Goal: Information Seeking & Learning: Learn about a topic

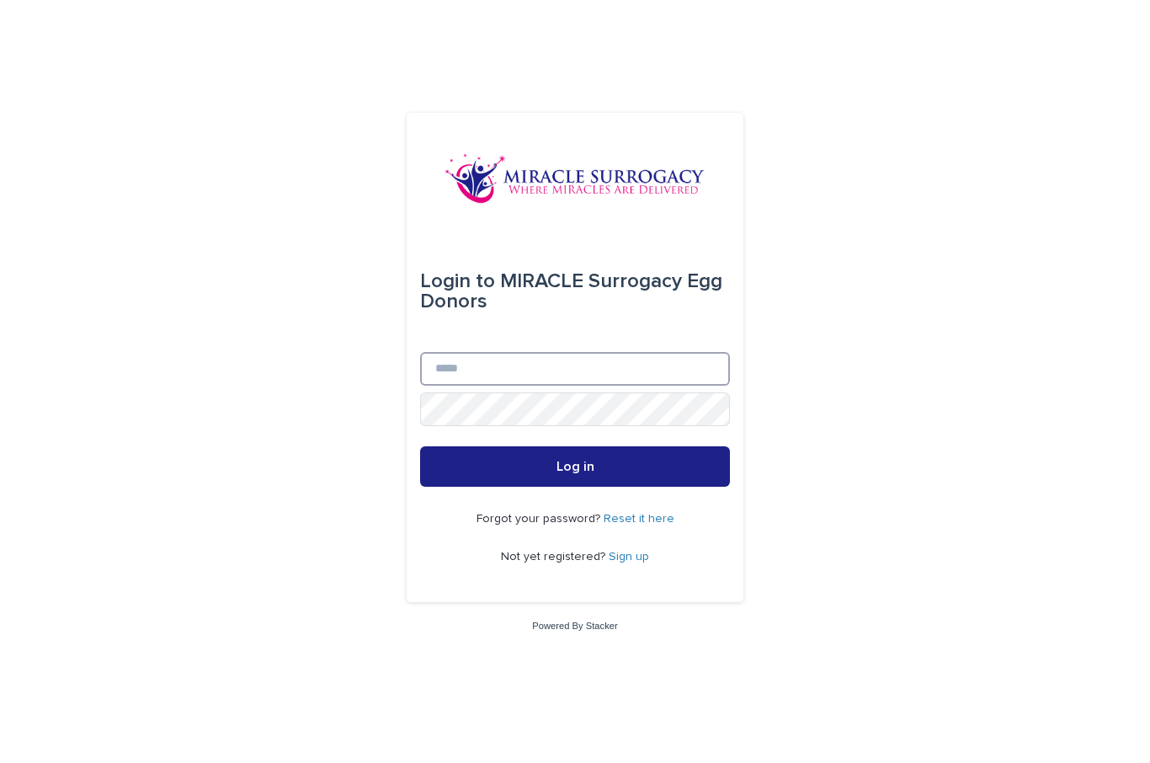
type input "**********"
click at [575, 487] on button "Log in" at bounding box center [575, 466] width 310 height 40
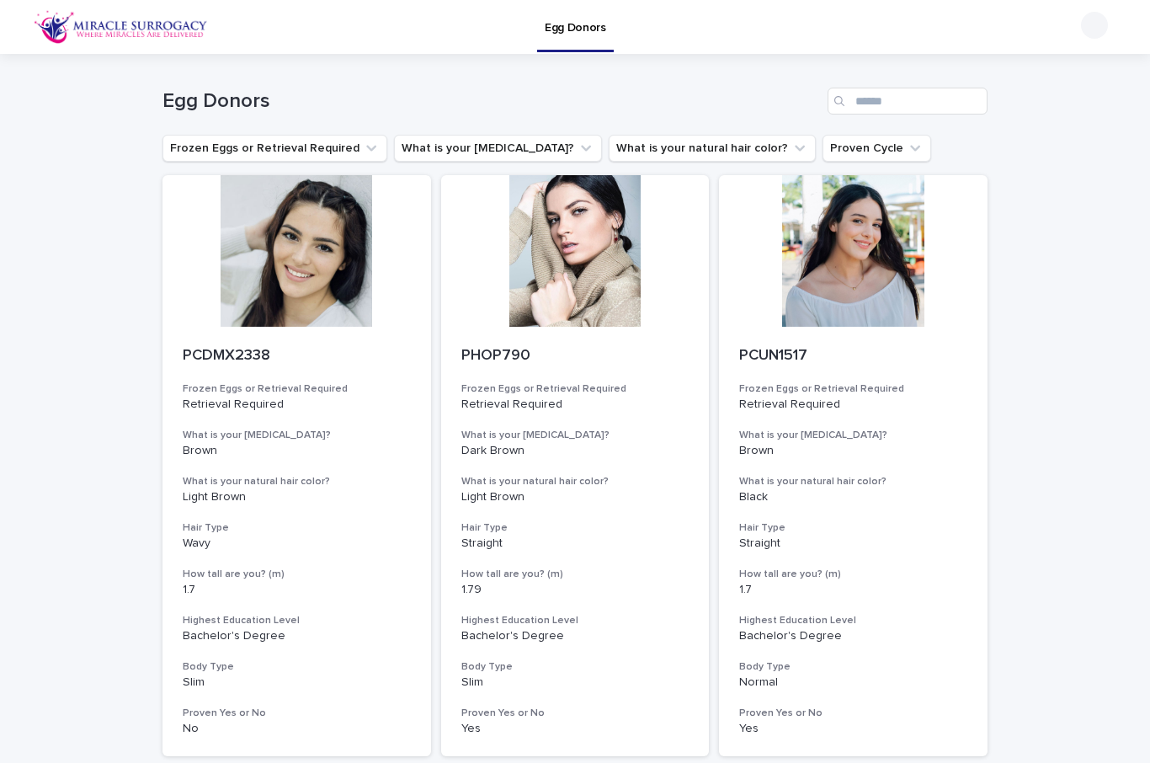
click at [190, 141] on button "Frozen Eggs or Retrieval Required" at bounding box center [274, 148] width 225 height 27
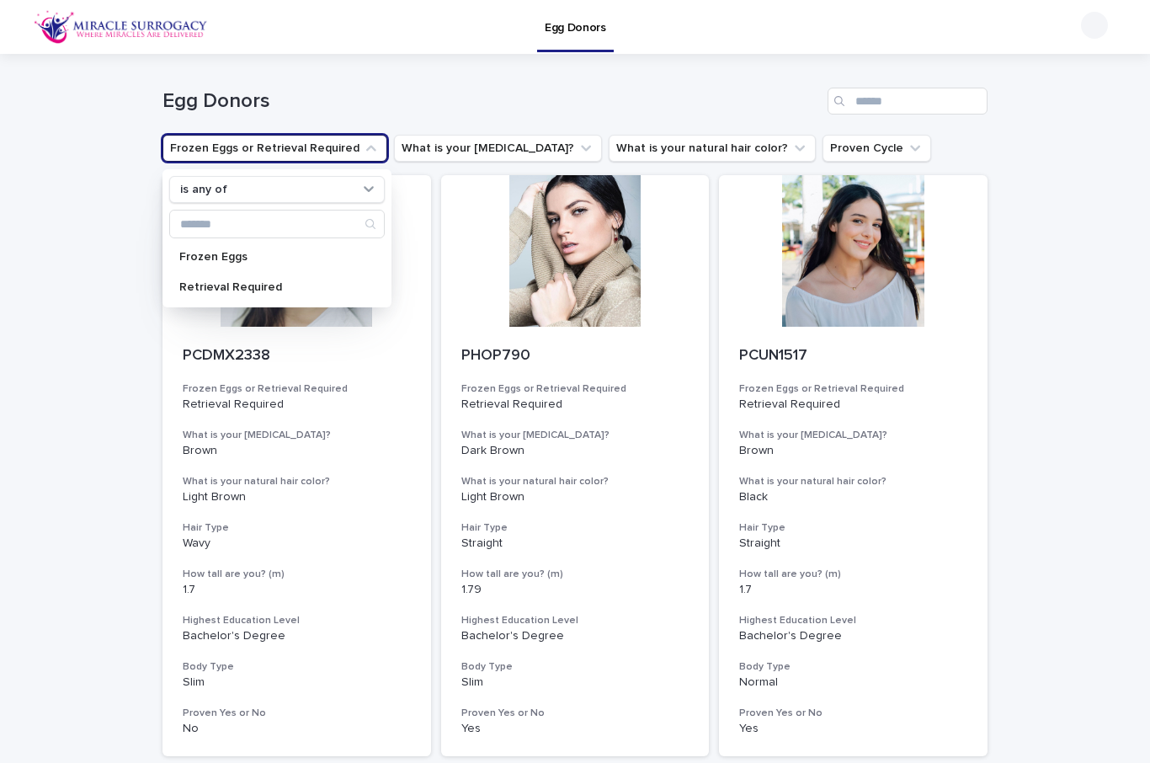
click at [190, 262] on p "Frozen Eggs" at bounding box center [268, 257] width 178 height 12
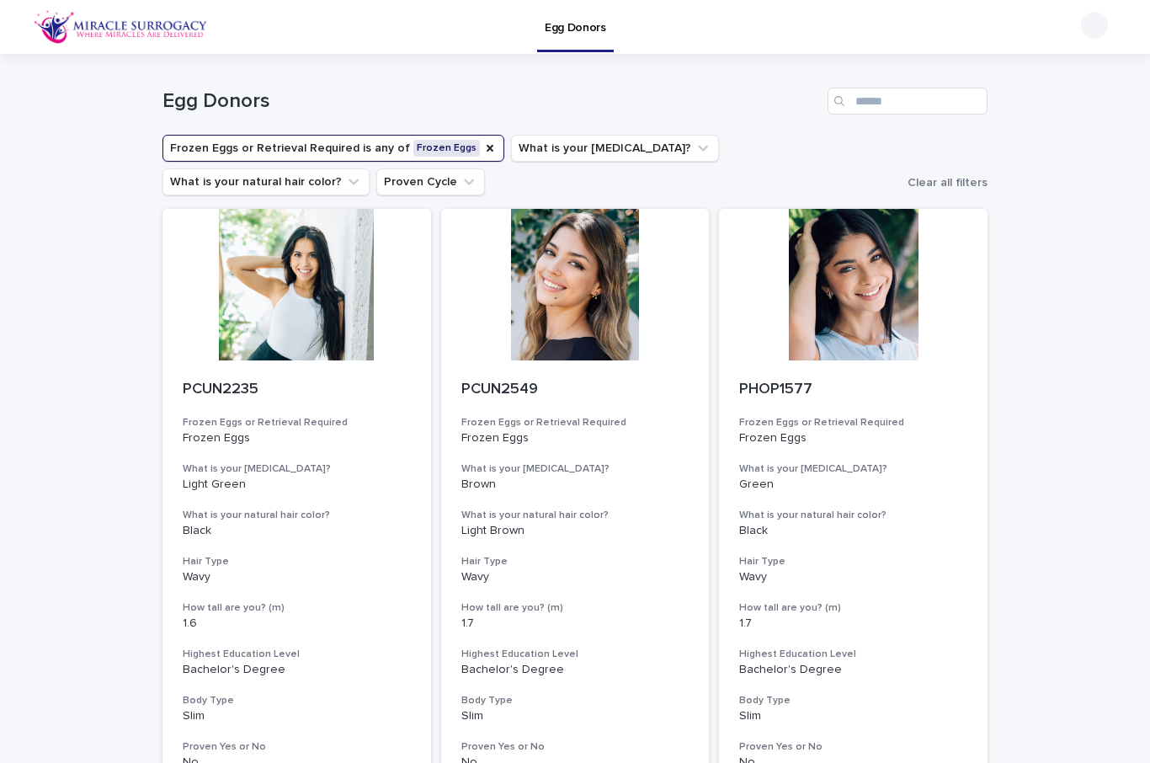
click at [376, 190] on button "Proven Cycle" at bounding box center [430, 181] width 109 height 27
click at [914, 97] on input "Search" at bounding box center [908, 101] width 160 height 27
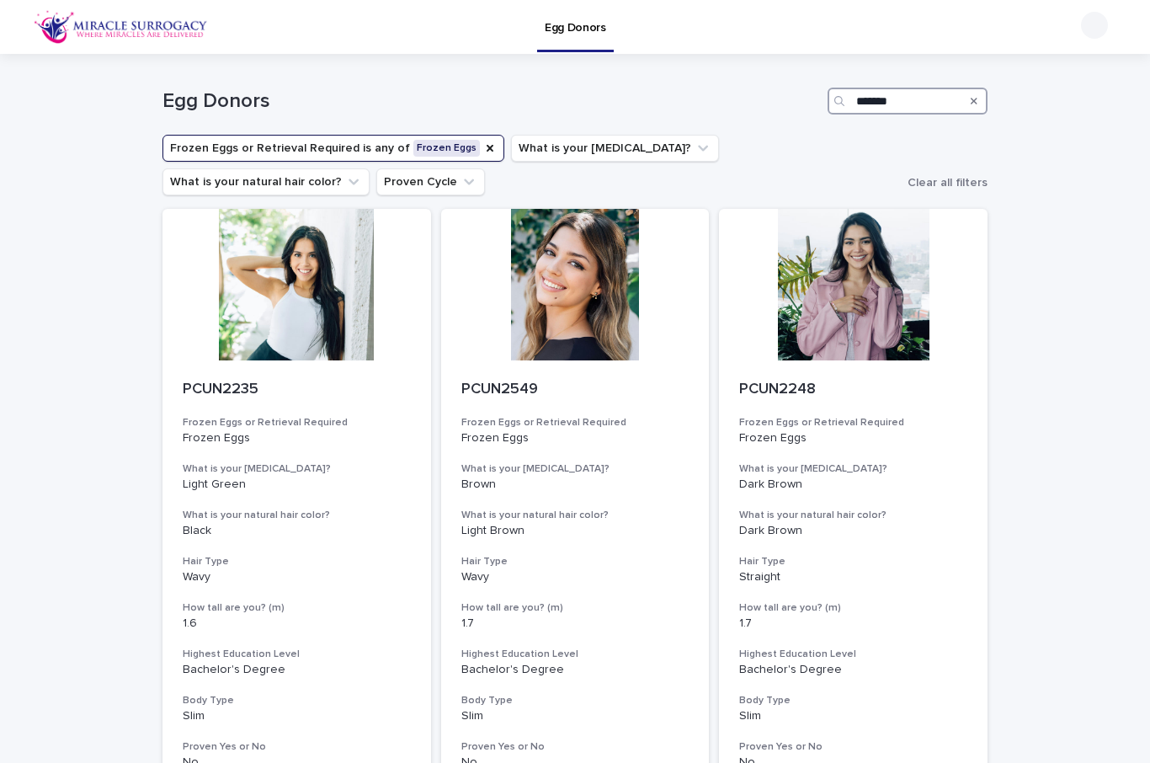
type input "*******"
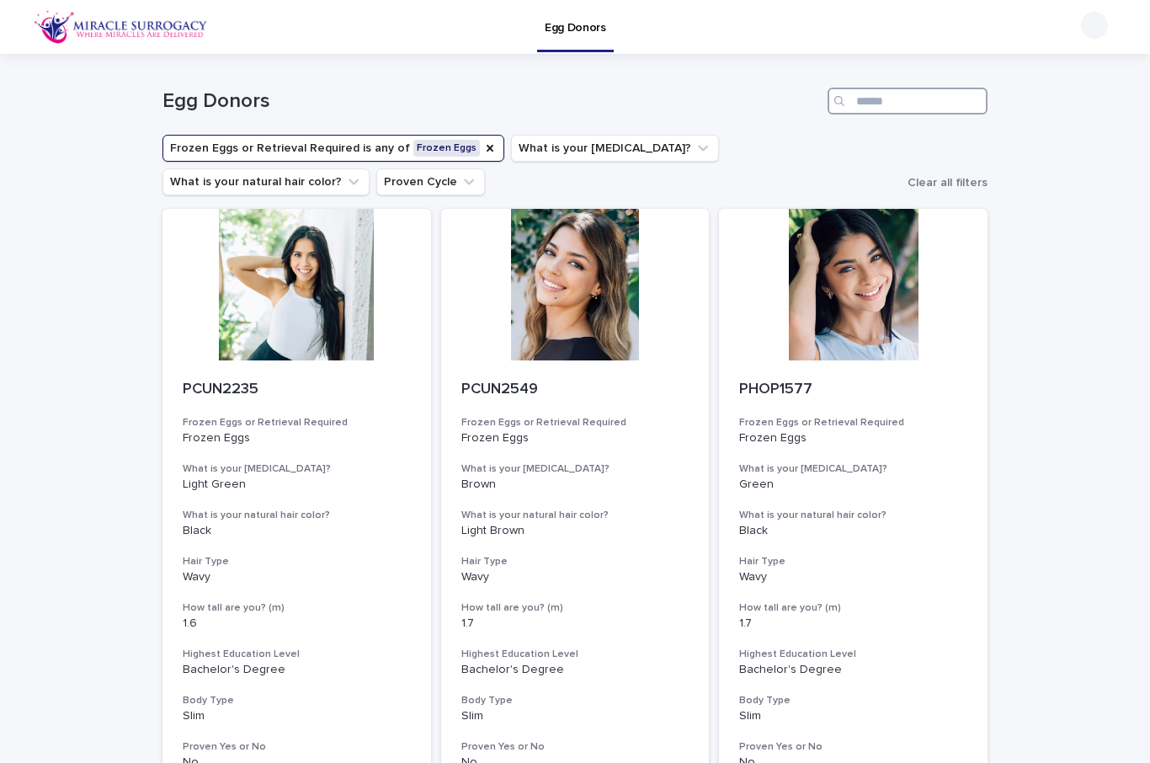
type input "*"
click at [120, 24] on img at bounding box center [121, 27] width 174 height 34
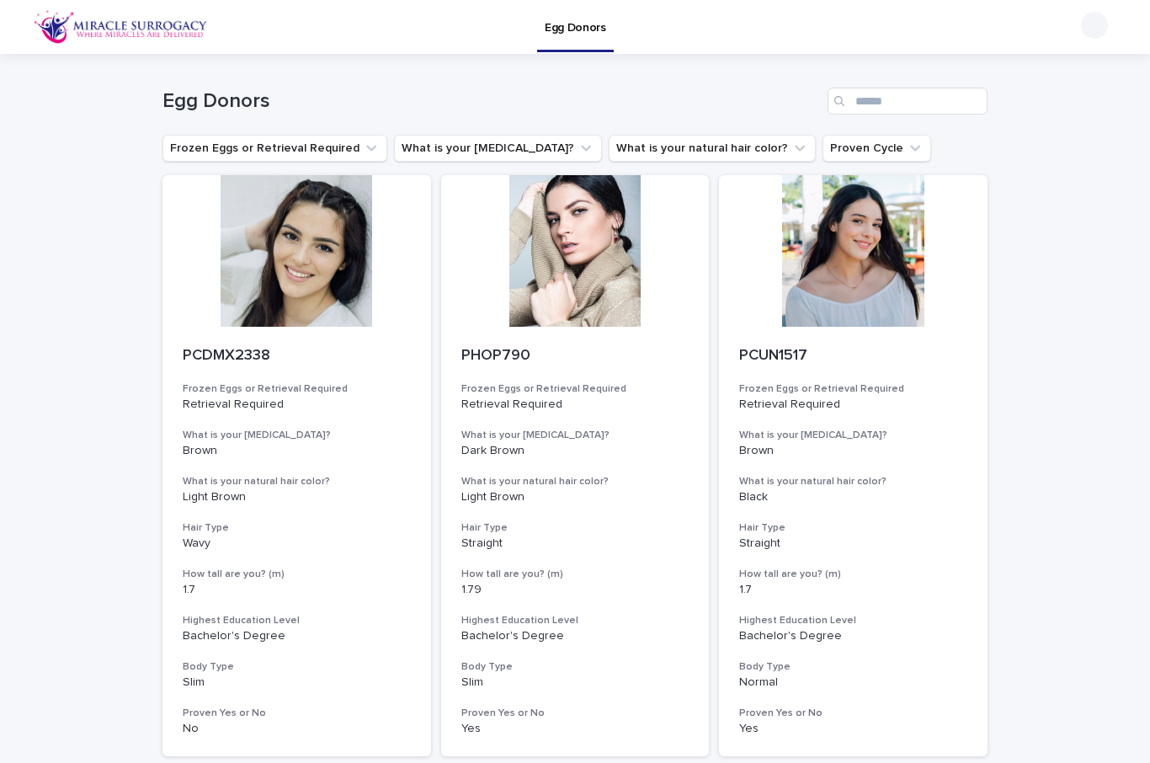
click at [119, 22] on img at bounding box center [121, 27] width 174 height 34
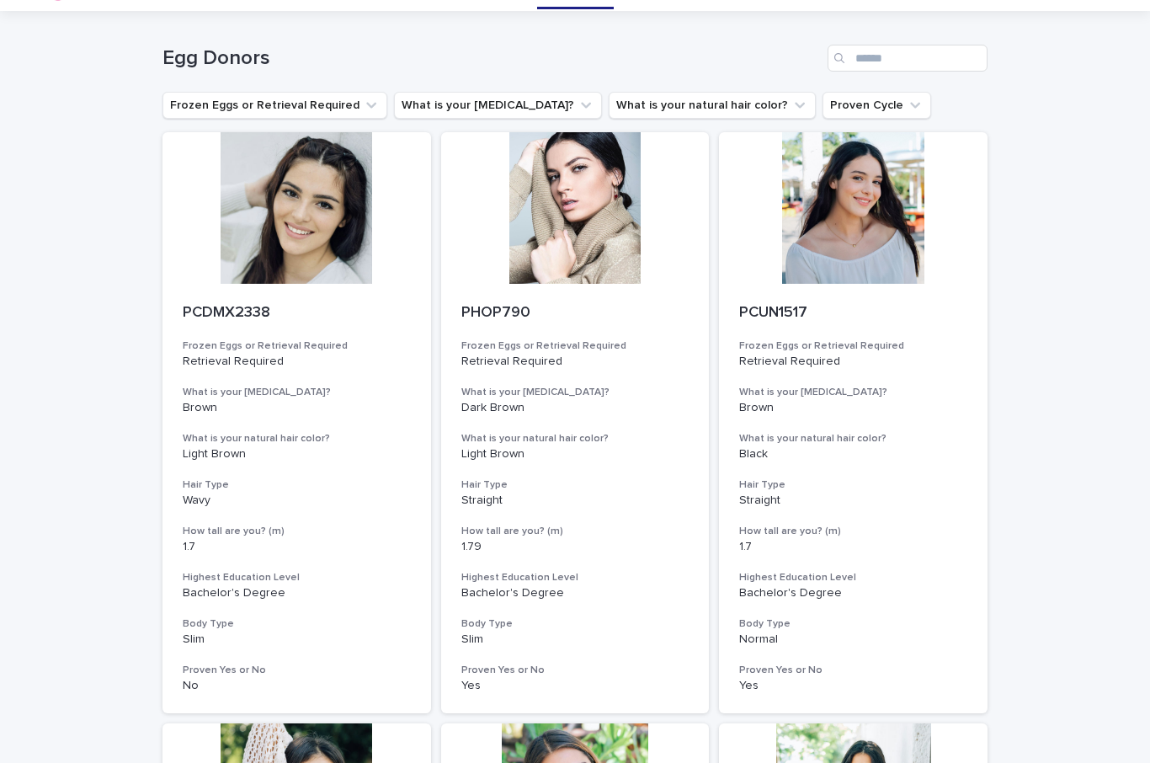
scroll to position [44, 0]
click at [213, 109] on button "Frozen Eggs or Retrieval Required" at bounding box center [274, 104] width 225 height 27
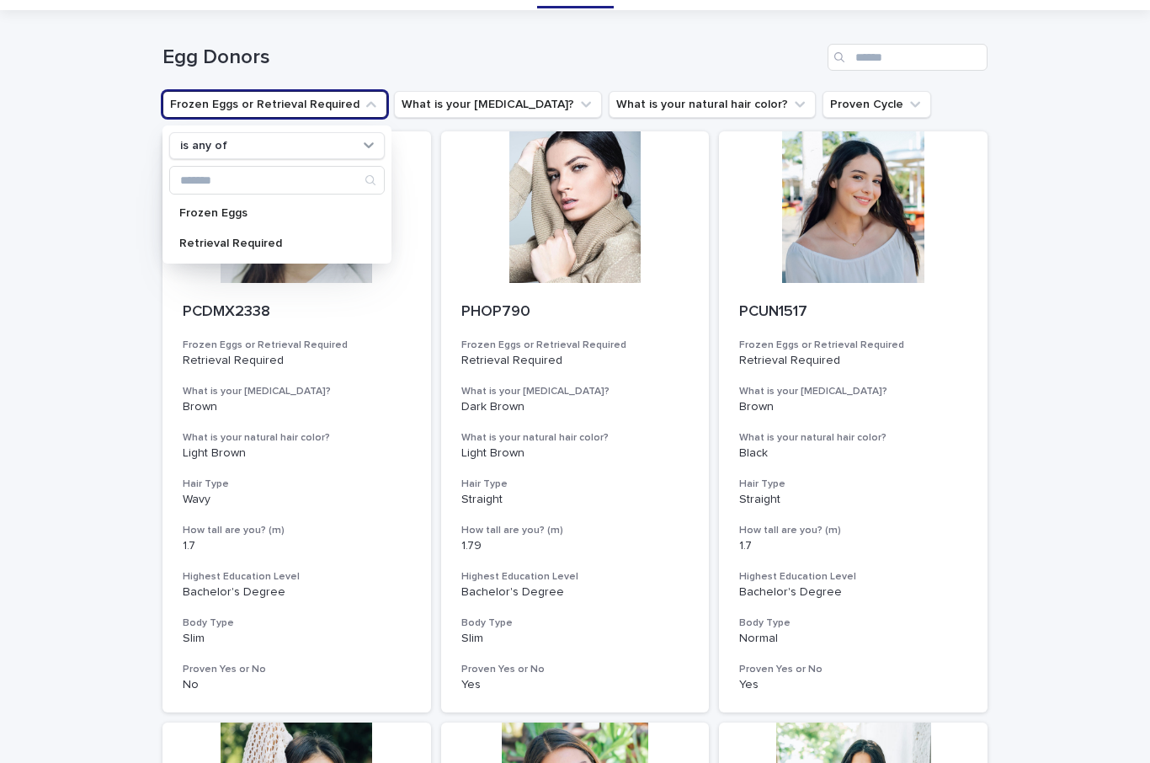
click at [190, 211] on p "Frozen Eggs" at bounding box center [268, 213] width 178 height 12
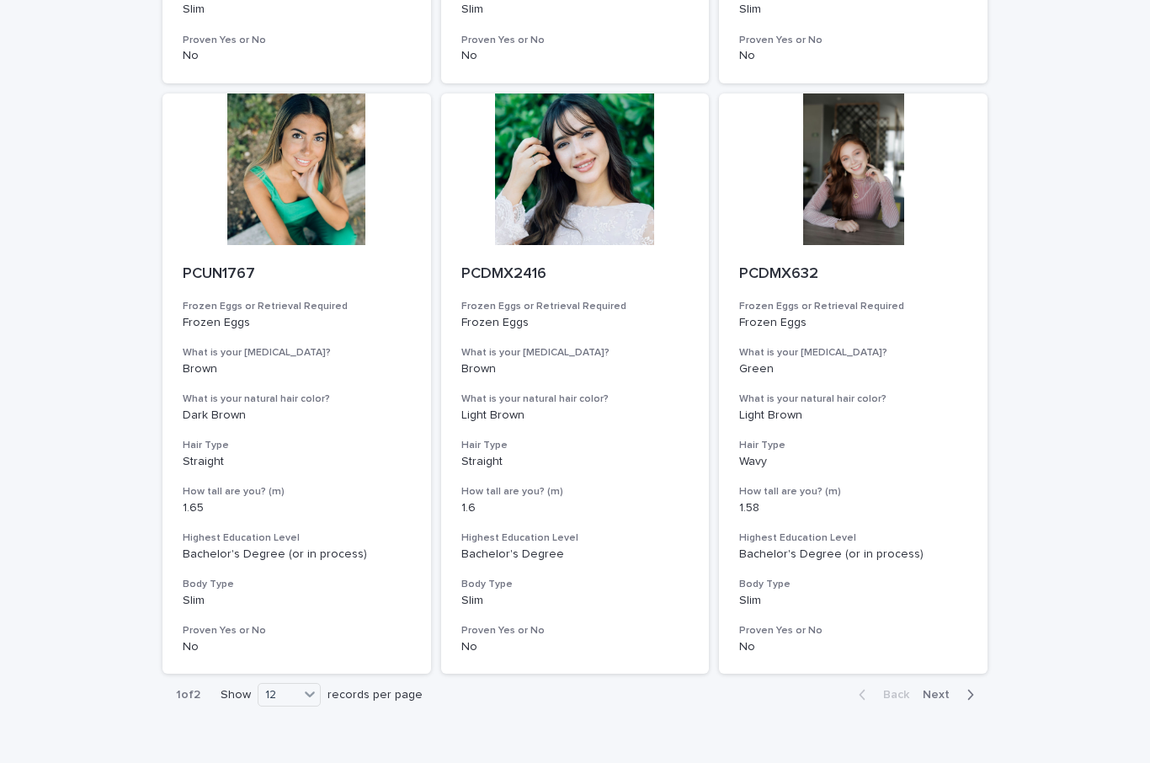
scroll to position [1887, 0]
click at [293, 687] on div "12" at bounding box center [278, 696] width 40 height 18
click at [278, 725] on div "36" at bounding box center [290, 731] width 61 height 20
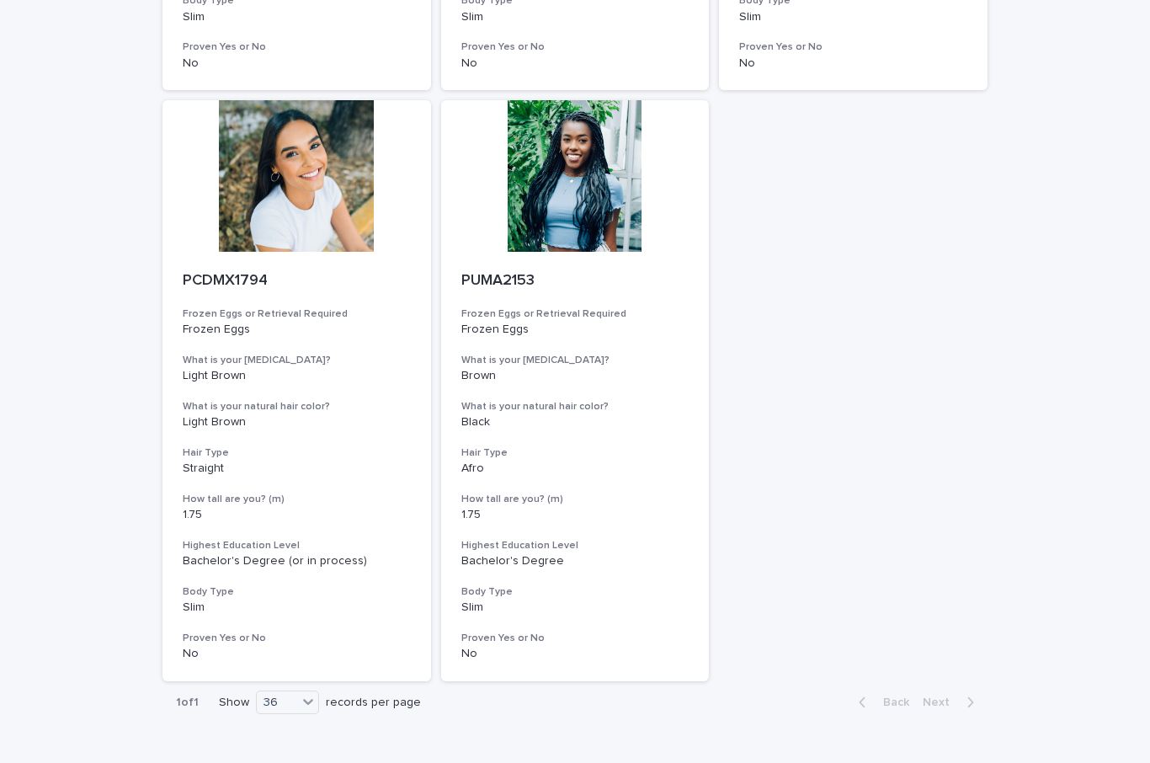
scroll to position [2470, 0]
click at [950, 682] on div "Back Next" at bounding box center [916, 703] width 142 height 42
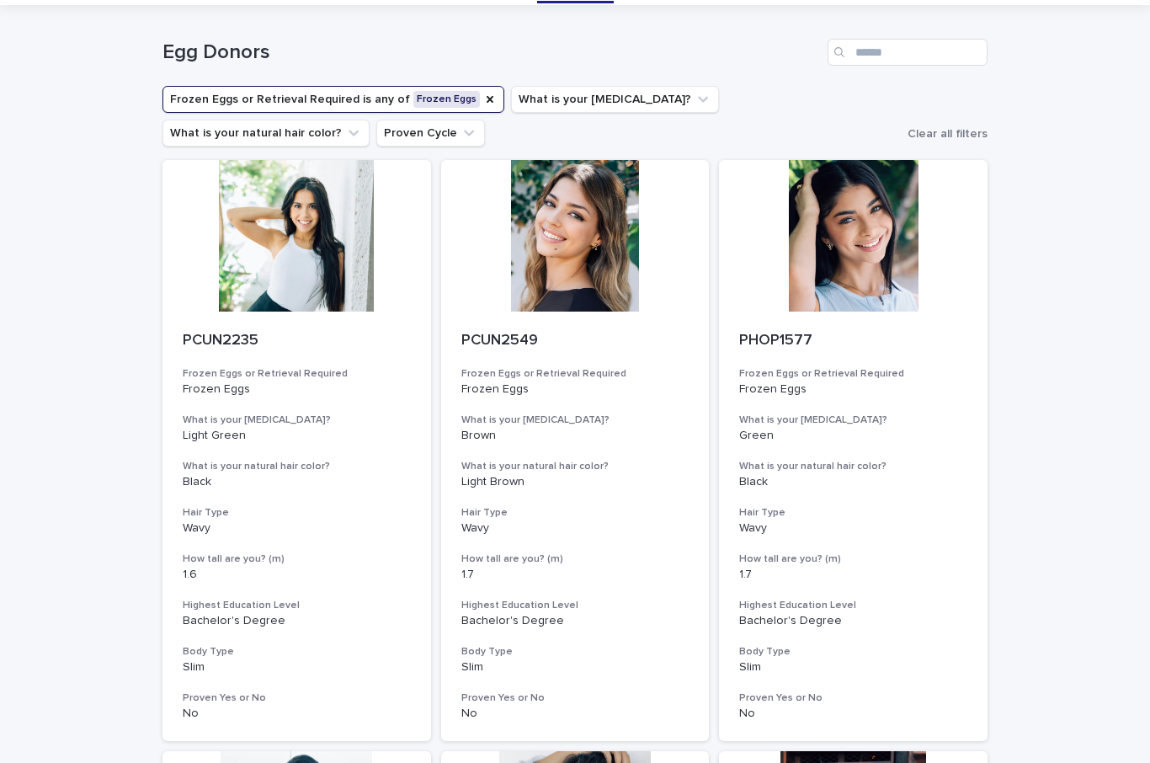
scroll to position [47, 0]
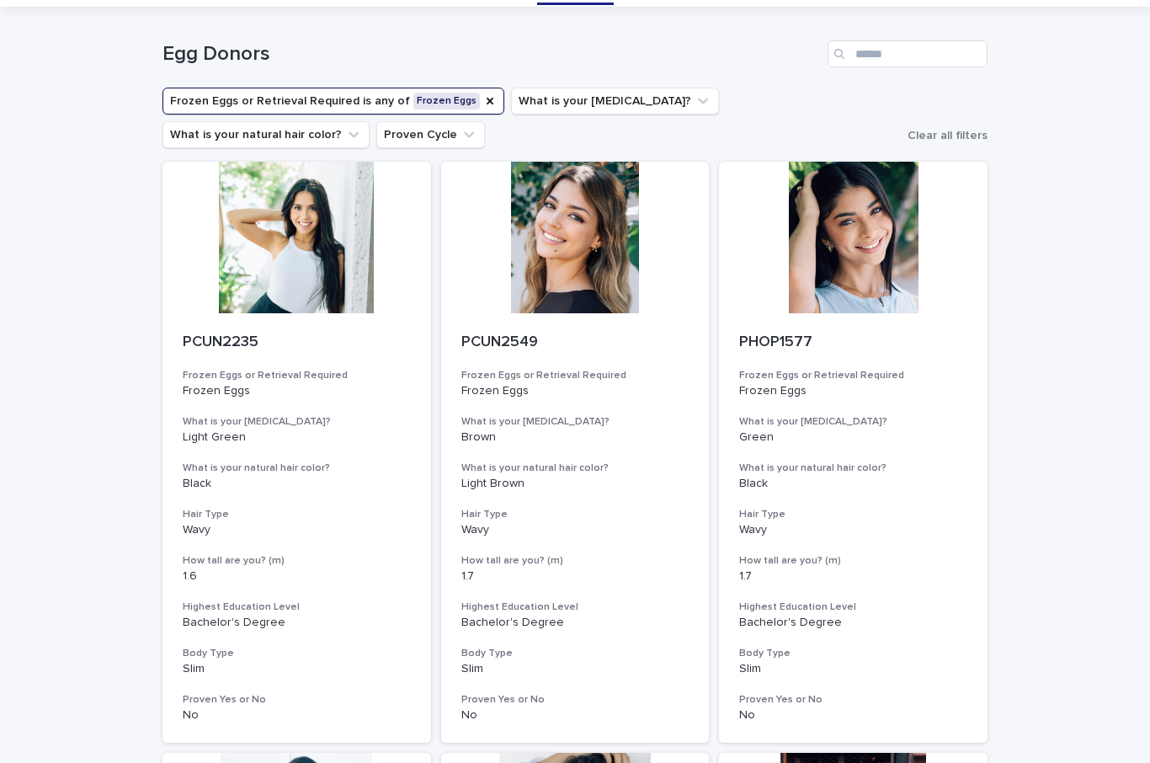
click at [376, 135] on button "Proven Cycle" at bounding box center [430, 134] width 109 height 27
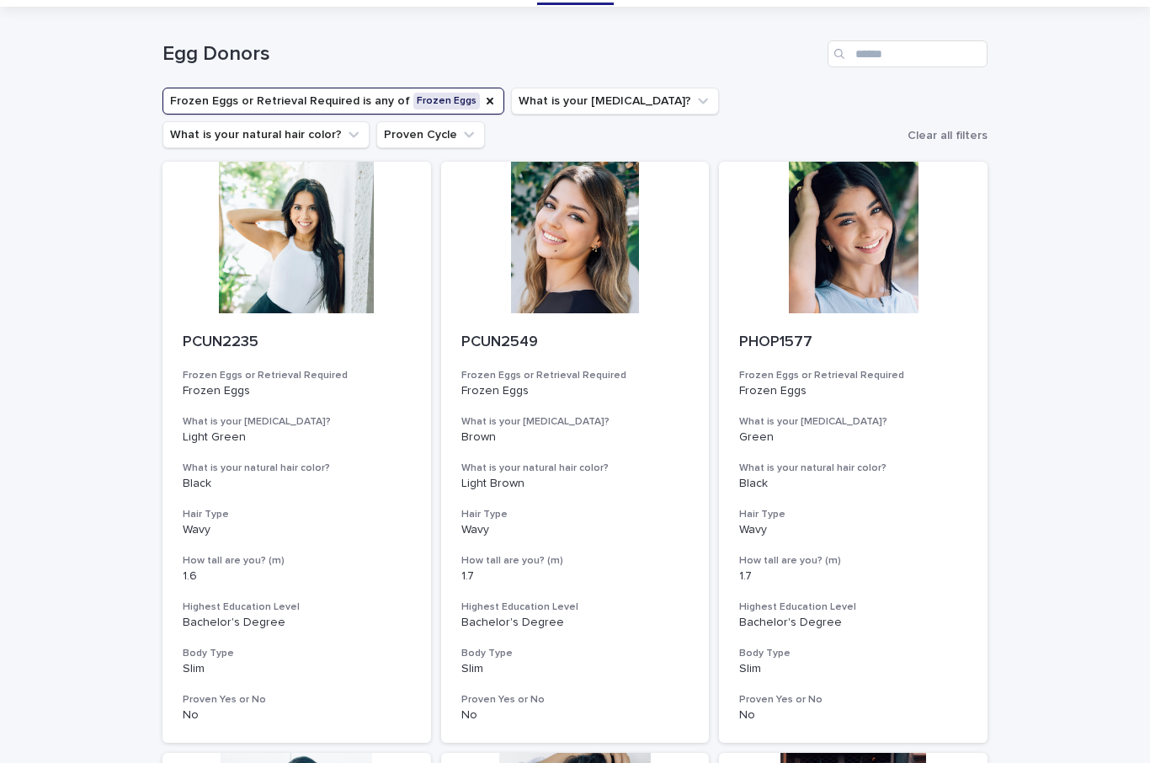
click at [376, 141] on button "Proven Cycle" at bounding box center [430, 134] width 109 height 27
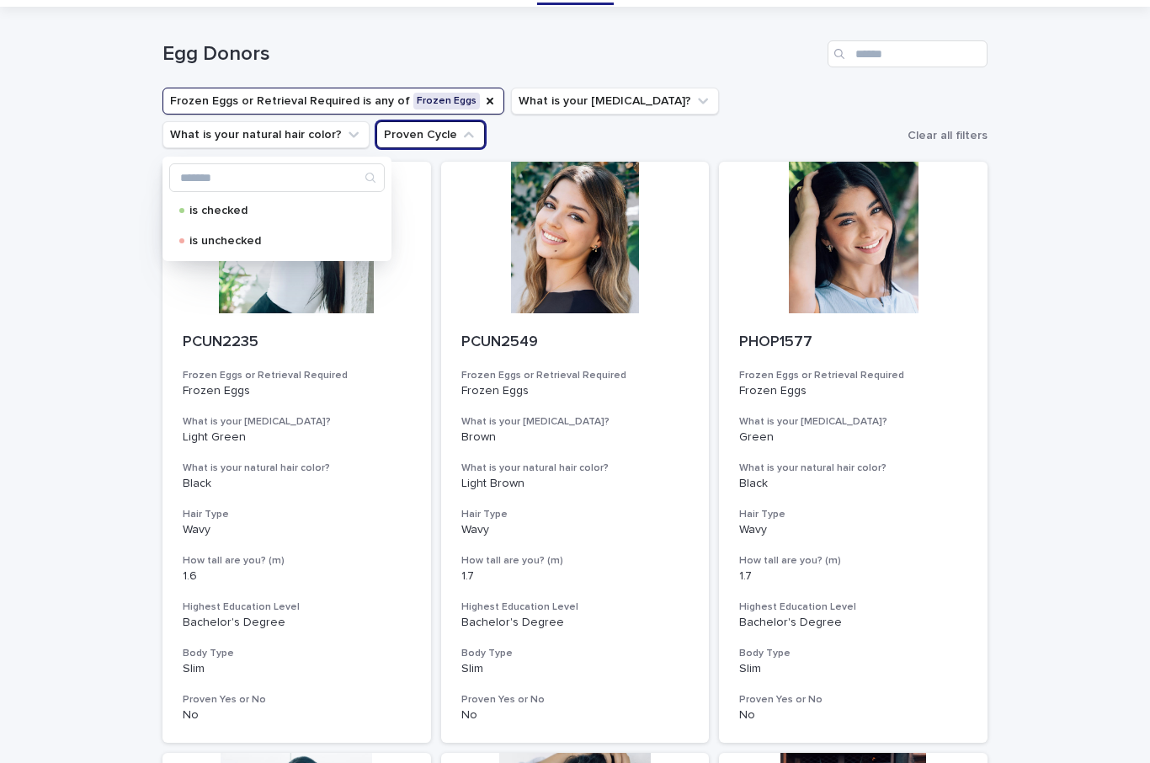
click at [195, 234] on div "is unchecked" at bounding box center [277, 240] width 216 height 27
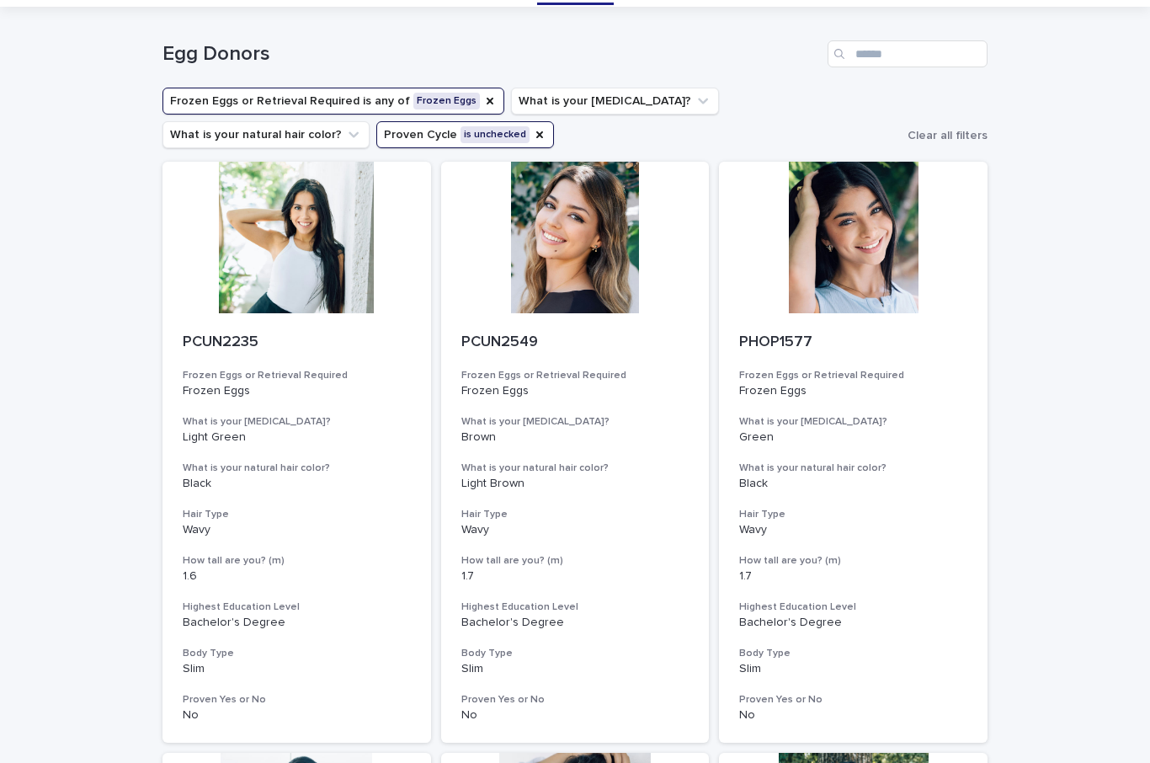
click at [533, 129] on div "Proven Cycle" at bounding box center [539, 134] width 13 height 17
click at [260, 104] on button "Frozen Eggs or Retrieval Required is any of Frozen Eggs" at bounding box center [333, 101] width 342 height 27
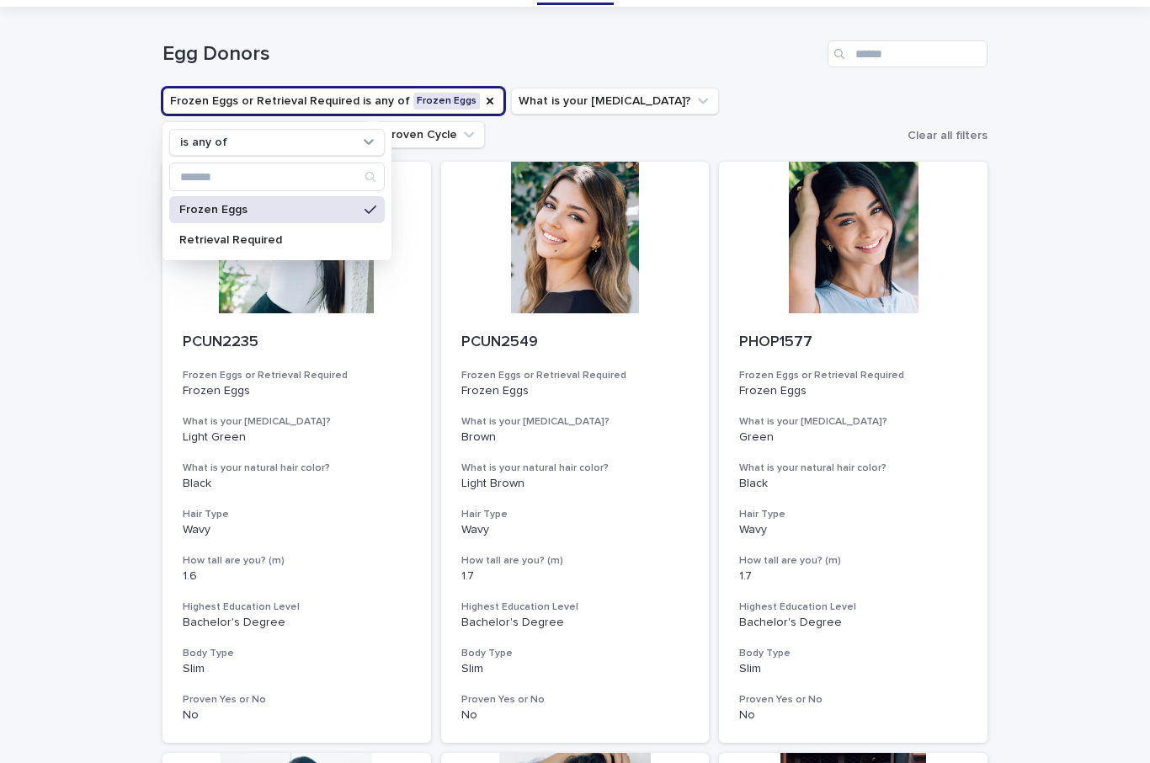
click at [189, 241] on p "Retrieval Required" at bounding box center [268, 240] width 178 height 12
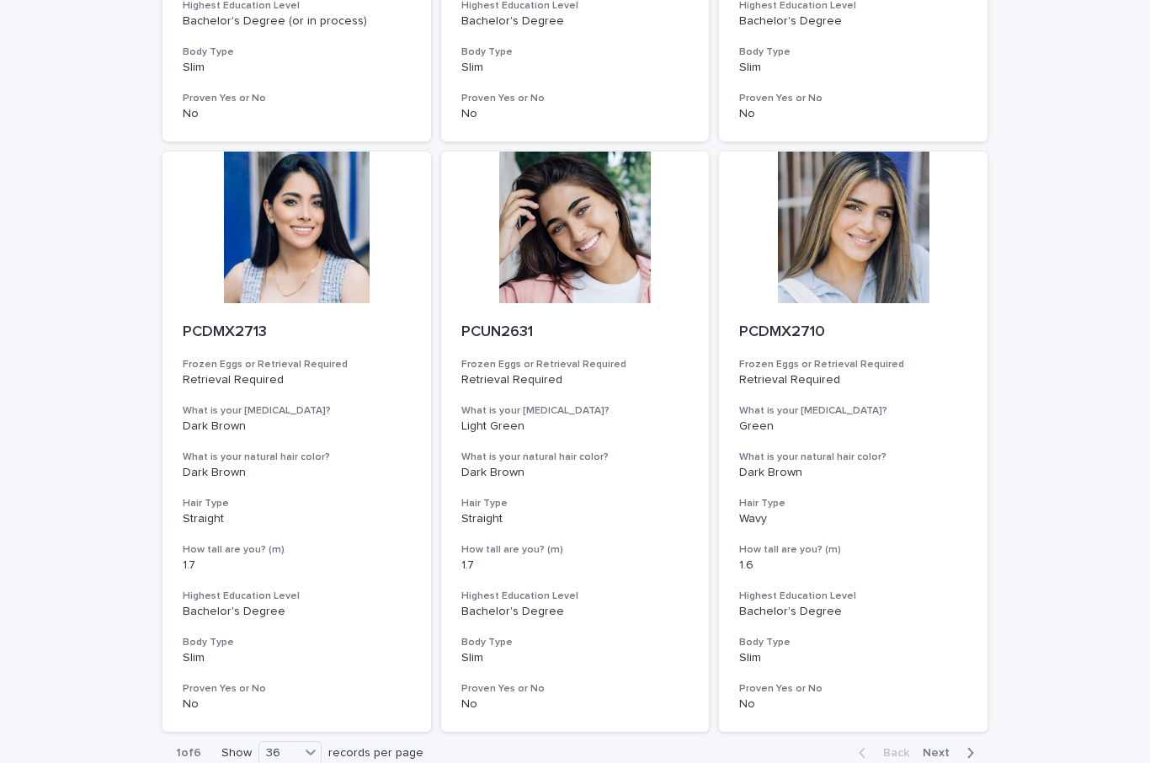
scroll to position [6554, 0]
click at [945, 748] on span "Next" at bounding box center [941, 754] width 37 height 12
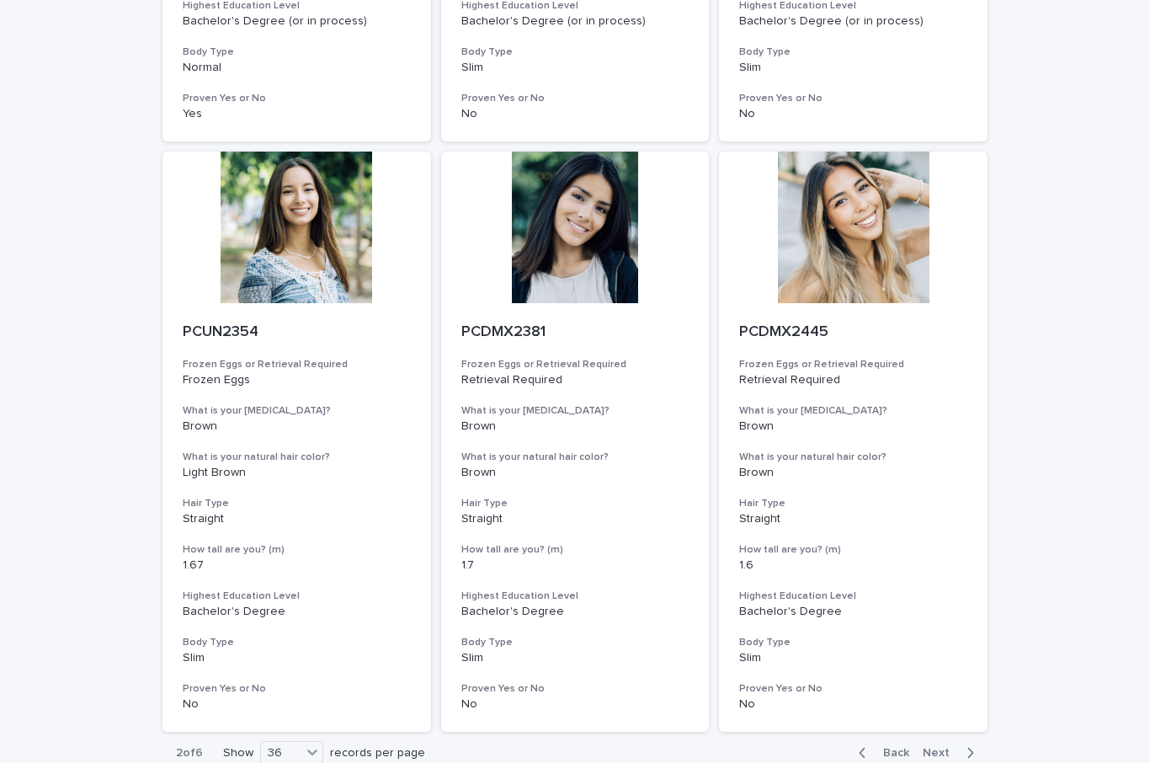
scroll to position [6554, 0]
click at [936, 748] on span "Next" at bounding box center [941, 754] width 37 height 12
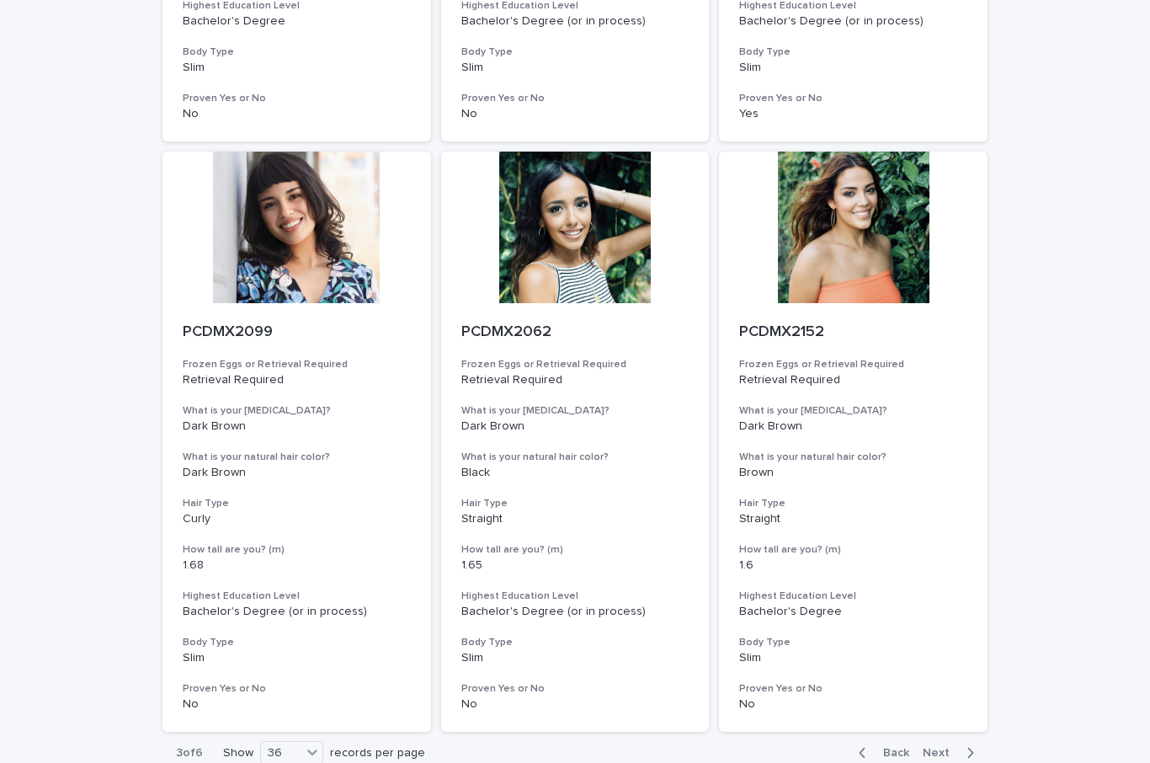
scroll to position [6554, 0]
click at [936, 748] on span "Next" at bounding box center [941, 754] width 37 height 12
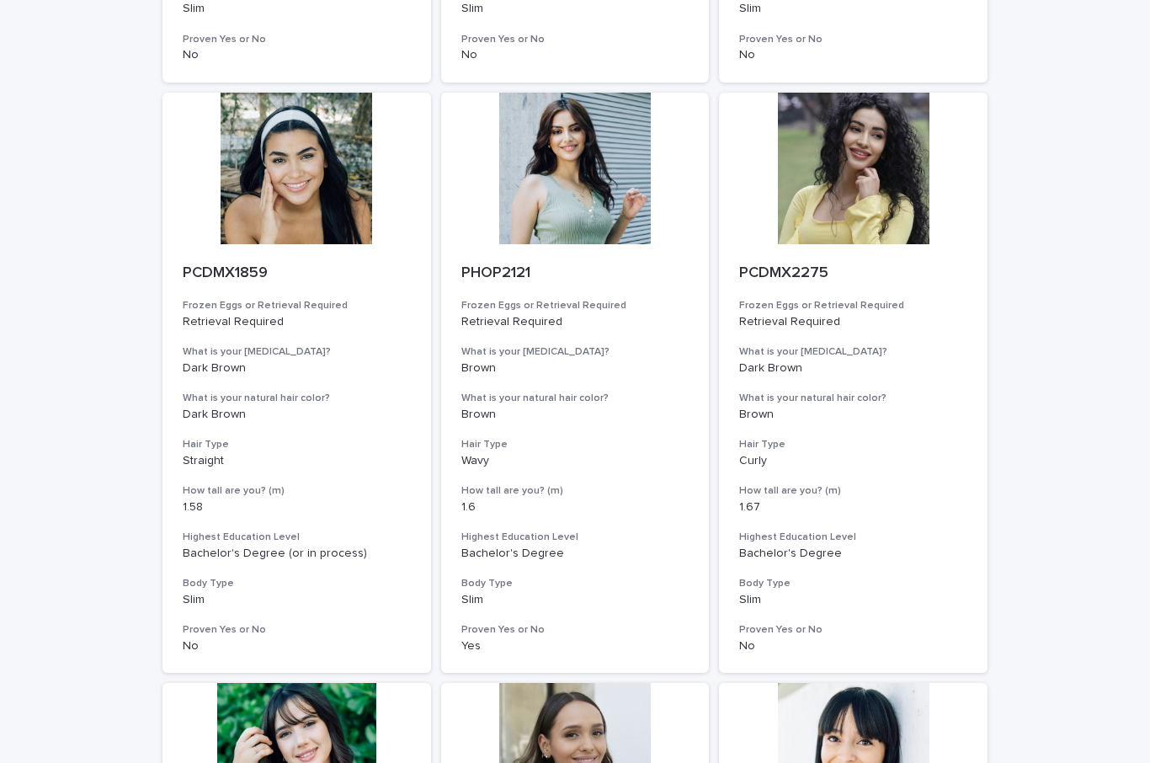
scroll to position [1890, 0]
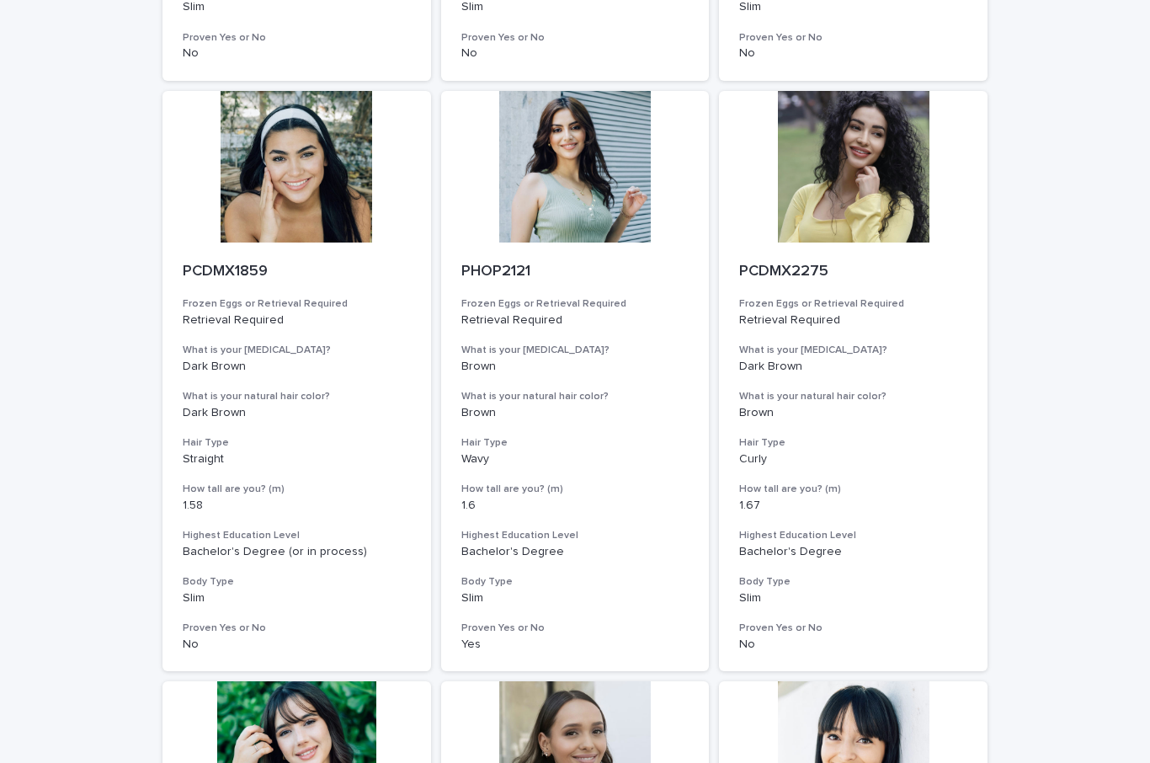
click at [602, 167] on div at bounding box center [575, 167] width 269 height 152
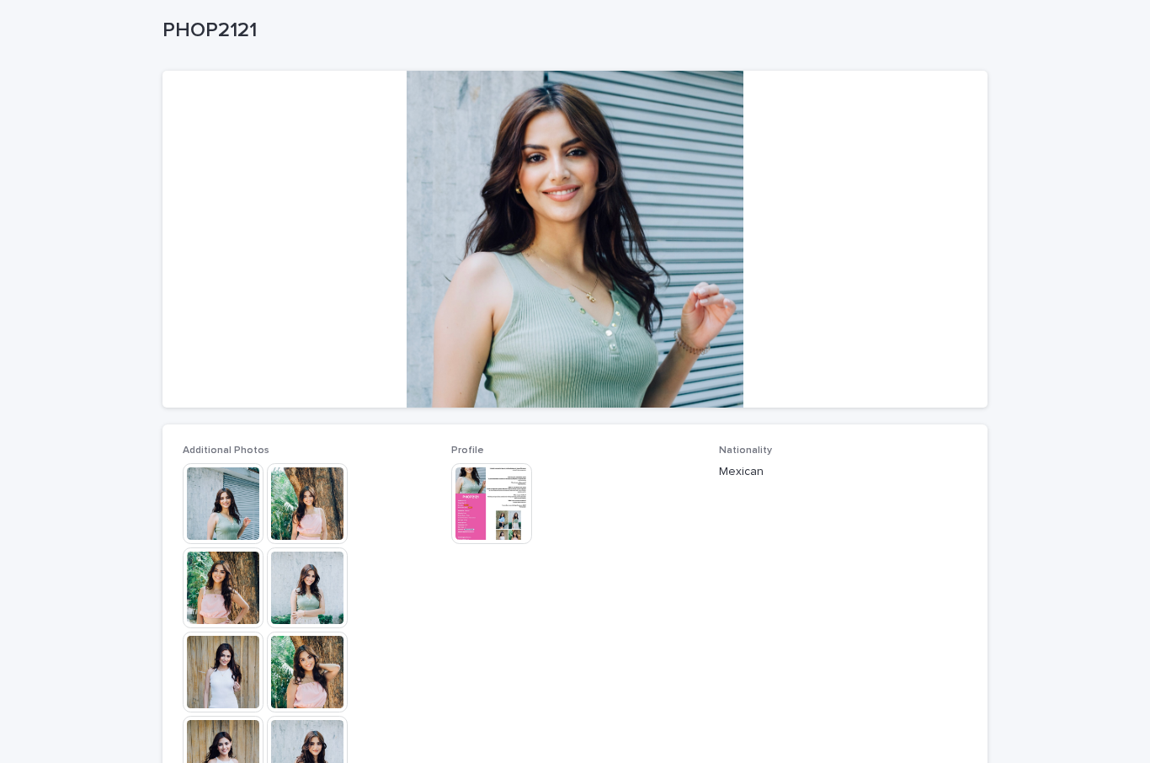
scroll to position [86, 0]
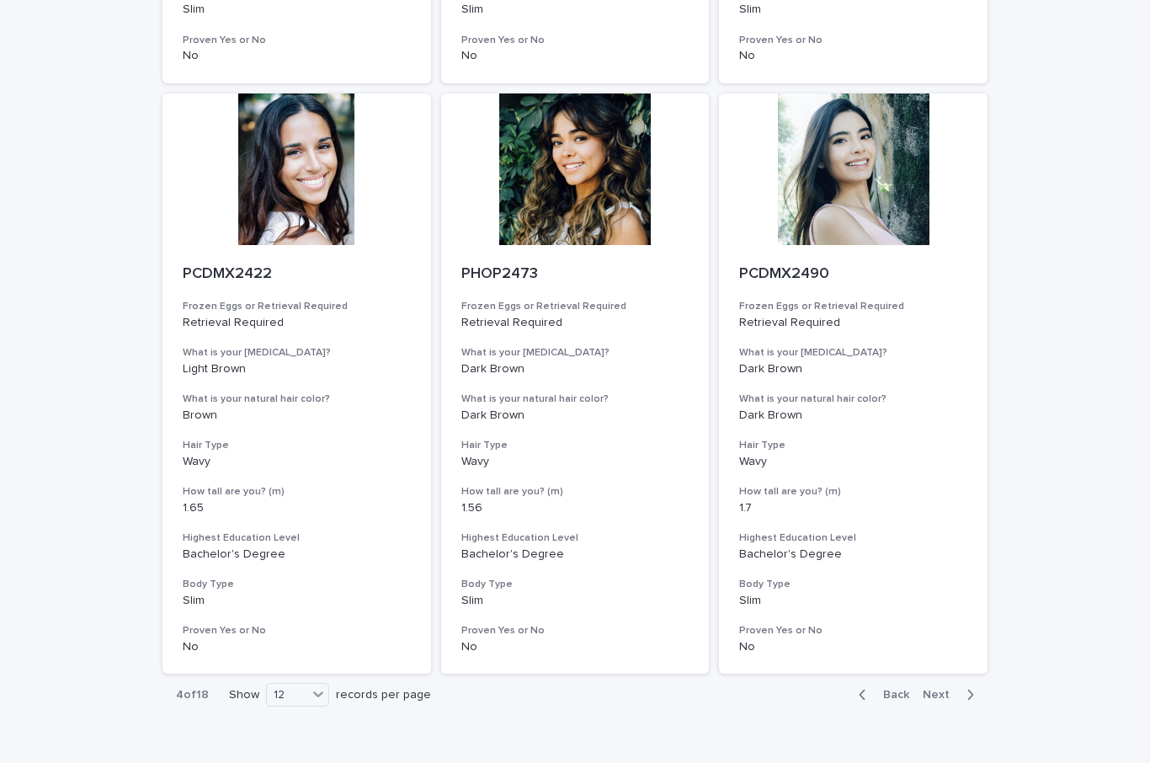
scroll to position [1887, 0]
click at [285, 721] on div "36" at bounding box center [298, 731] width 61 height 20
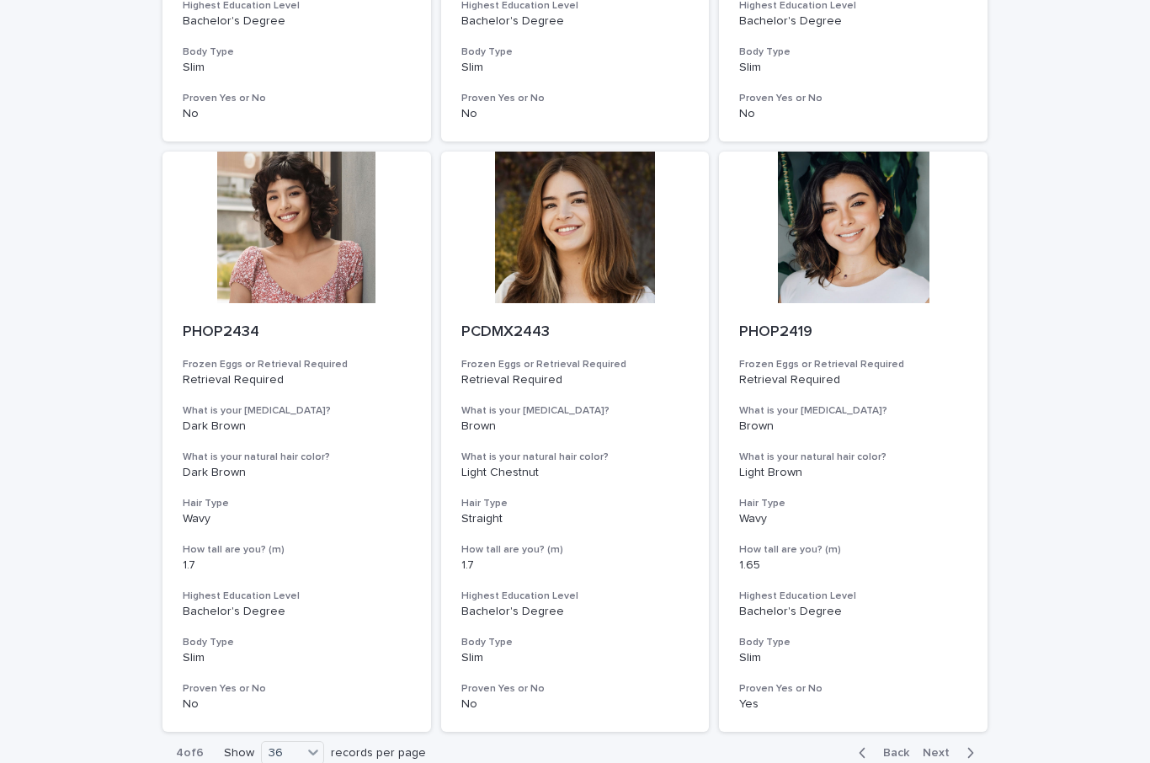
scroll to position [6554, 0]
click at [943, 748] on span "Next" at bounding box center [941, 754] width 37 height 12
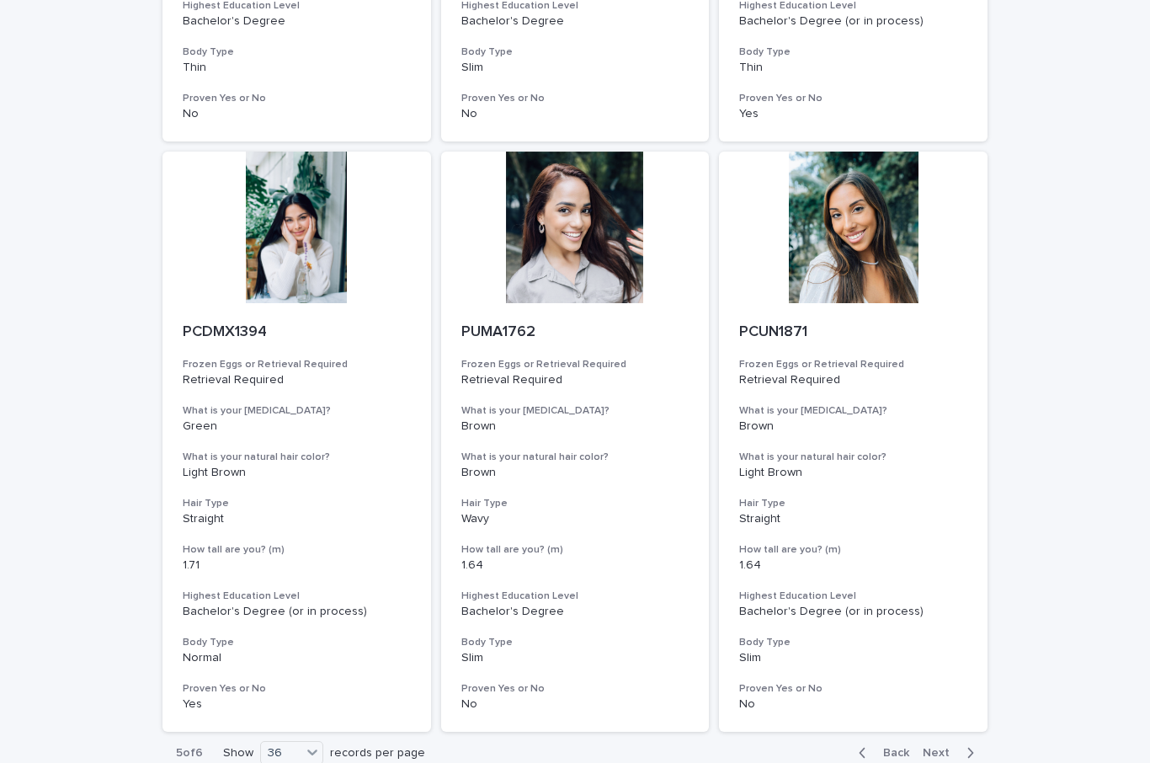
scroll to position [6554, 0]
click at [939, 748] on span "Next" at bounding box center [941, 754] width 37 height 12
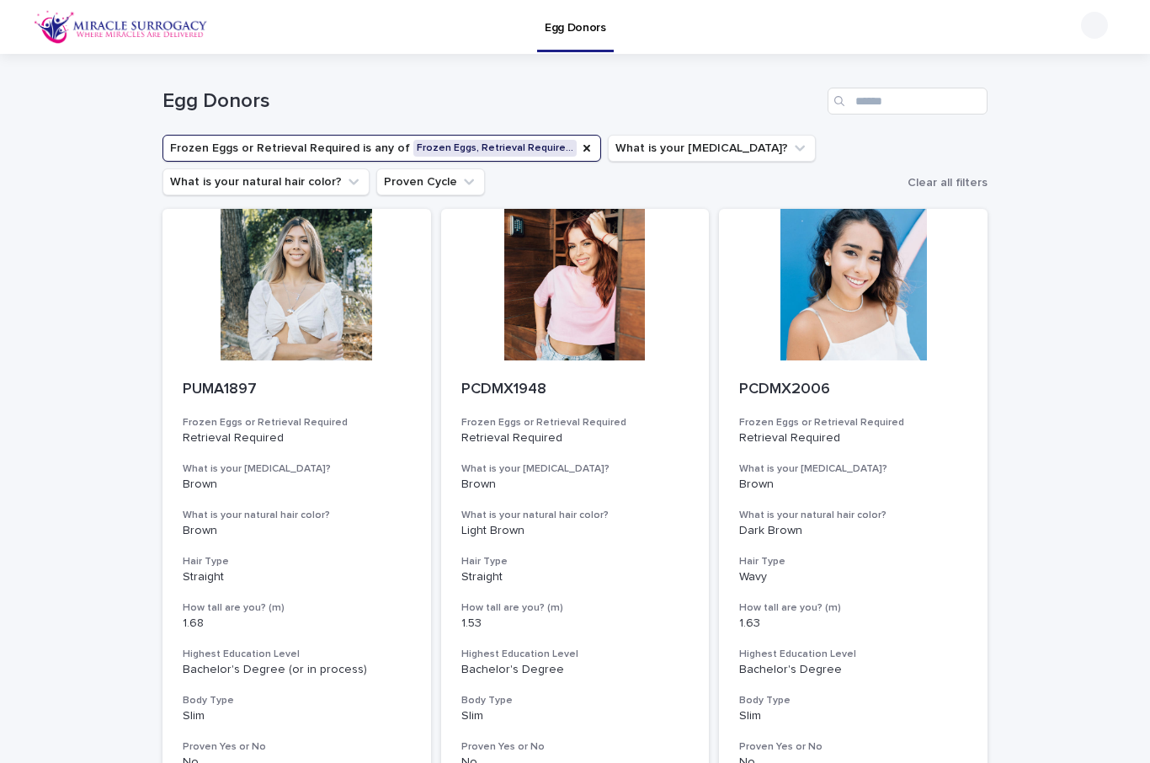
click at [436, 188] on button "Proven Cycle" at bounding box center [430, 181] width 109 height 27
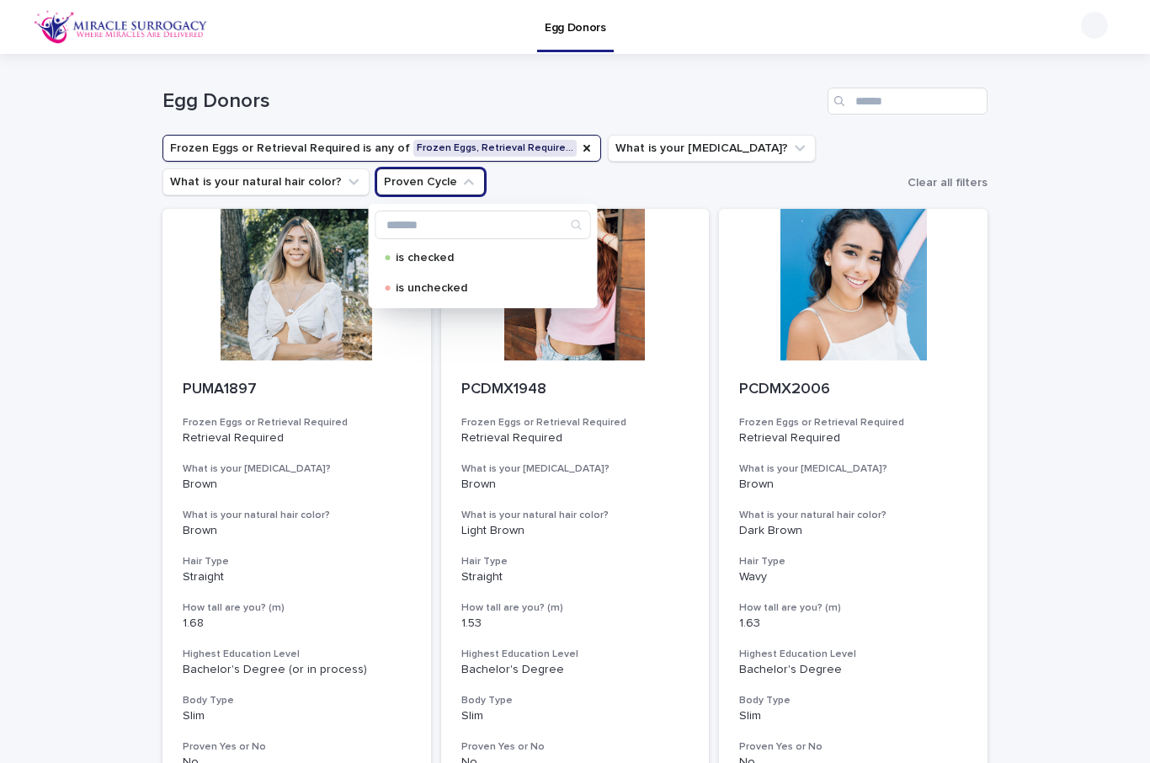
click at [480, 251] on div "is checked" at bounding box center [483, 257] width 216 height 27
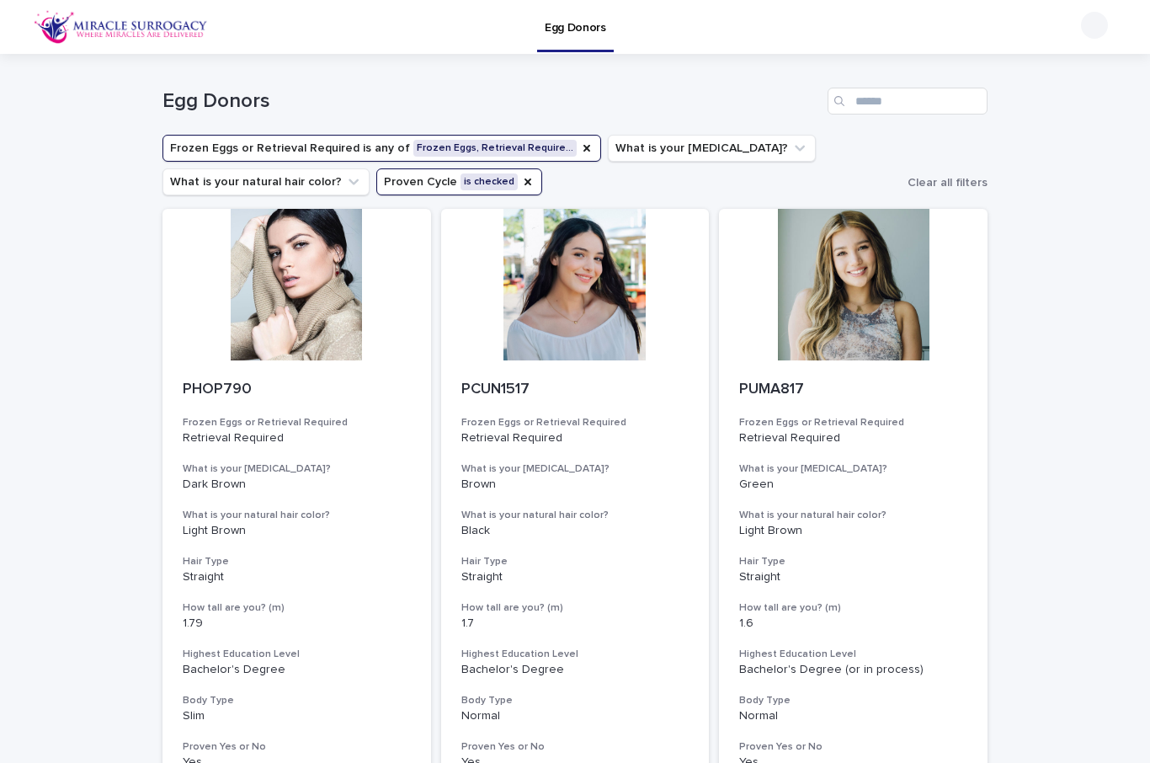
click at [573, 20] on p "Egg Donors" at bounding box center [575, 17] width 61 height 35
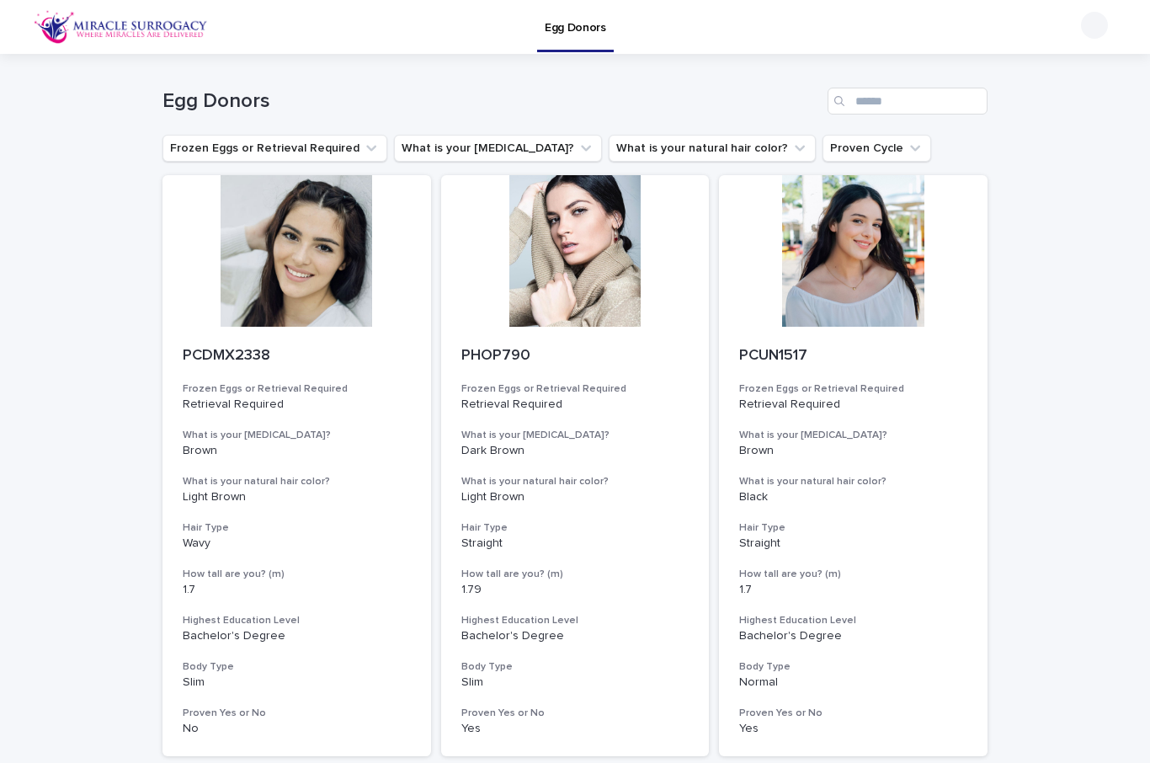
click at [202, 147] on button "Frozen Eggs or Retrieval Required" at bounding box center [274, 148] width 225 height 27
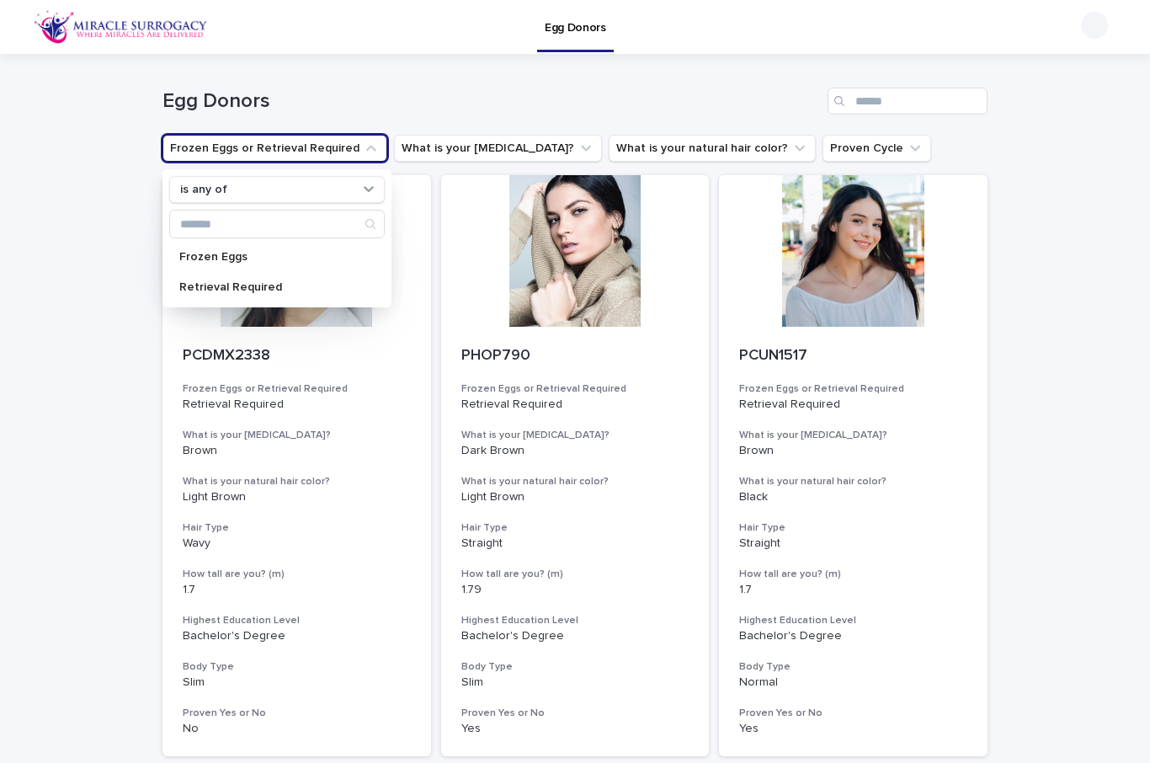
click at [184, 258] on p "Frozen Eggs" at bounding box center [268, 257] width 178 height 12
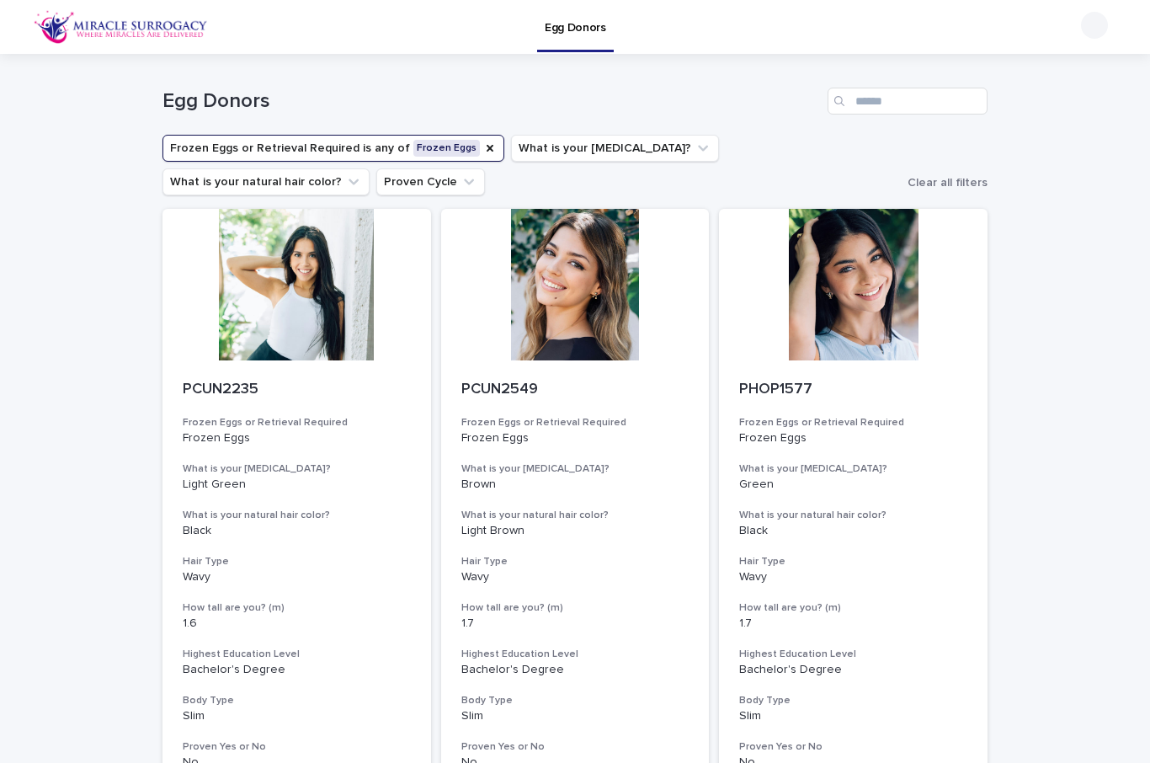
click at [233, 146] on button "Frozen Eggs or Retrieval Required is any of Frozen Eggs" at bounding box center [333, 148] width 342 height 27
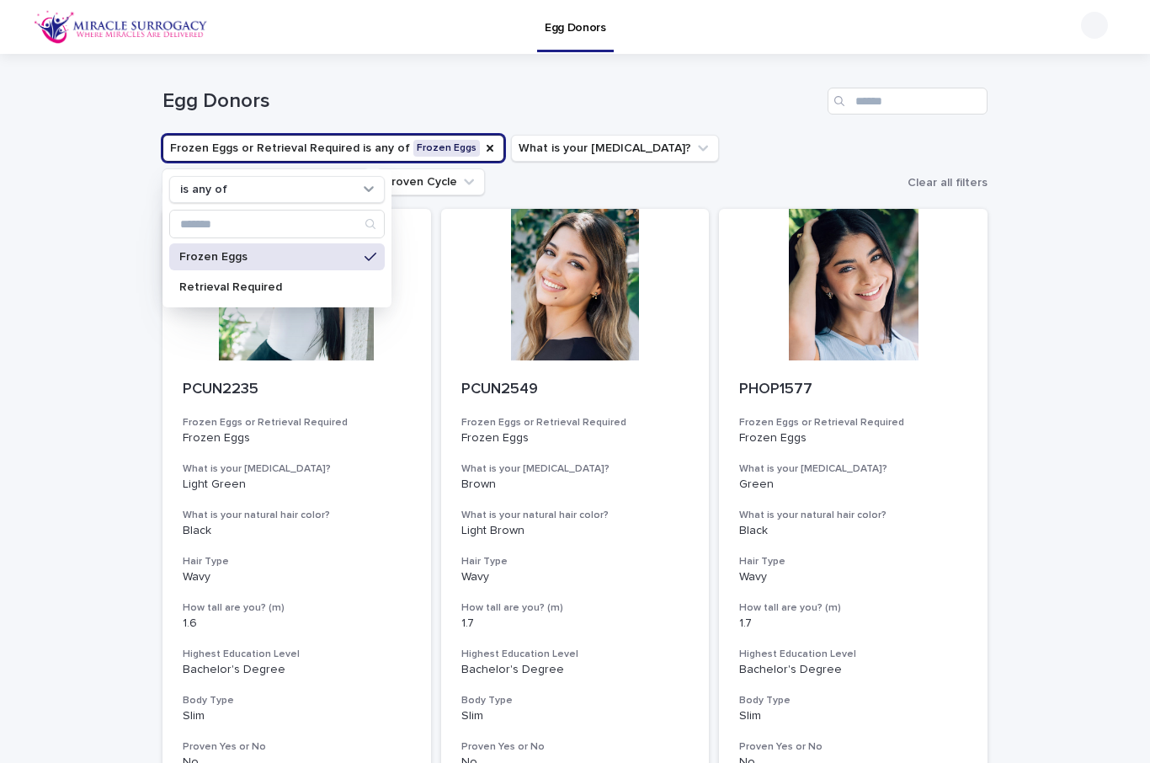
click at [185, 256] on p "Frozen Eggs" at bounding box center [268, 257] width 178 height 12
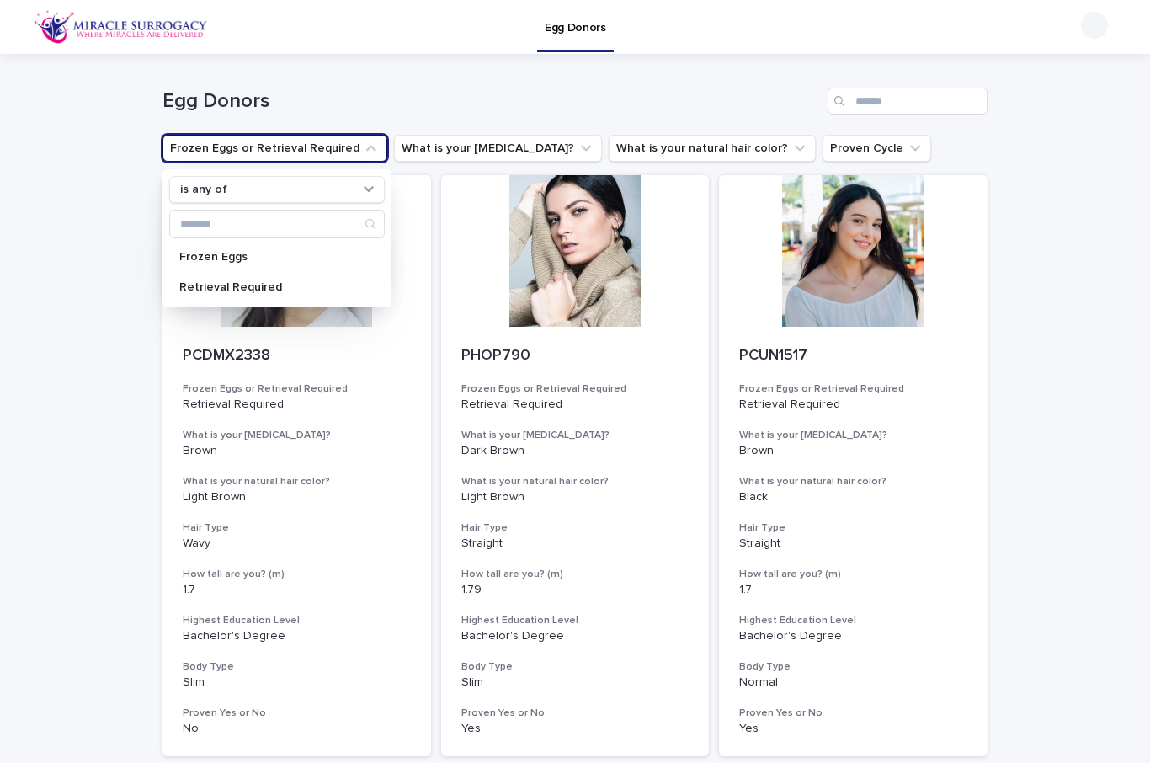
click at [190, 253] on p "Frozen Eggs" at bounding box center [268, 257] width 178 height 12
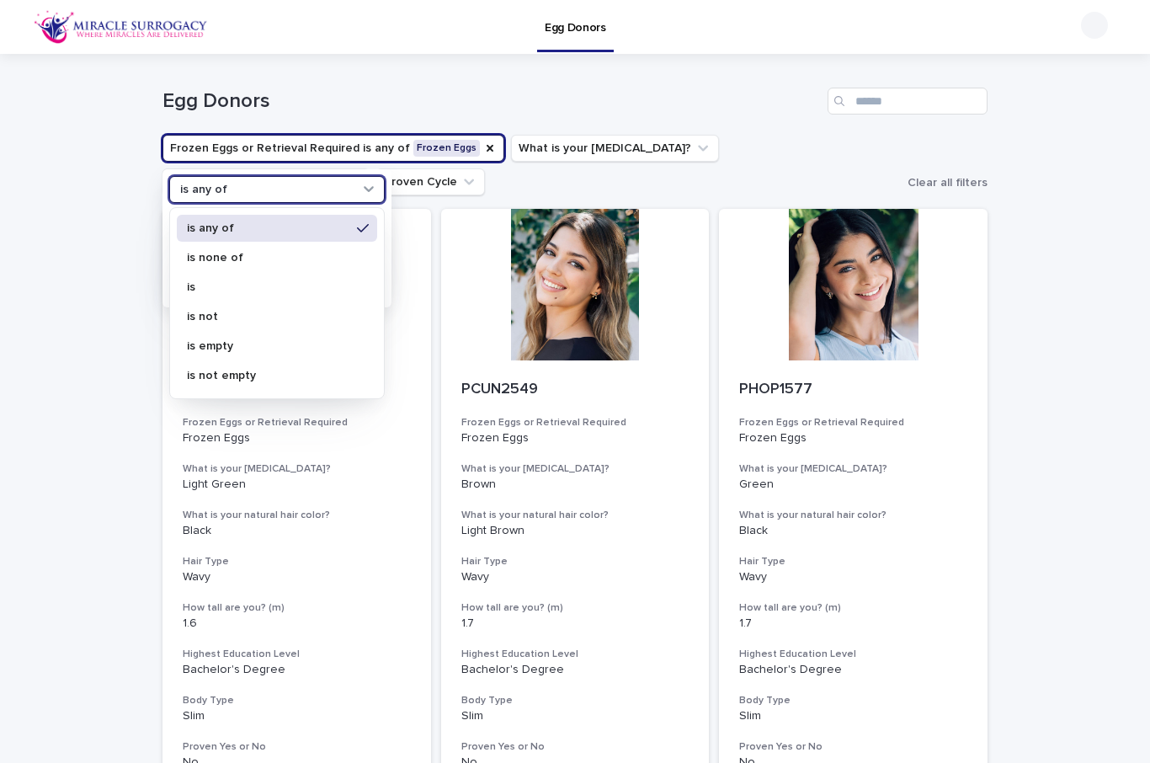
click at [193, 283] on p "is" at bounding box center [268, 287] width 163 height 12
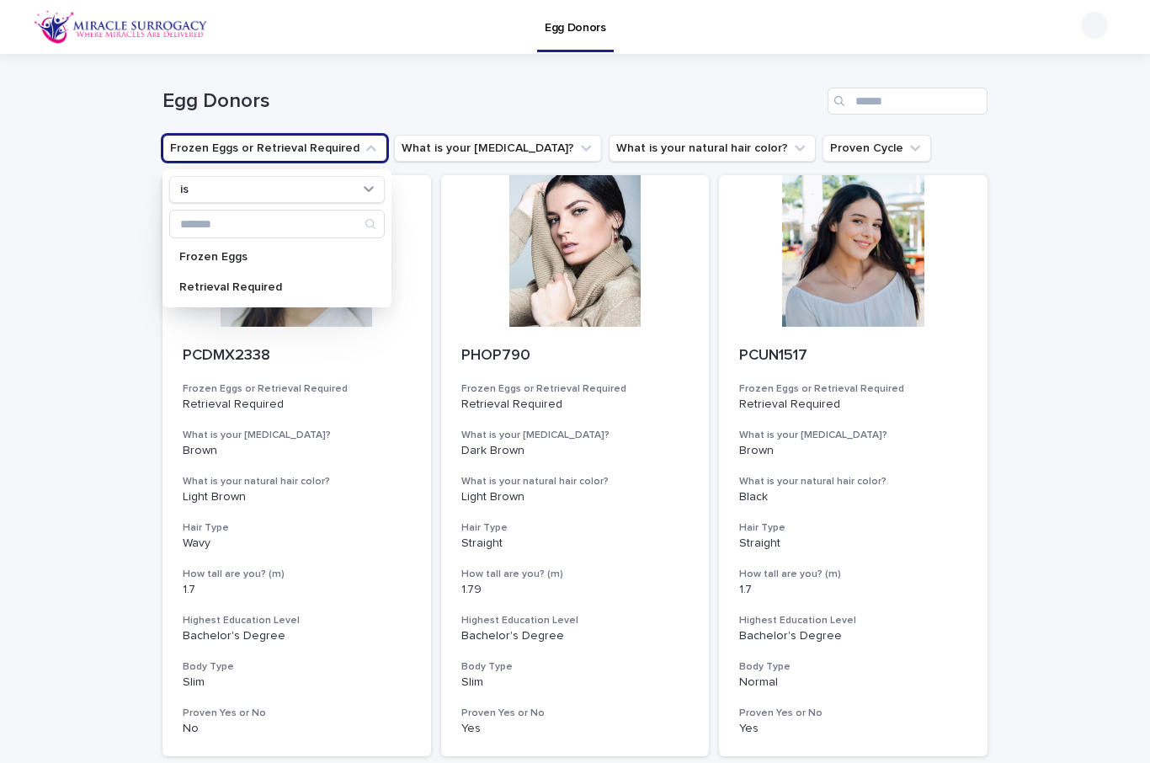
click at [197, 253] on p "Frozen Eggs" at bounding box center [268, 257] width 178 height 12
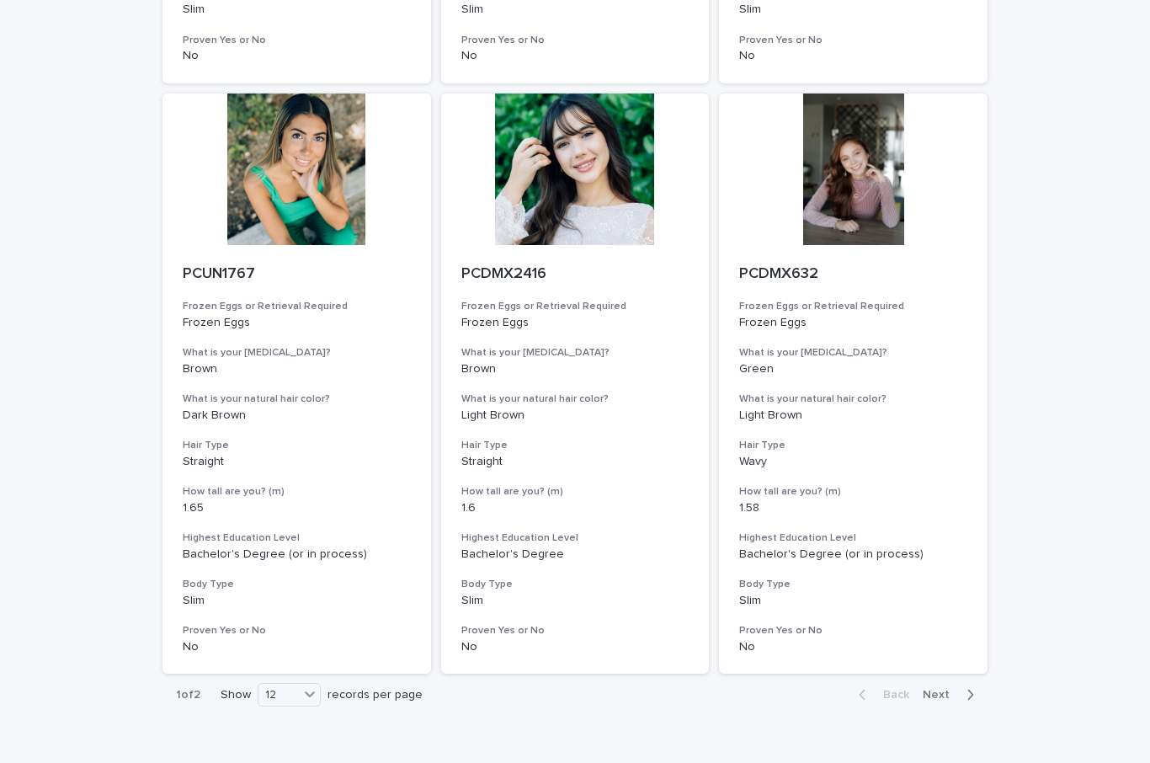
scroll to position [1887, 0]
click at [213, 675] on p "1 of 2" at bounding box center [187, 695] width 51 height 41
click at [205, 675] on p "1 of 2" at bounding box center [187, 695] width 51 height 41
click at [936, 690] on span "Next" at bounding box center [941, 696] width 37 height 12
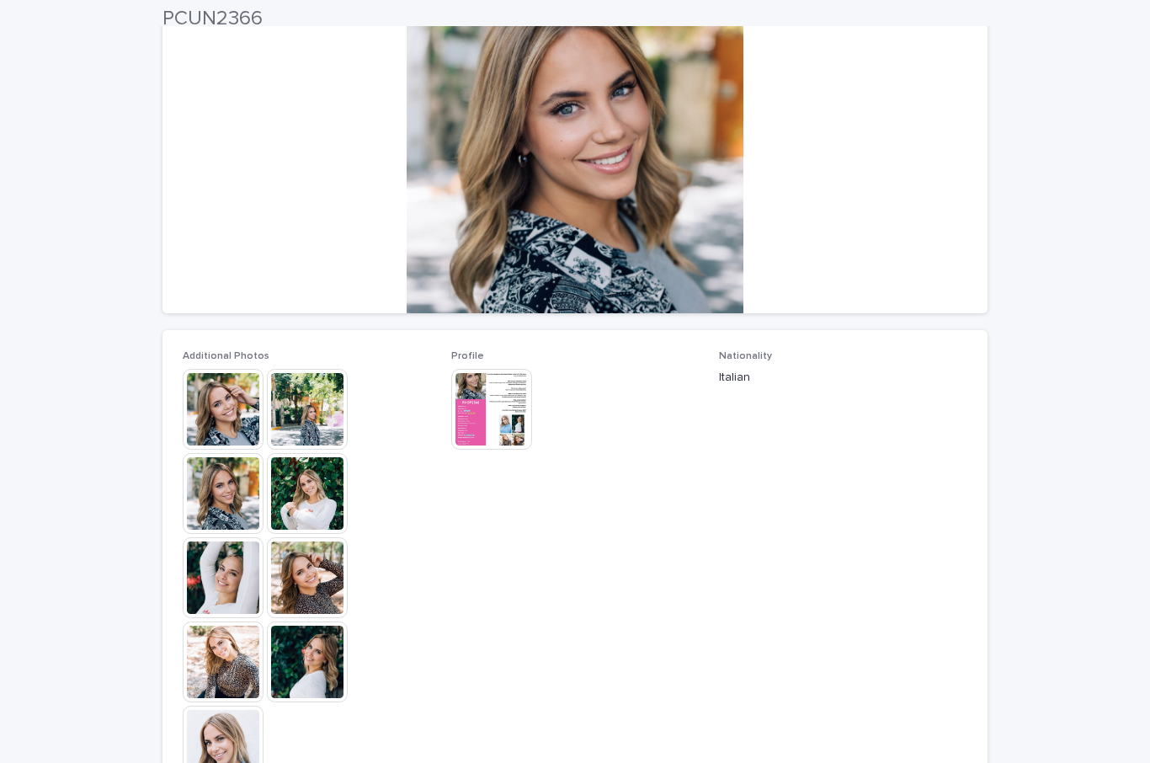
scroll to position [184, 0]
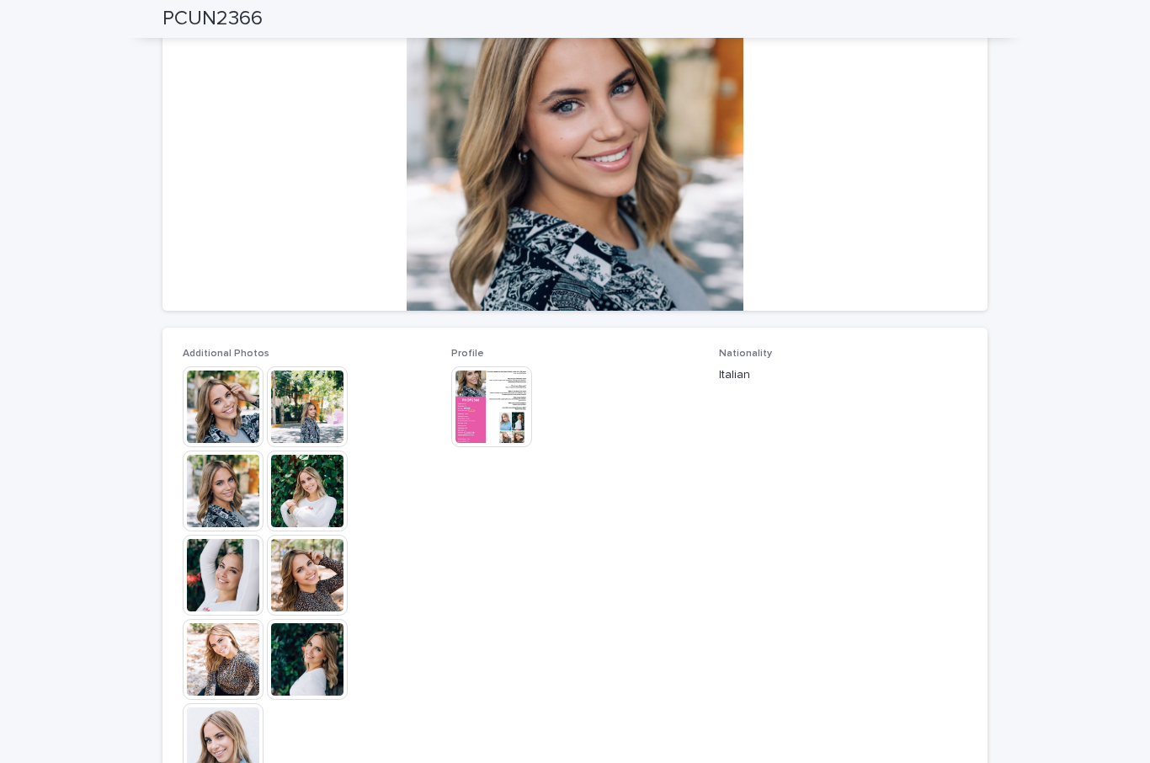
click at [300, 417] on img at bounding box center [307, 406] width 81 height 81
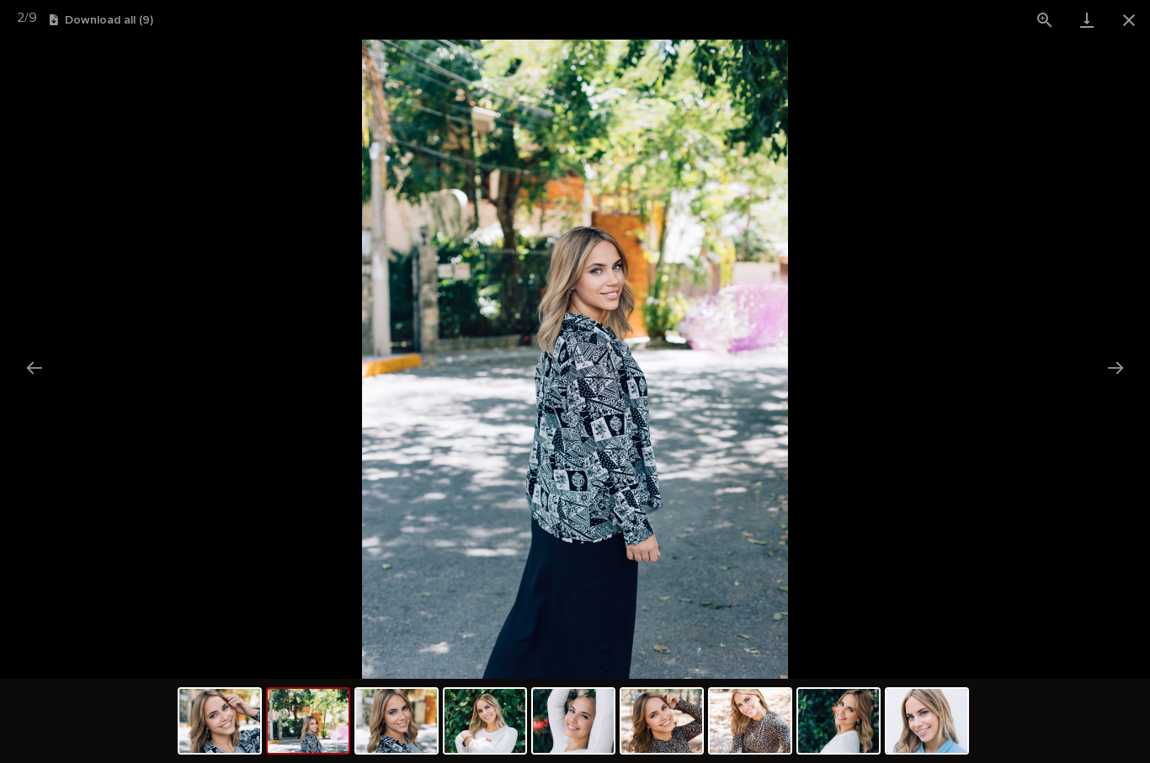
click at [1108, 356] on button "Next slide" at bounding box center [1115, 367] width 35 height 33
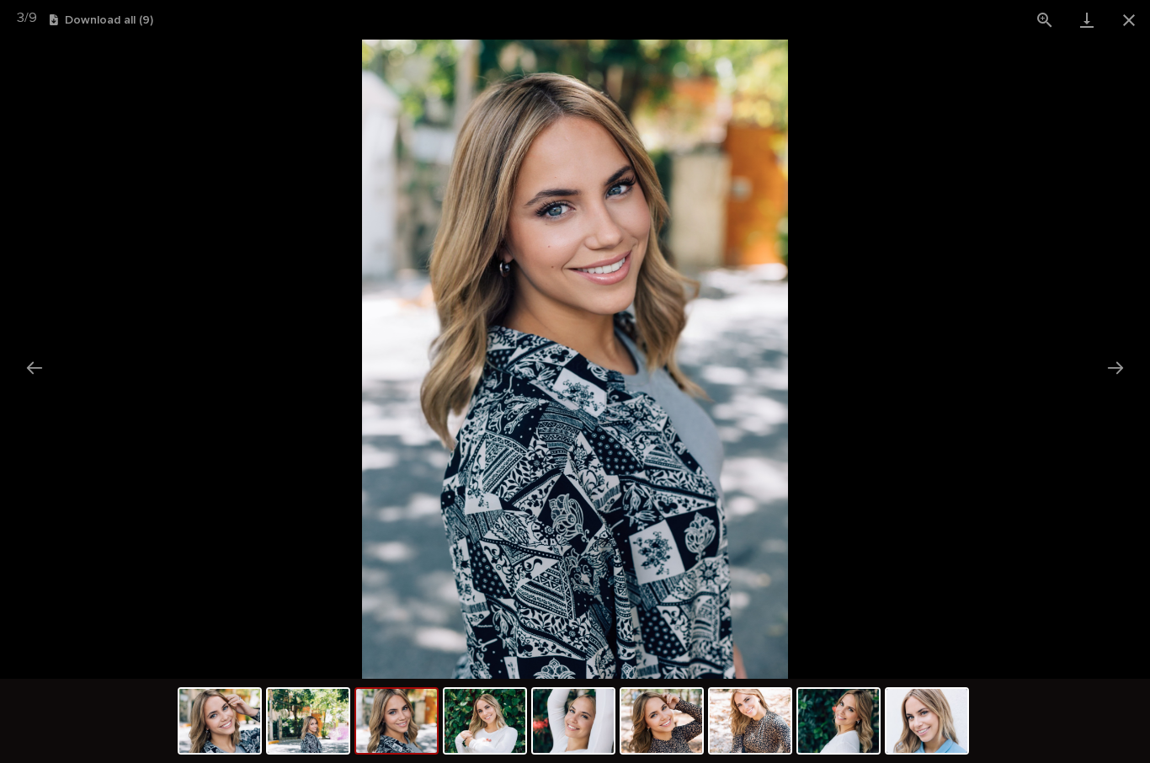
click at [1114, 365] on button "Next slide" at bounding box center [1115, 367] width 35 height 33
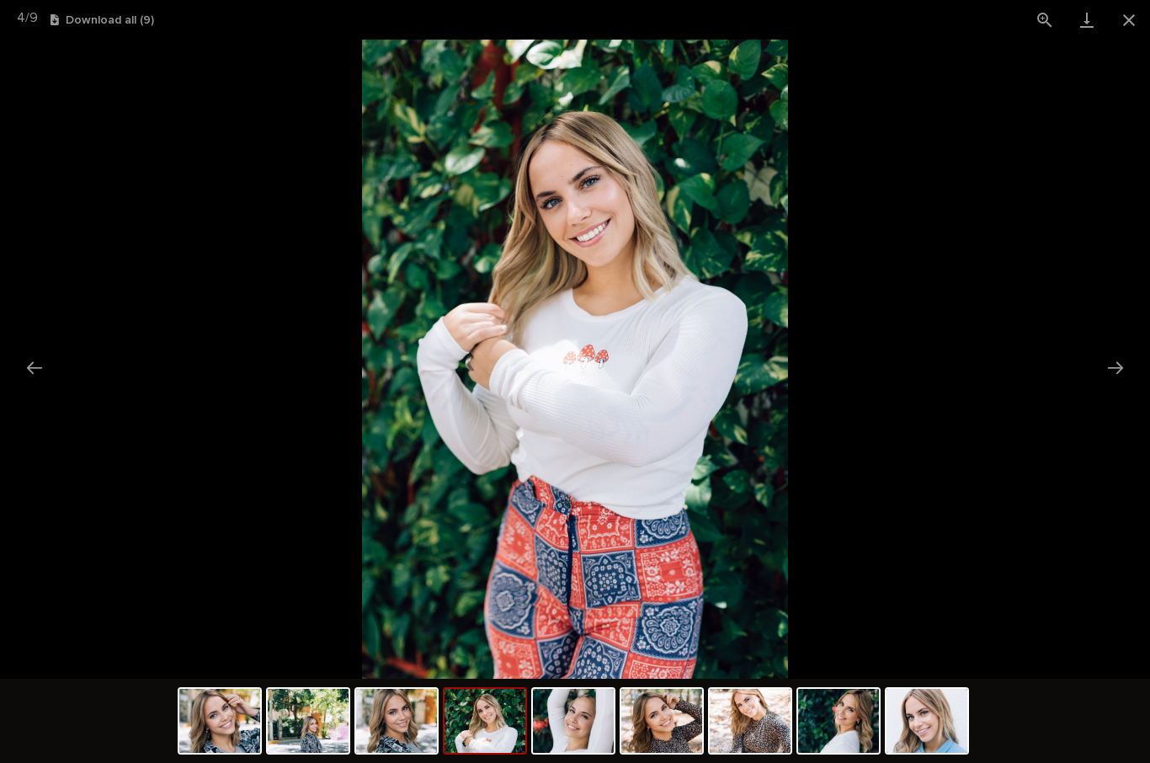
click at [1115, 370] on button "Next slide" at bounding box center [1115, 367] width 35 height 33
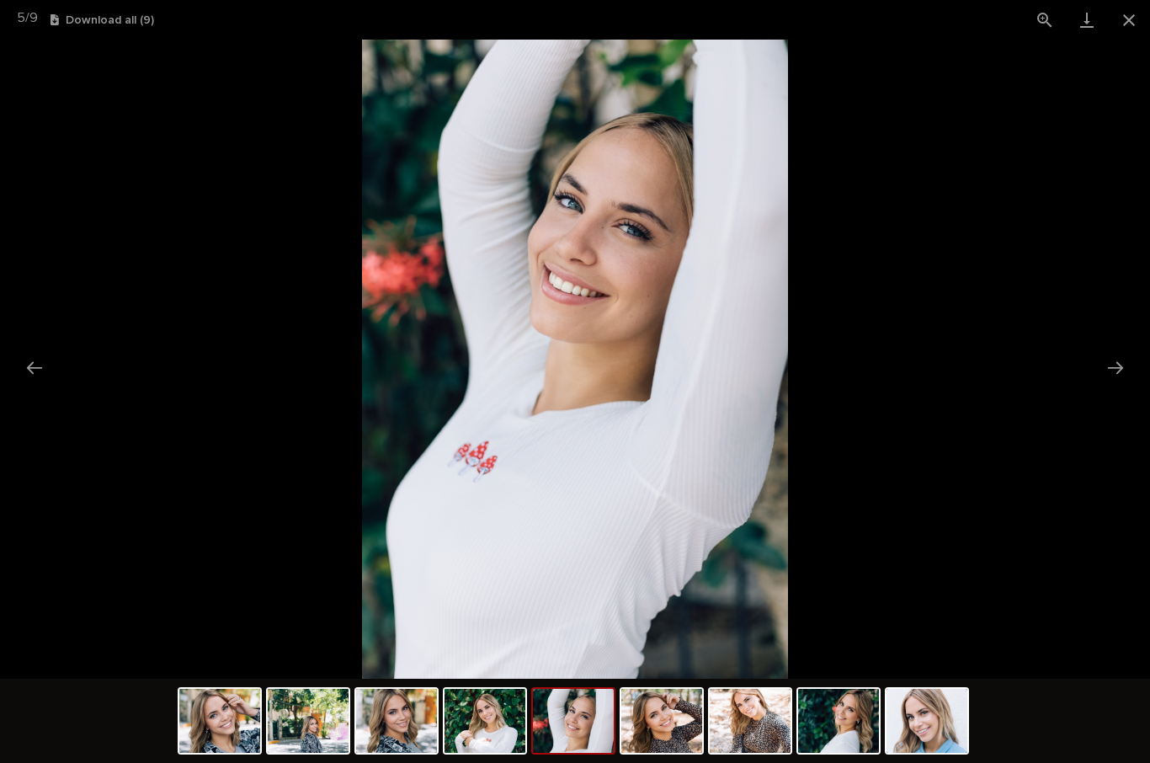
click at [1121, 370] on button "Next slide" at bounding box center [1115, 367] width 35 height 33
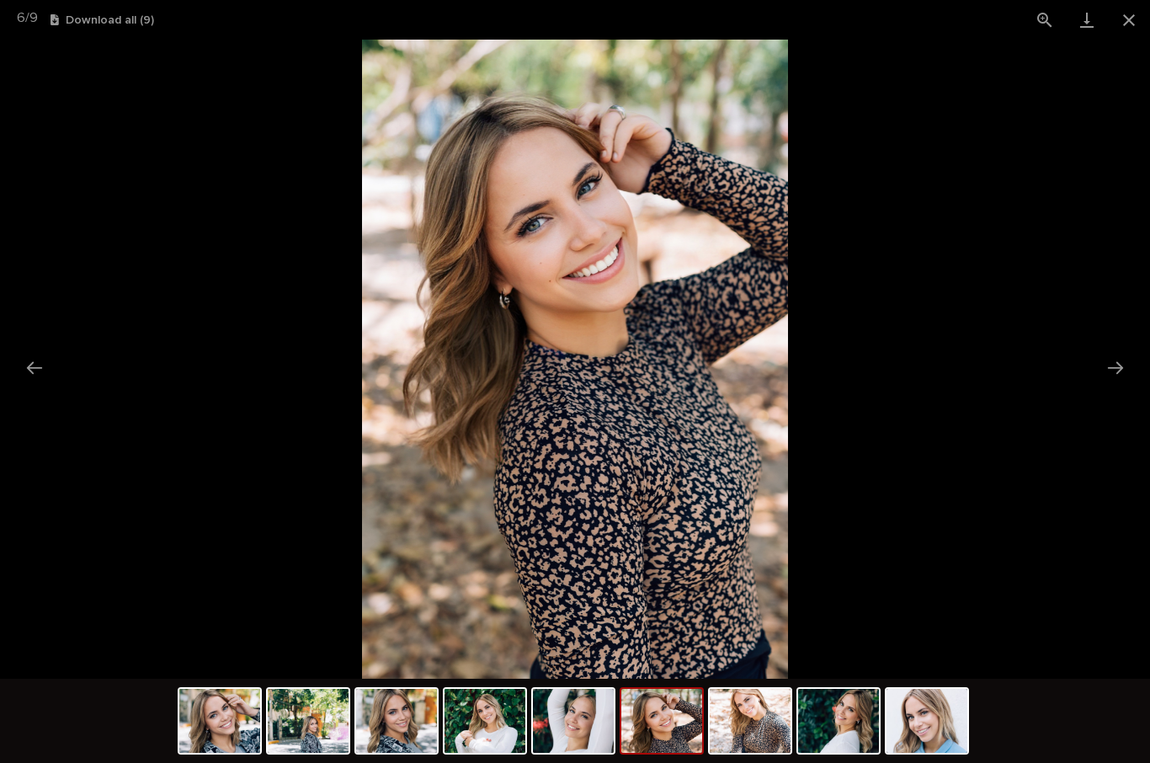
click at [1121, 372] on button "Next slide" at bounding box center [1115, 367] width 35 height 33
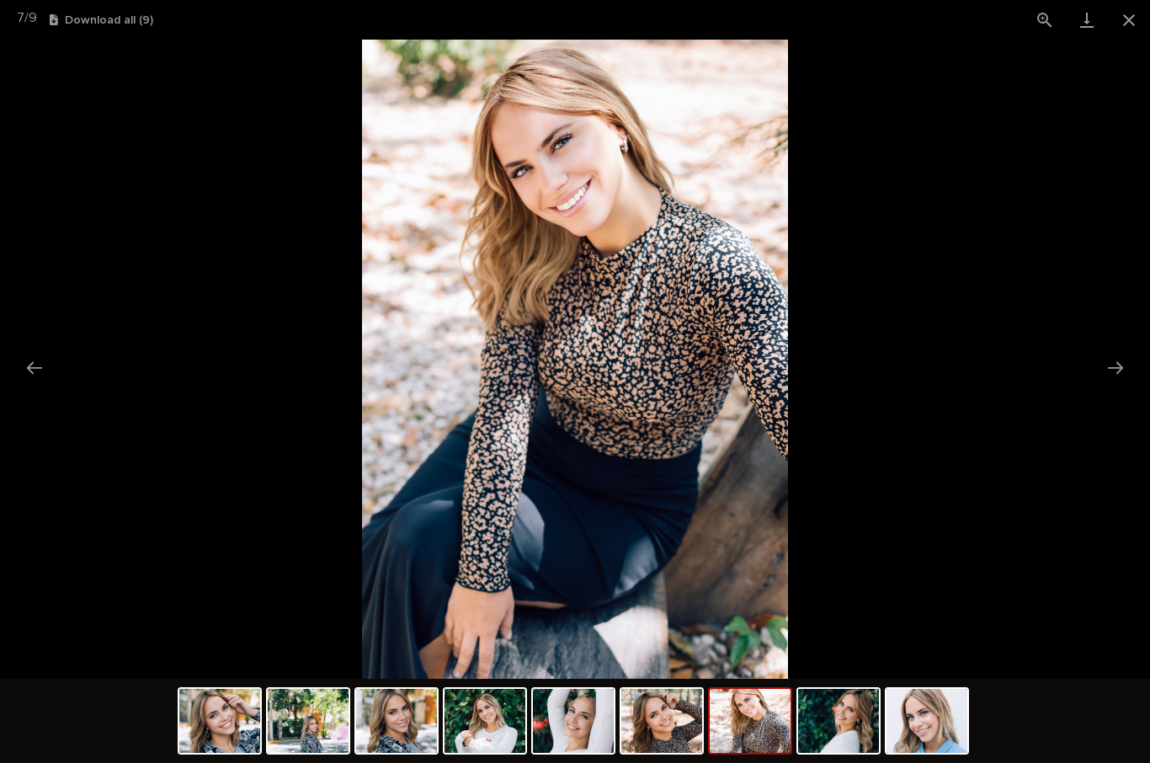
click at [1123, 374] on button "Next slide" at bounding box center [1115, 367] width 35 height 33
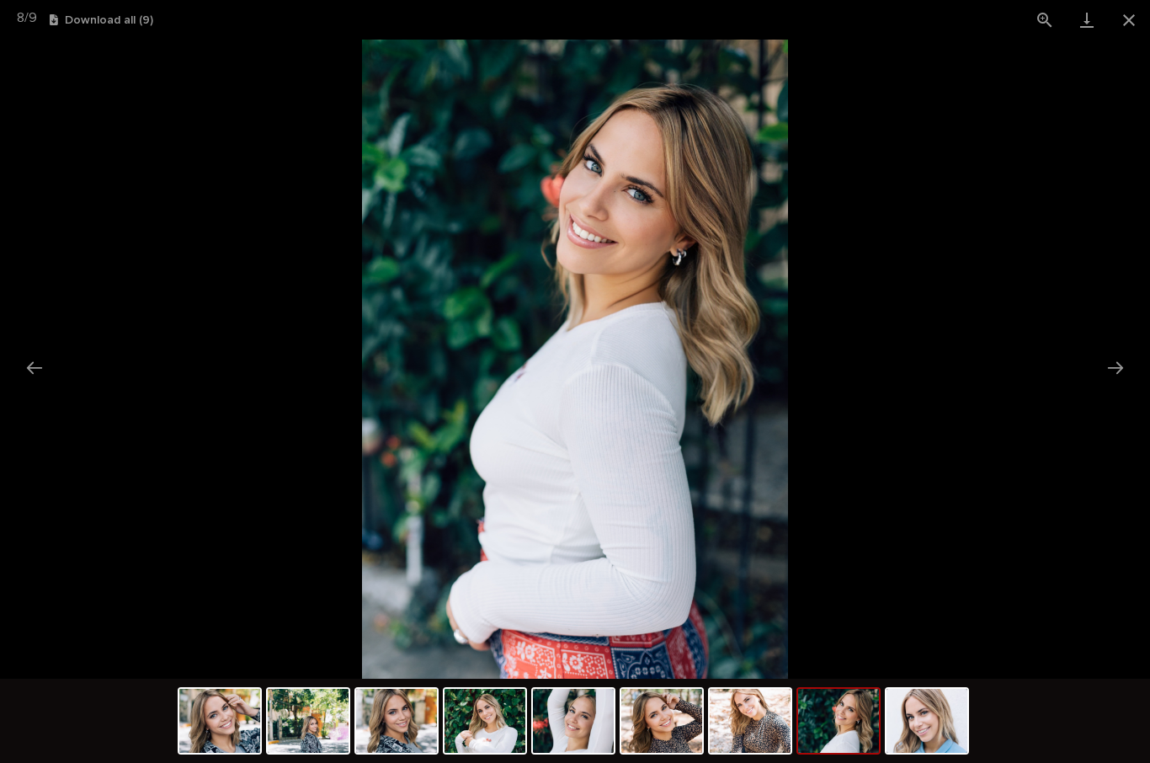
click at [1121, 376] on button "Next slide" at bounding box center [1115, 367] width 35 height 33
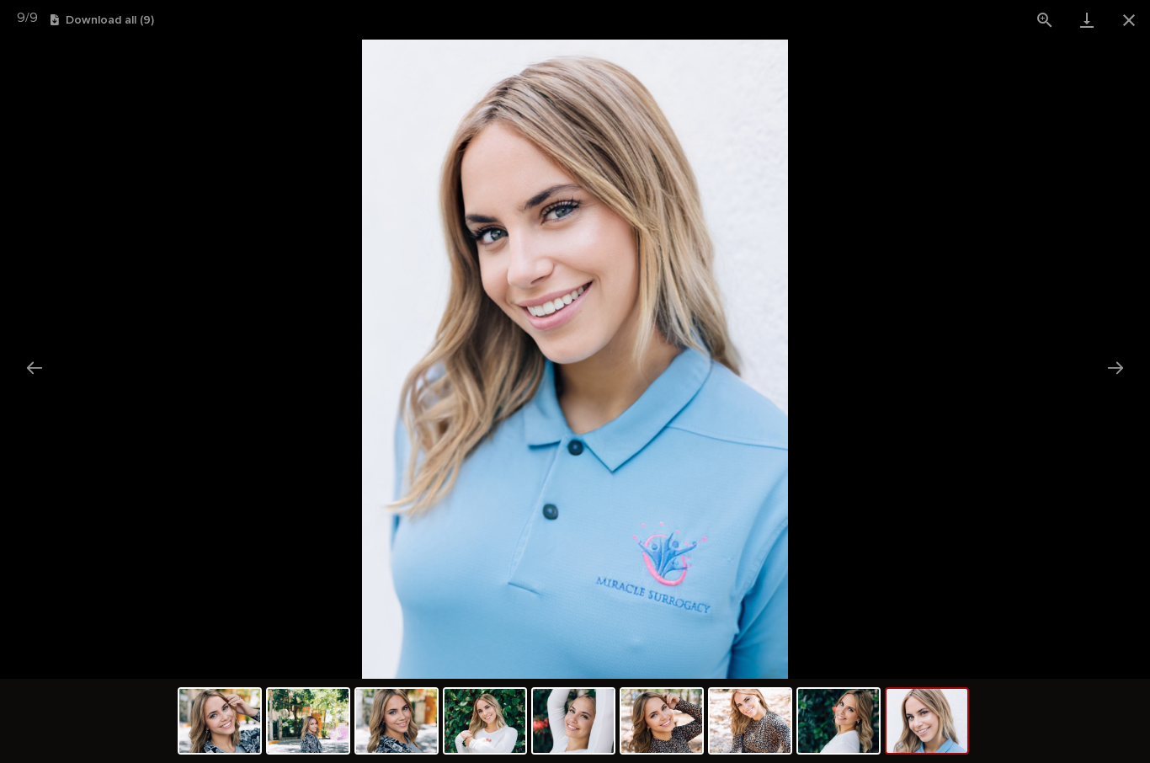
click at [1115, 33] on button "Close gallery" at bounding box center [1129, 20] width 42 height 40
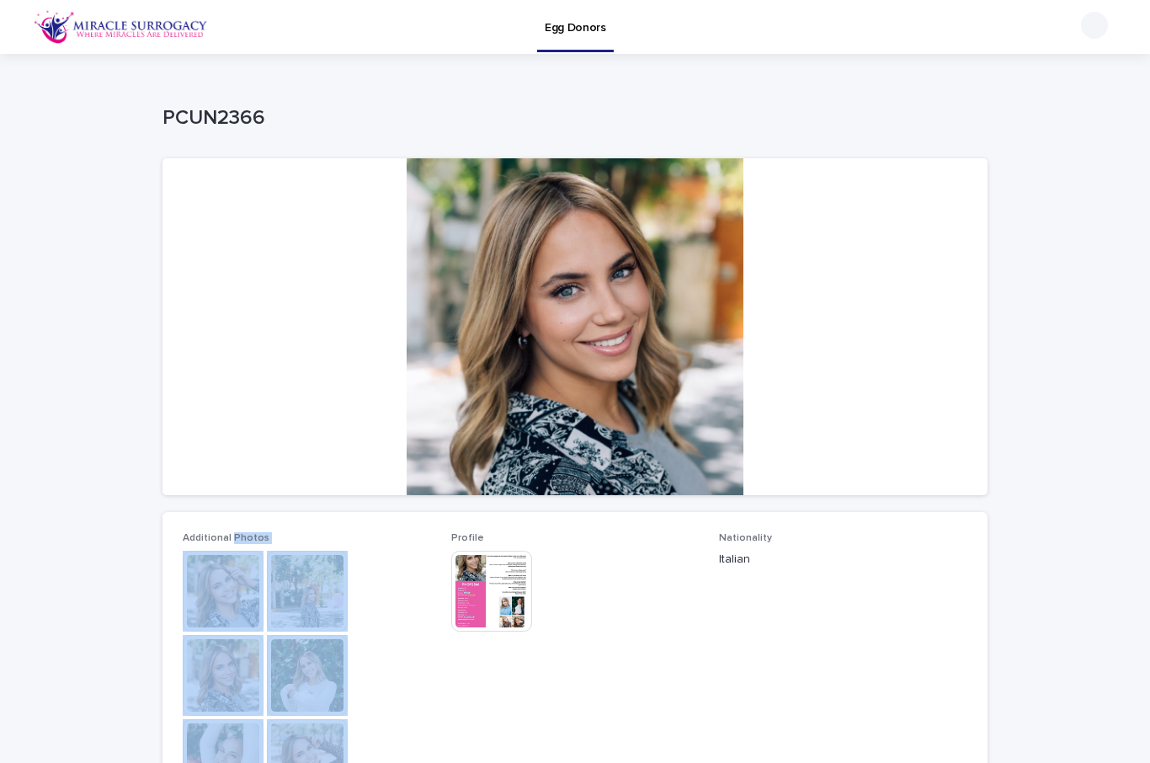
scroll to position [0, 0]
click at [1009, 283] on div "Loading... Saving… Loading... Saving… PCUN2366 PCUN2366 Sorry, there was an err…" at bounding box center [575, 718] width 1150 height 1329
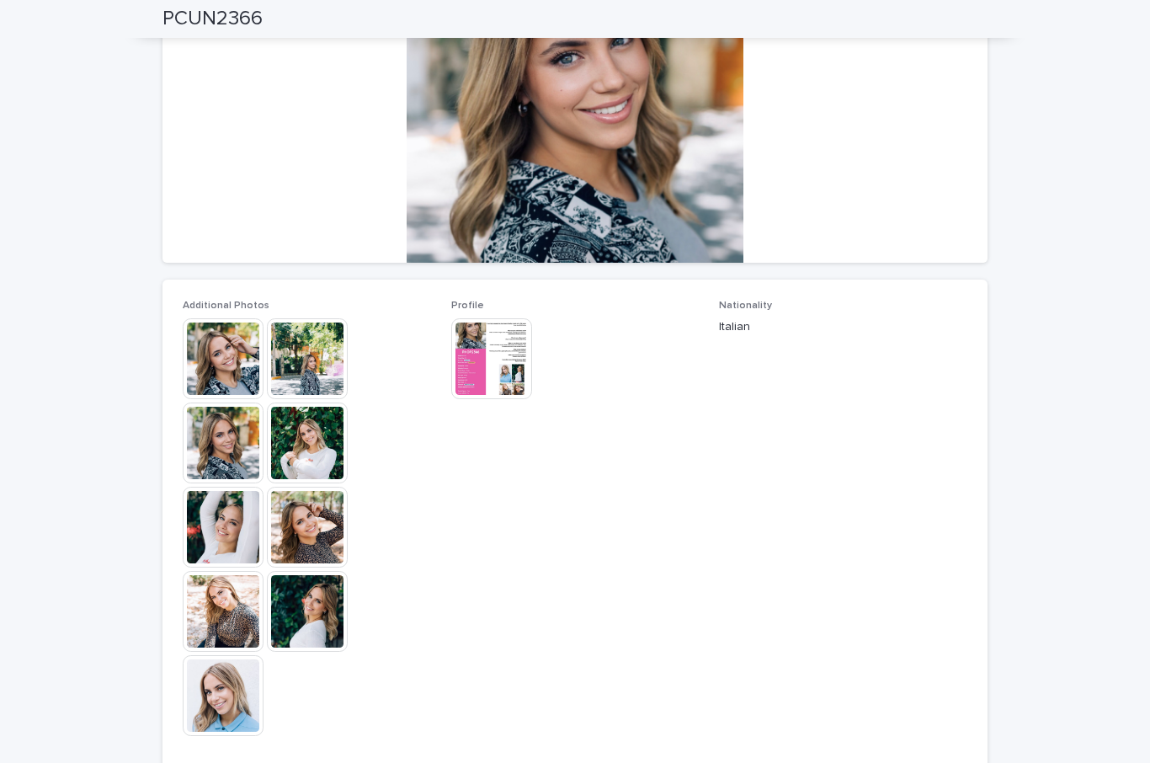
scroll to position [83, 0]
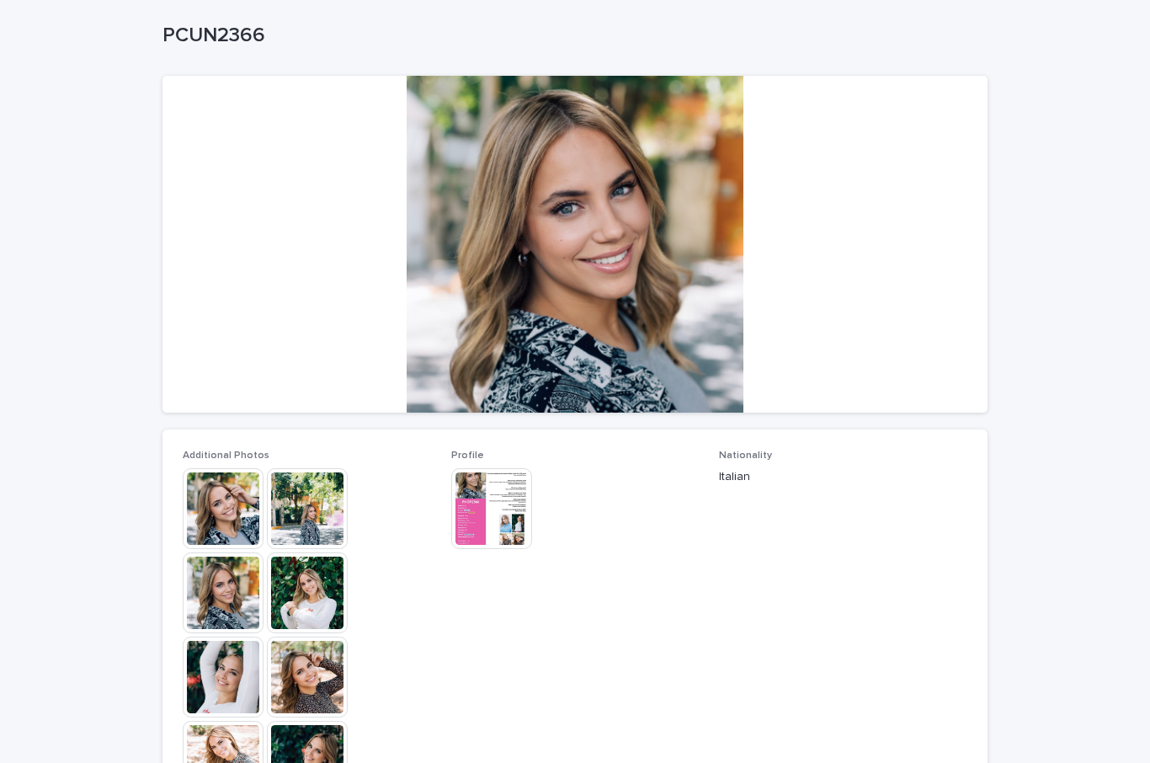
click at [636, 299] on div at bounding box center [574, 244] width 825 height 337
click at [511, 523] on img at bounding box center [491, 508] width 81 height 81
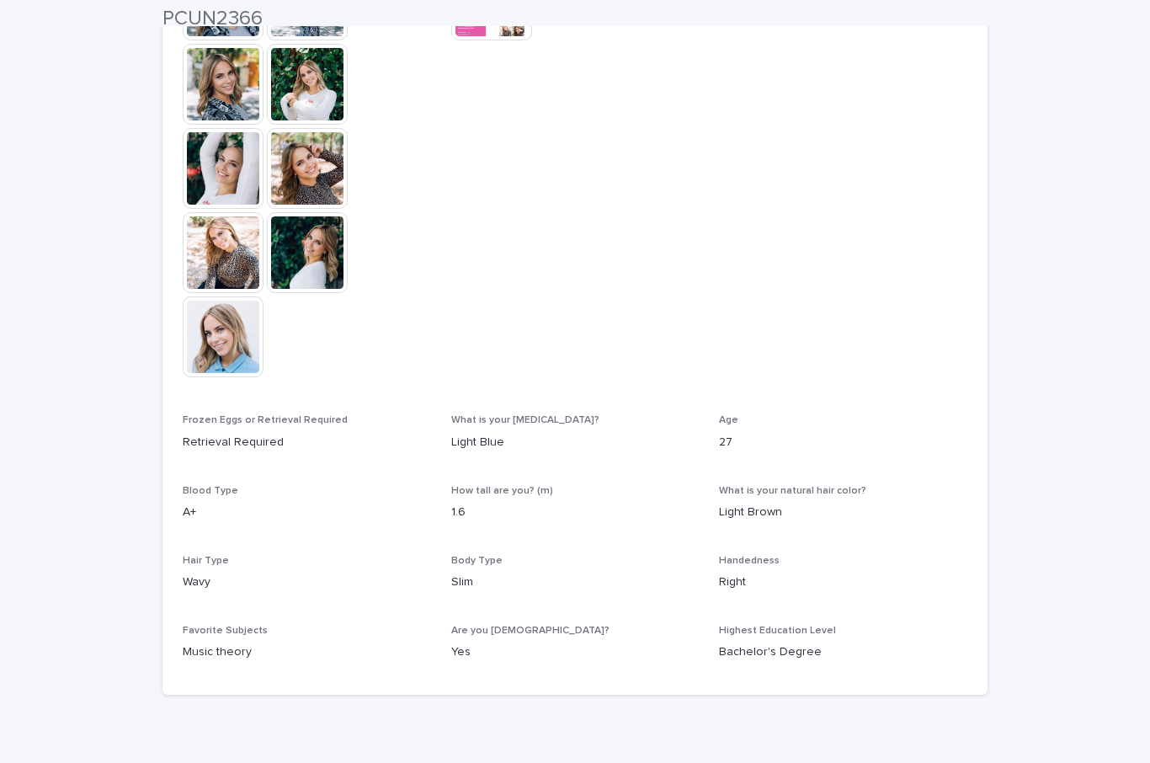
scroll to position [603, 0]
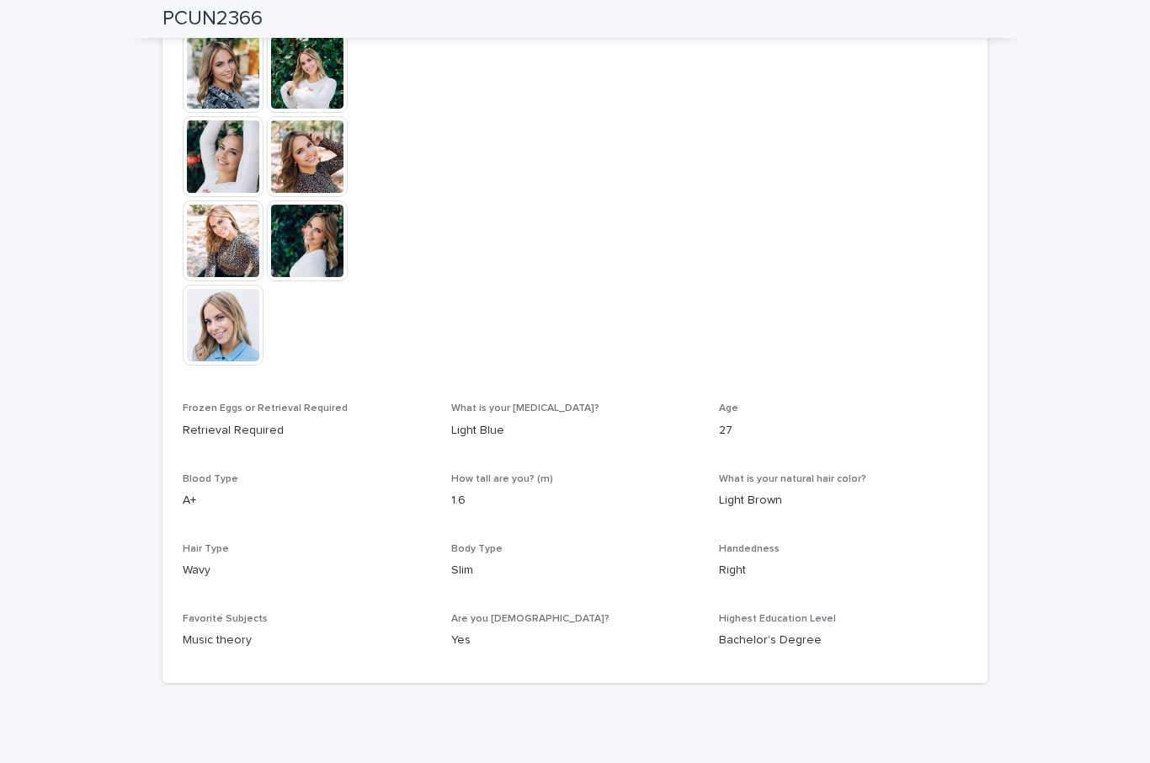
click at [212, 329] on img at bounding box center [223, 325] width 81 height 81
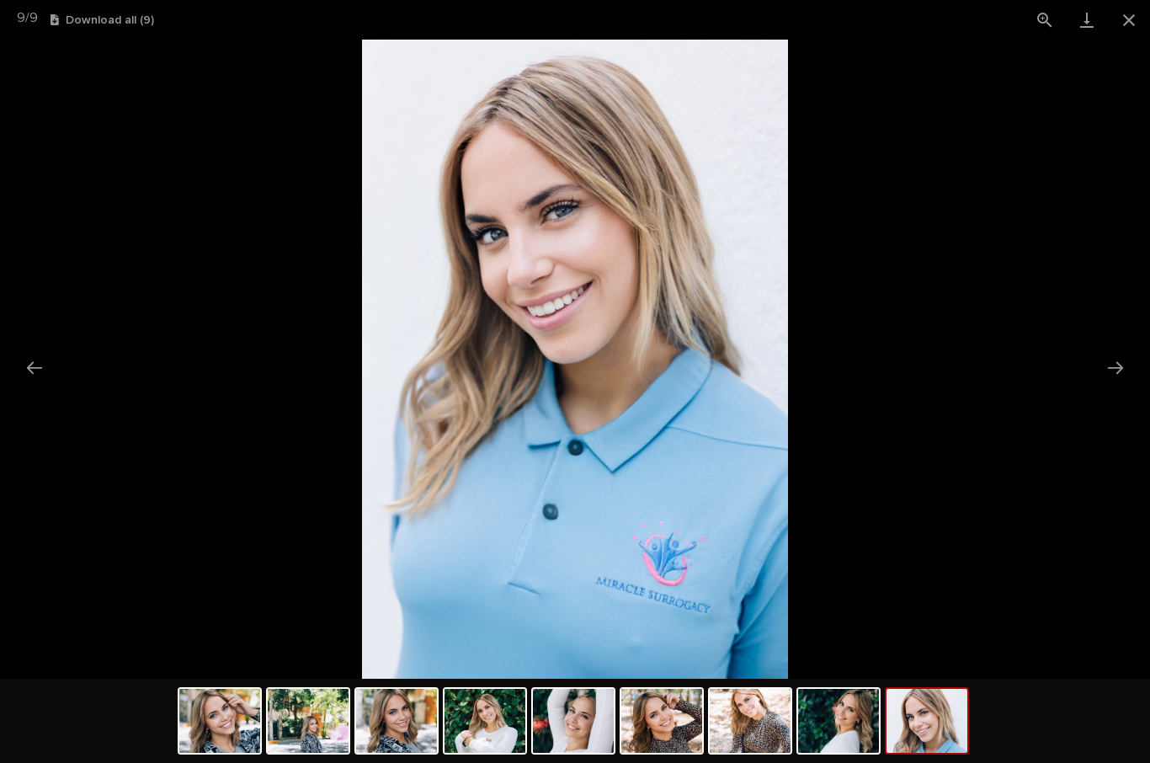
click at [1142, 41] on picture at bounding box center [575, 359] width 1150 height 639
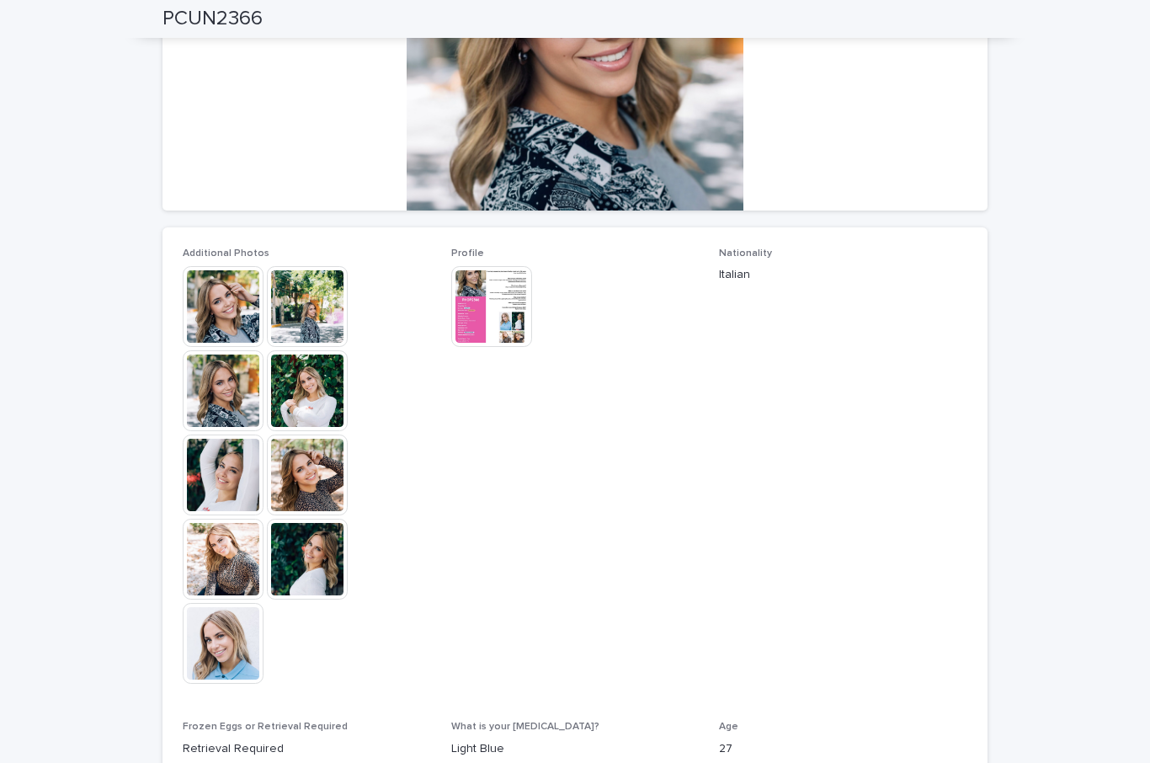
scroll to position [287, 0]
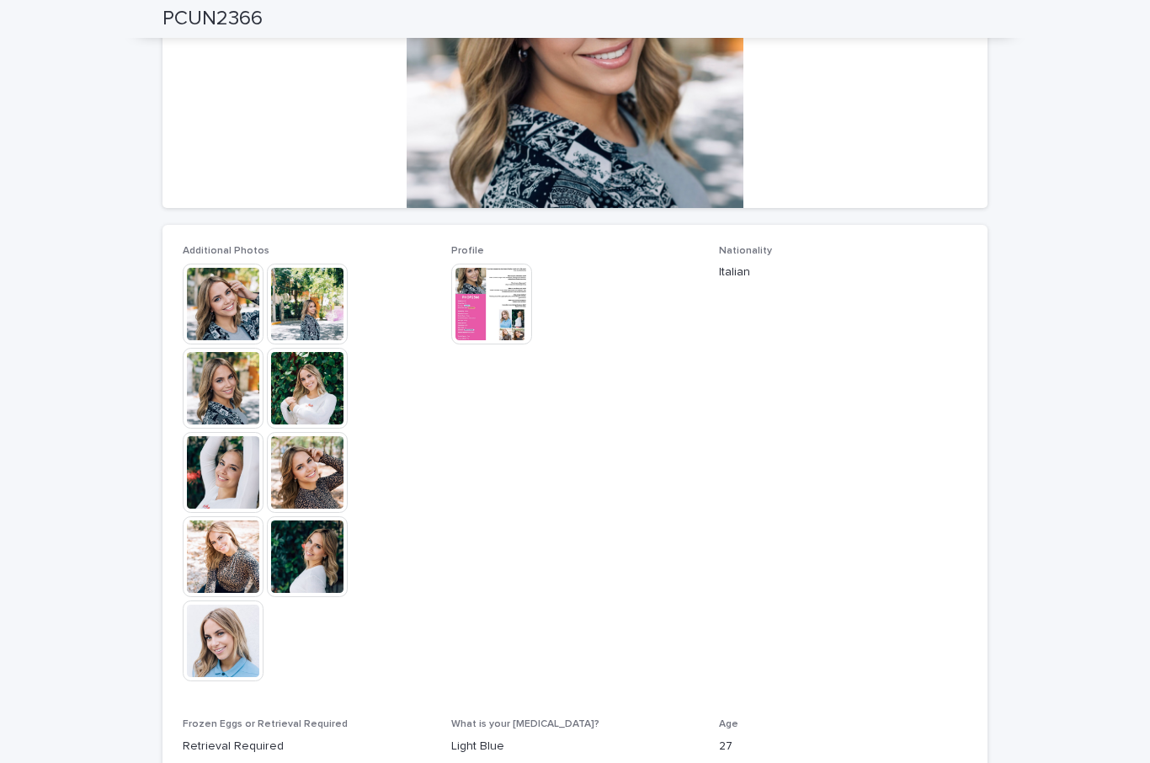
click at [296, 555] on img at bounding box center [307, 556] width 81 height 81
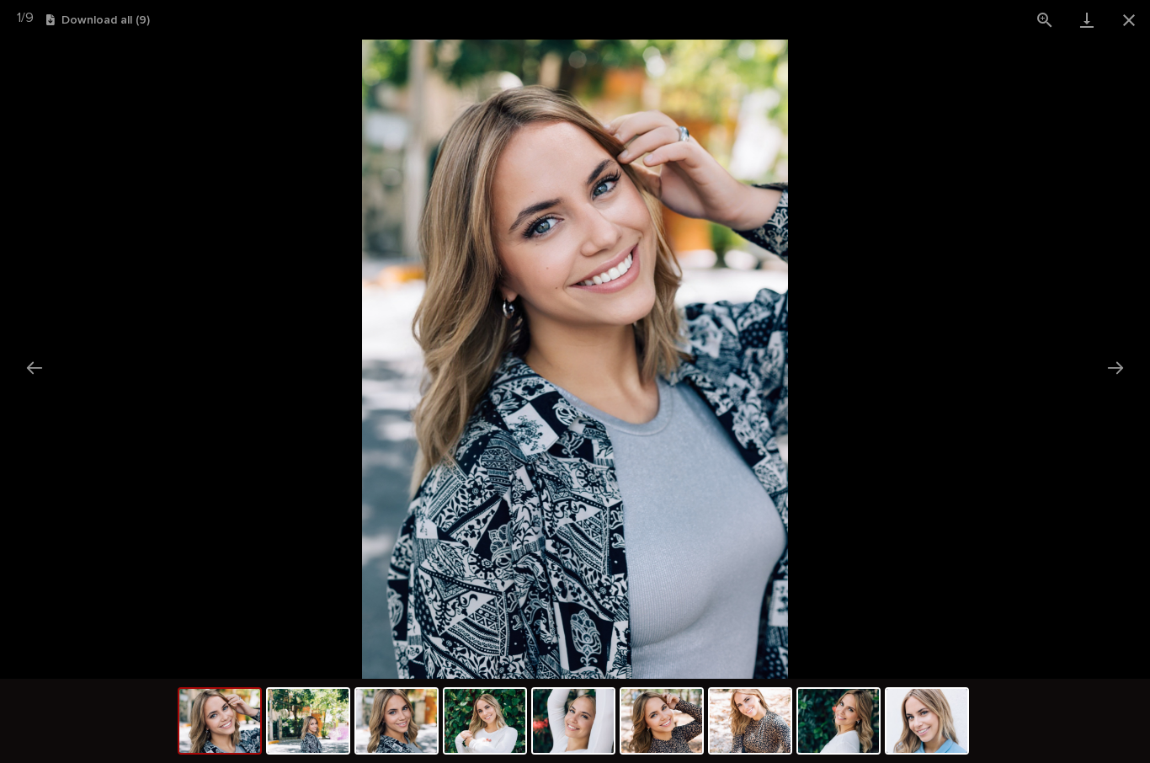
click at [1131, 18] on button "Close gallery" at bounding box center [1129, 20] width 42 height 40
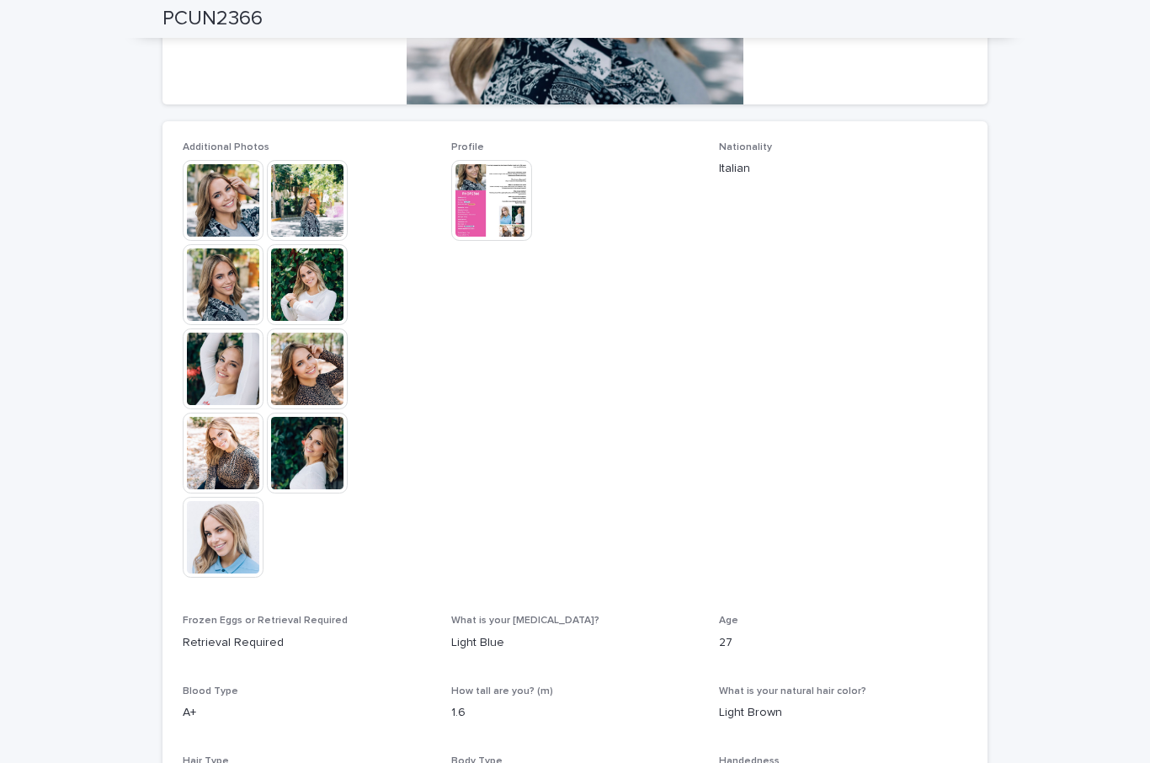
scroll to position [70, 0]
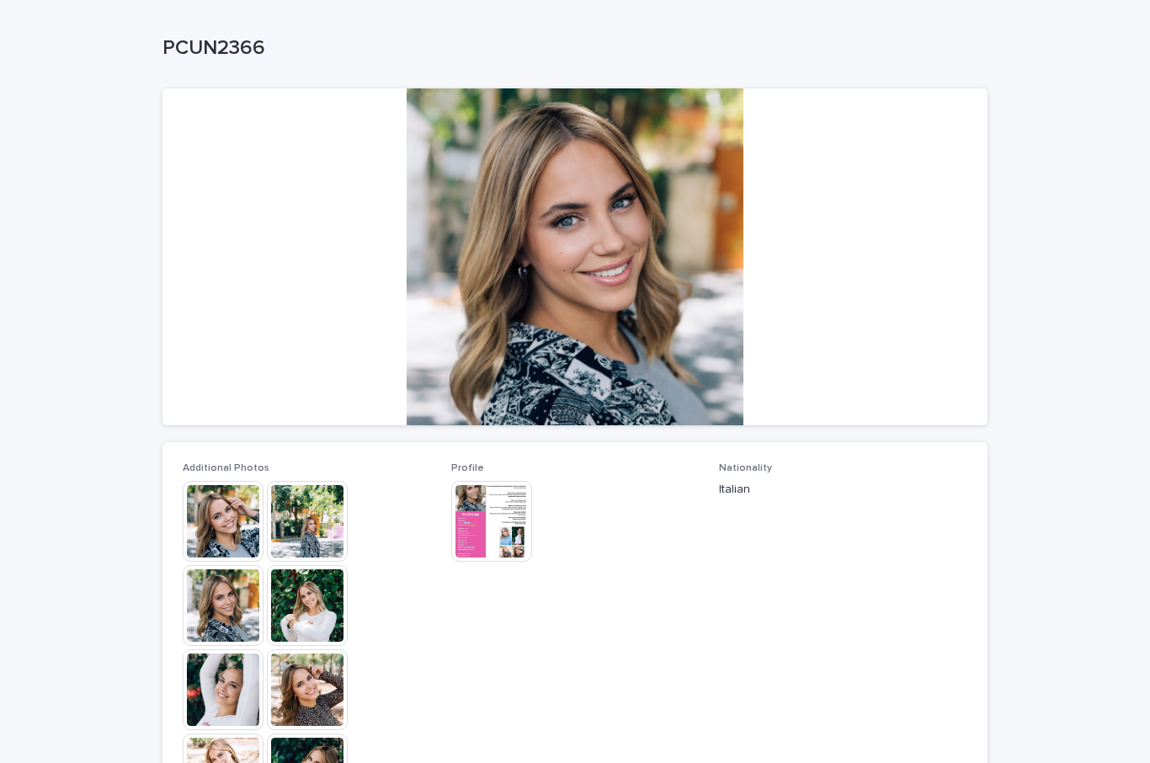
click at [493, 529] on img at bounding box center [491, 521] width 81 height 81
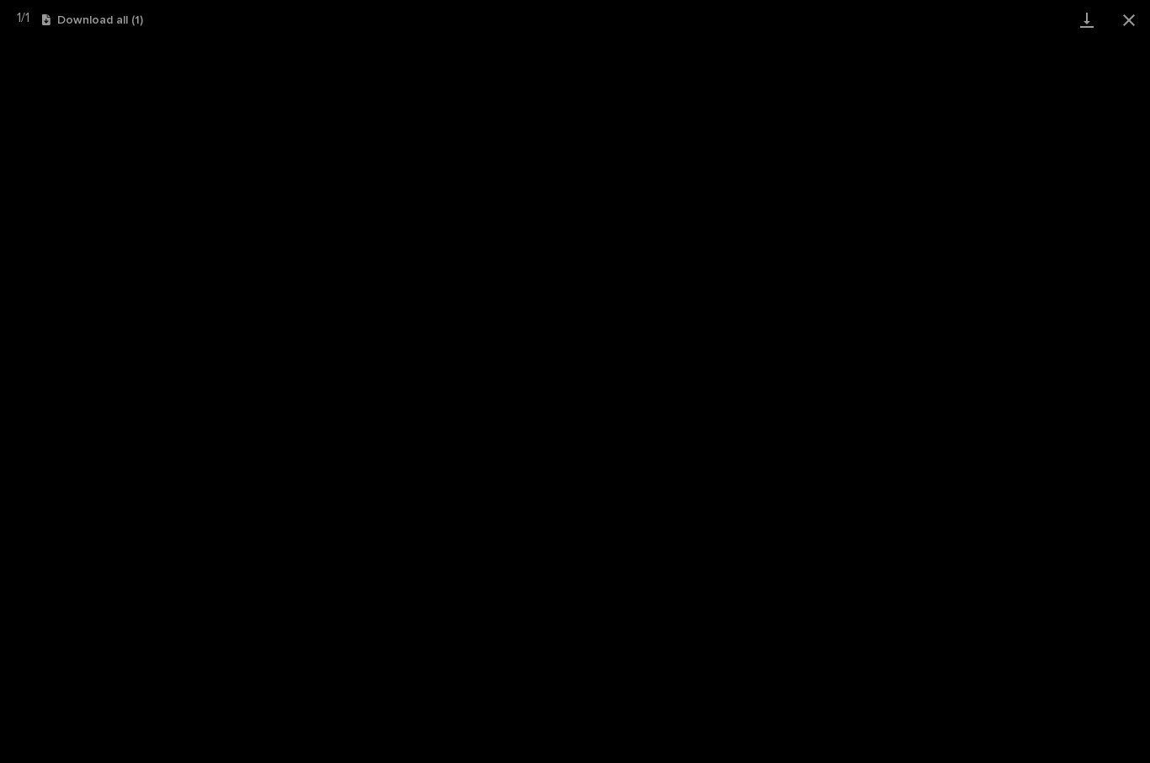
click at [1146, 15] on button "Close gallery" at bounding box center [1129, 20] width 42 height 40
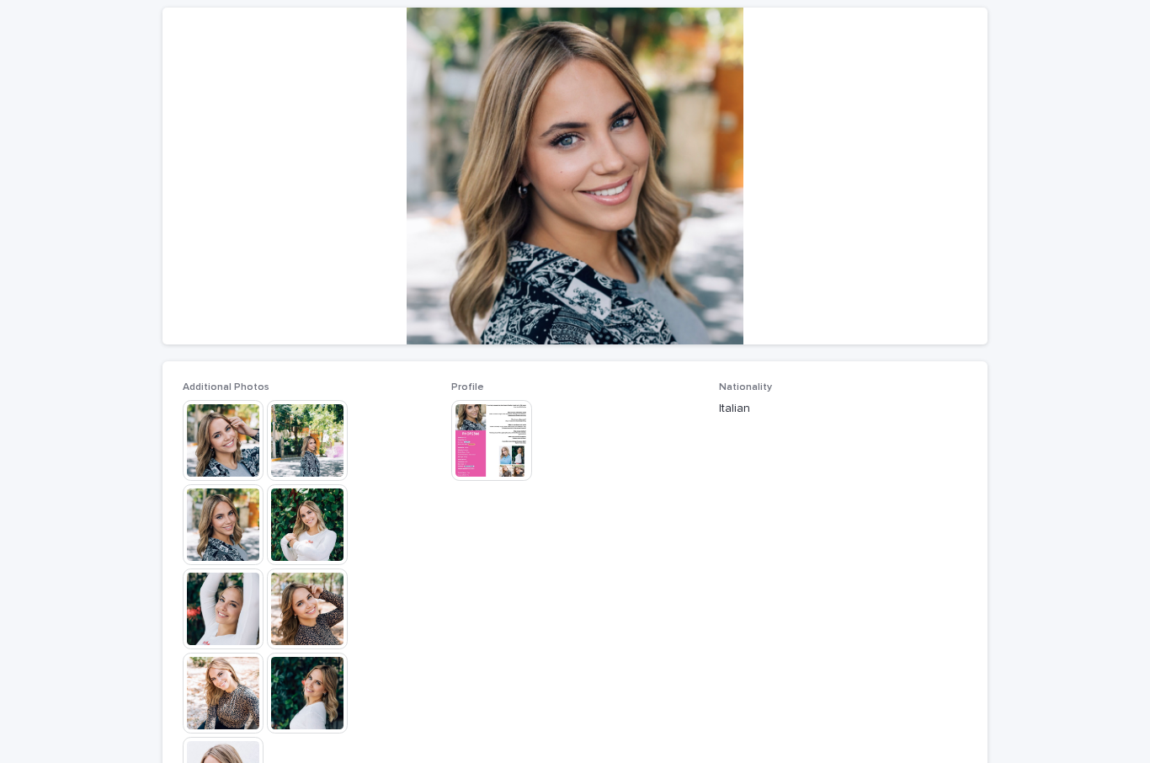
scroll to position [152, 0]
click at [311, 533] on img at bounding box center [307, 523] width 81 height 81
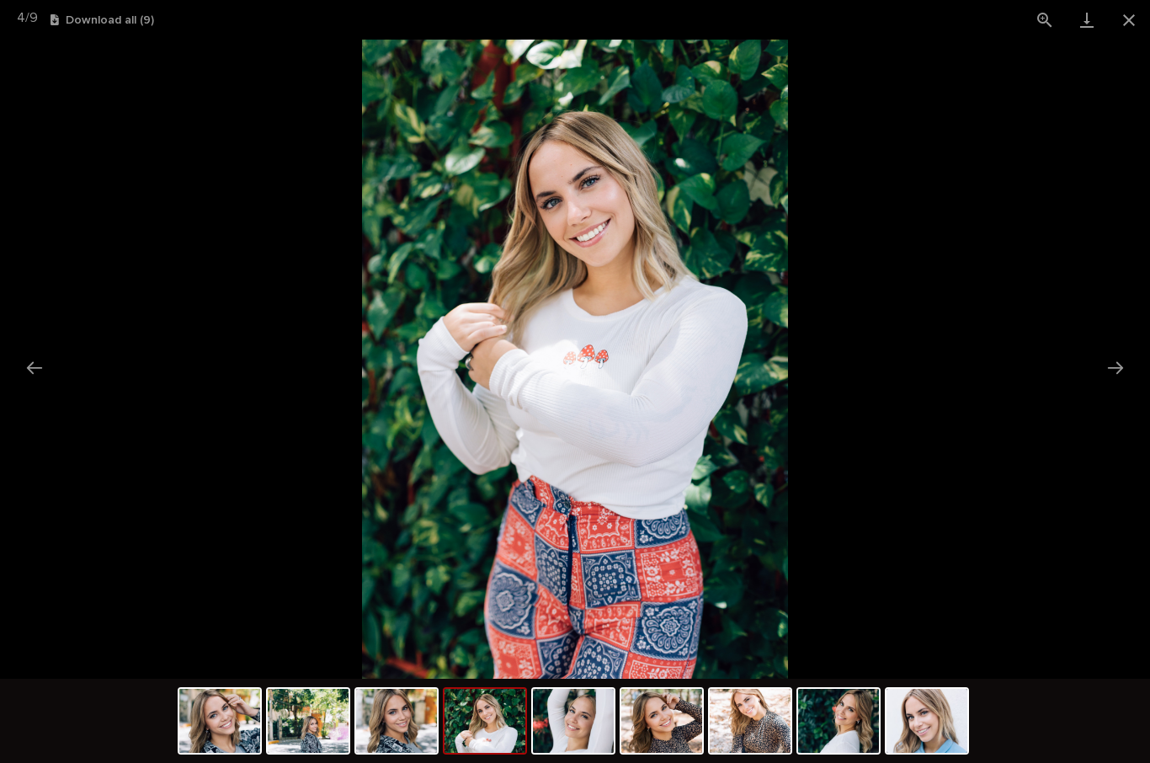
click at [1117, 367] on button "Next slide" at bounding box center [1115, 367] width 35 height 33
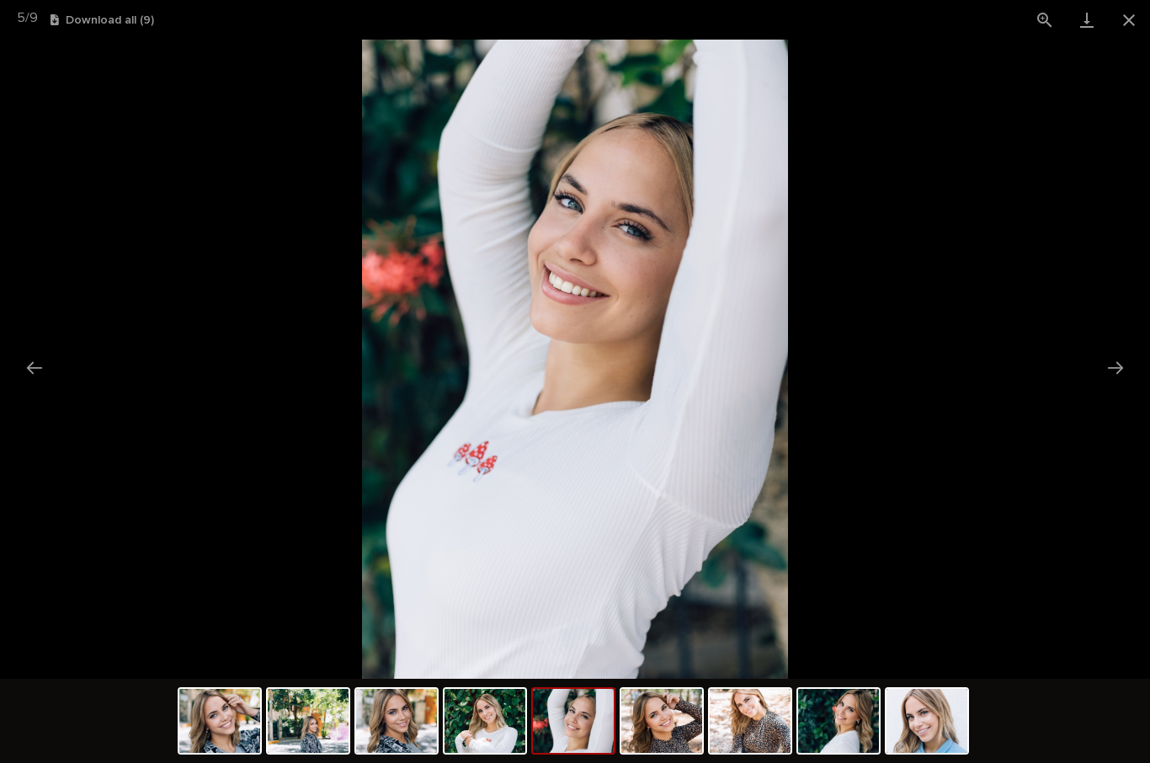
click at [1126, 365] on button "Next slide" at bounding box center [1115, 367] width 35 height 33
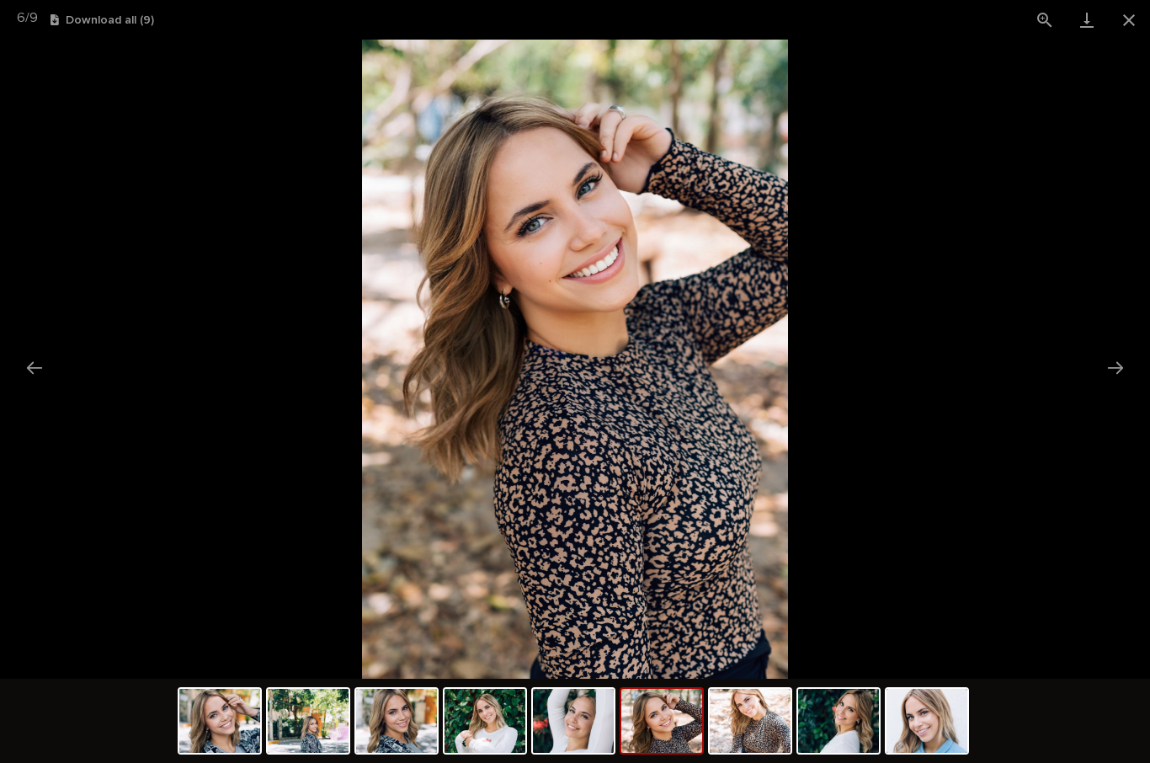
click at [1121, 361] on button "Next slide" at bounding box center [1115, 367] width 35 height 33
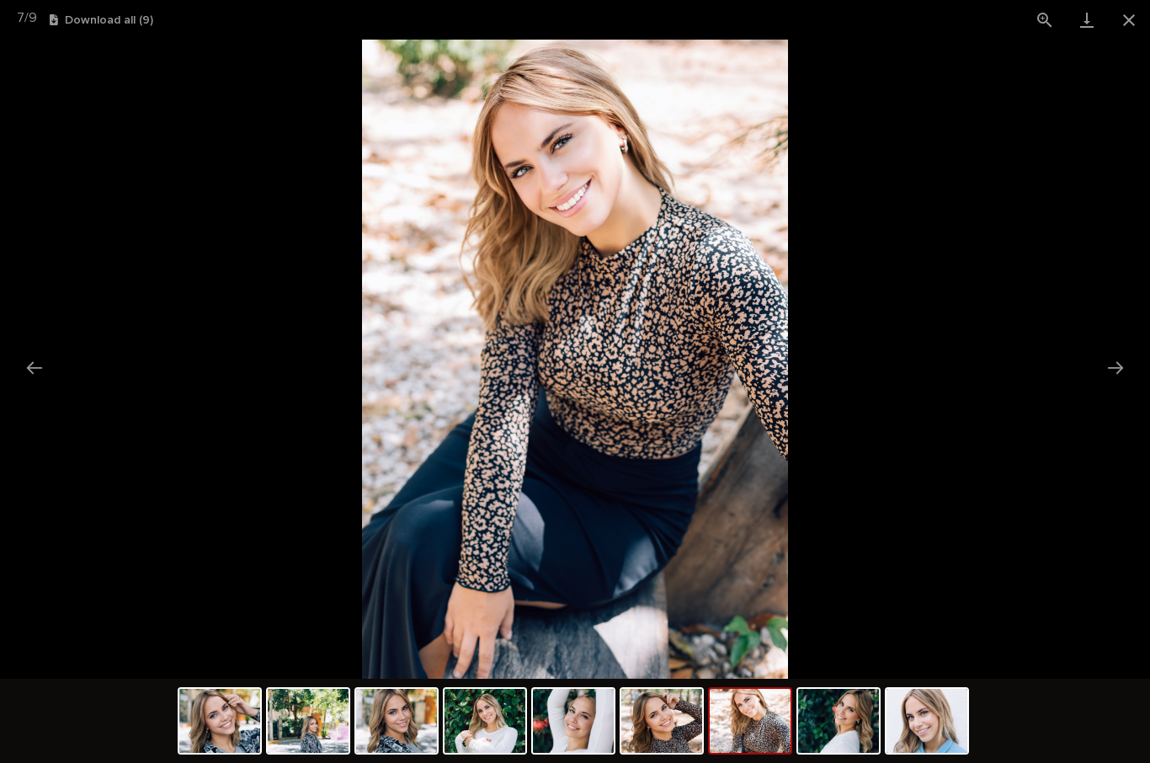
click at [1123, 360] on button "Next slide" at bounding box center [1115, 367] width 35 height 33
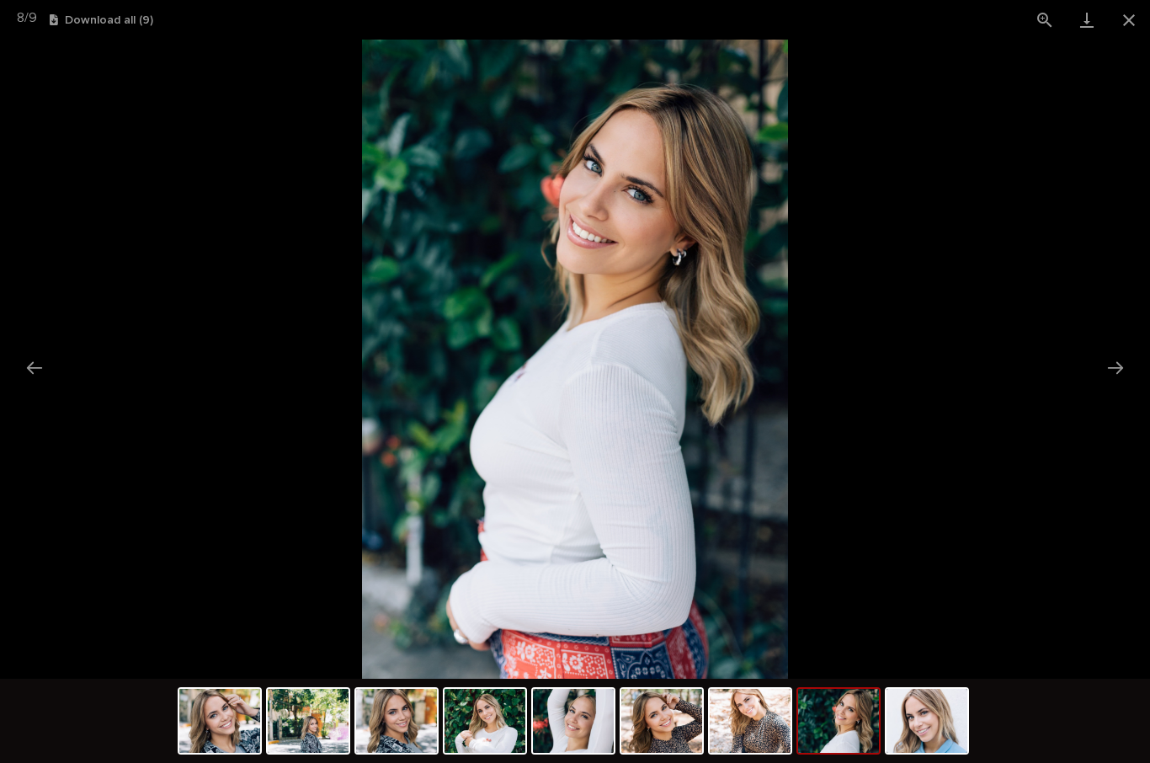
click at [1126, 357] on button "Next slide" at bounding box center [1115, 367] width 35 height 33
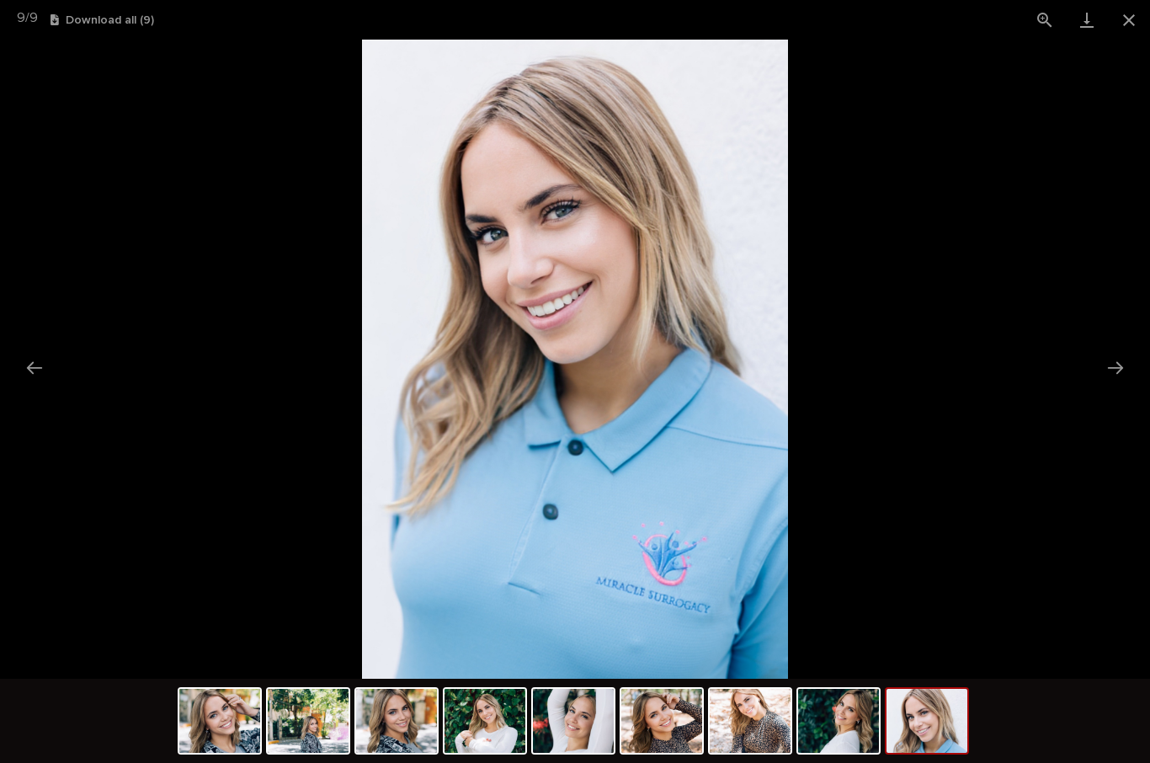
click at [1121, 360] on button "Next slide" at bounding box center [1115, 367] width 35 height 33
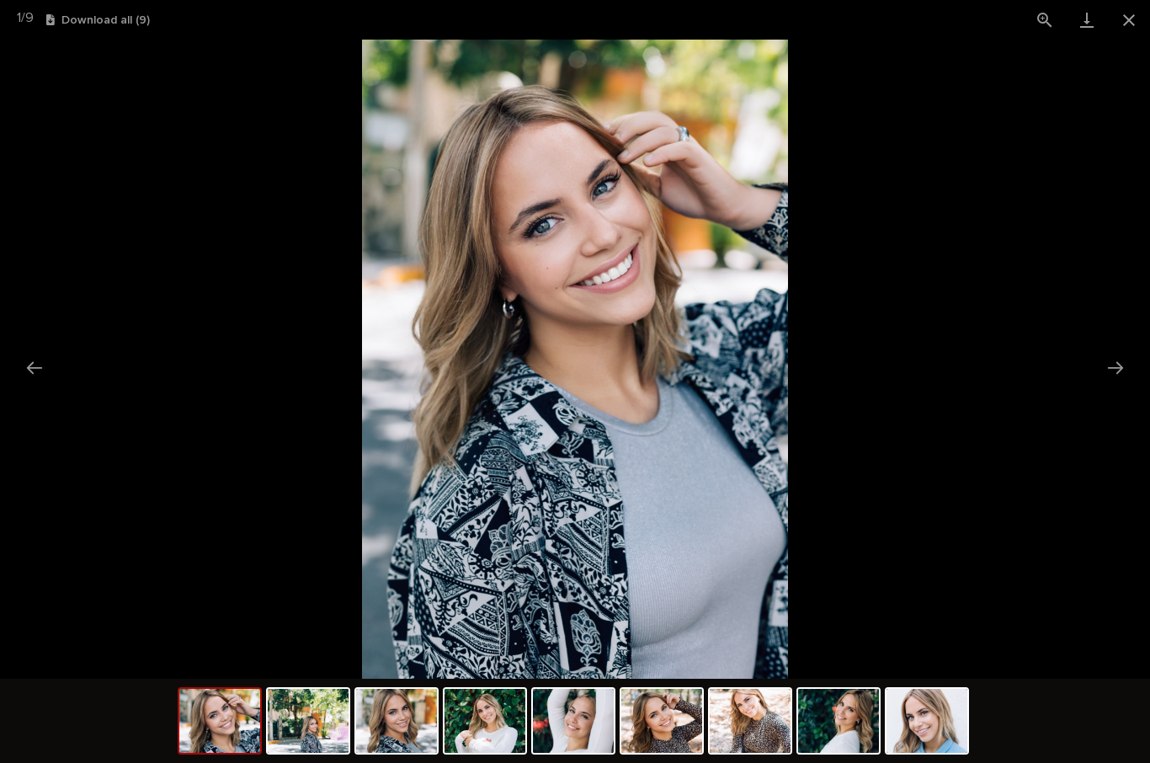
click at [1120, 360] on button "Next slide" at bounding box center [1115, 367] width 35 height 33
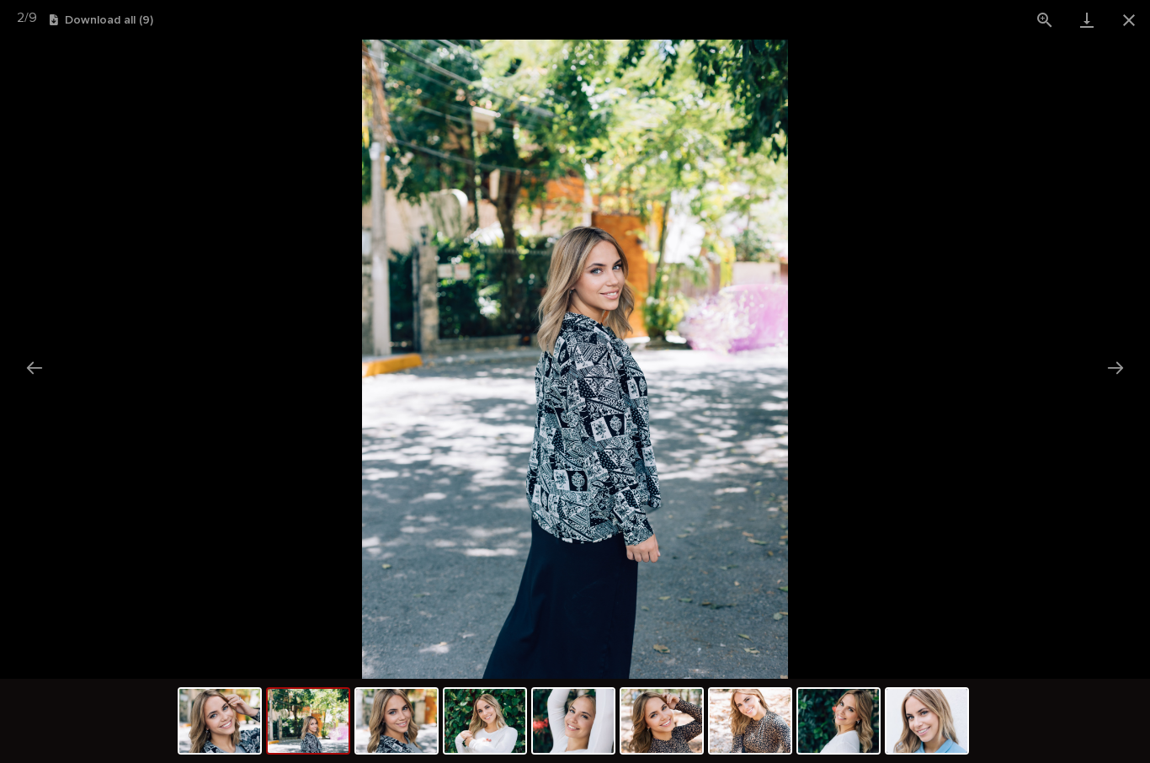
click at [1126, 357] on button "Next slide" at bounding box center [1115, 367] width 35 height 33
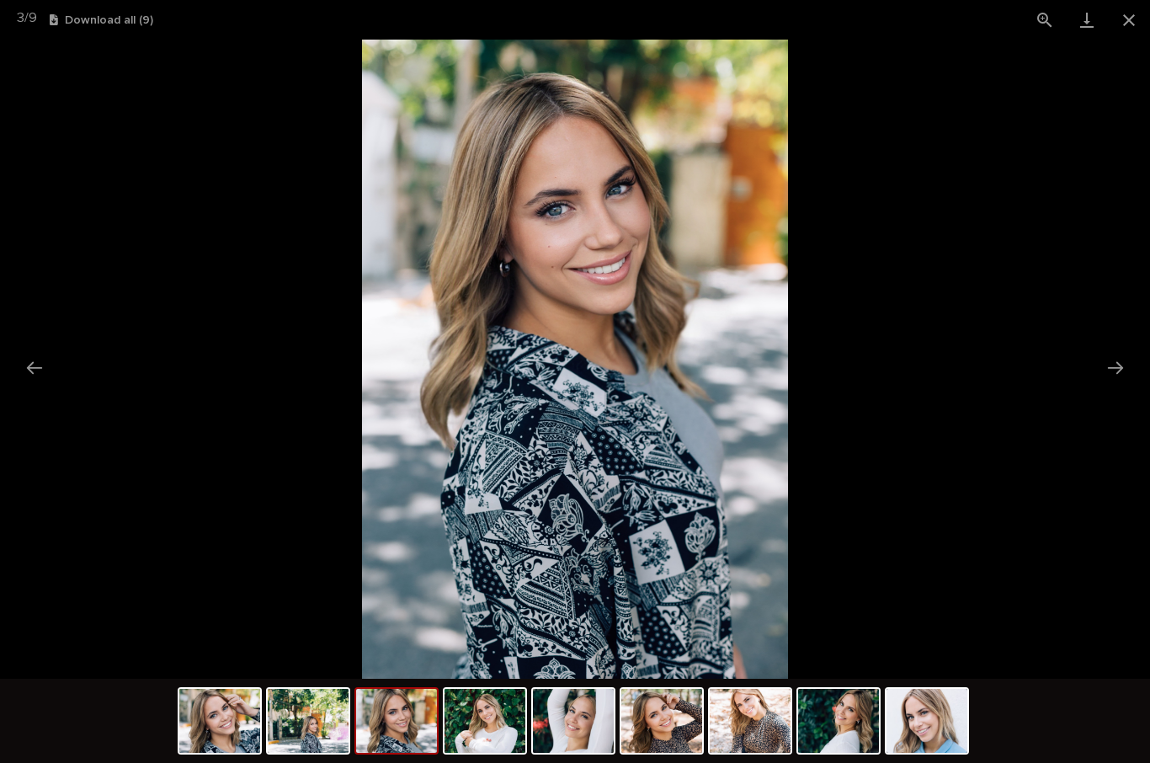
click at [1123, 19] on button "Close gallery" at bounding box center [1129, 20] width 42 height 40
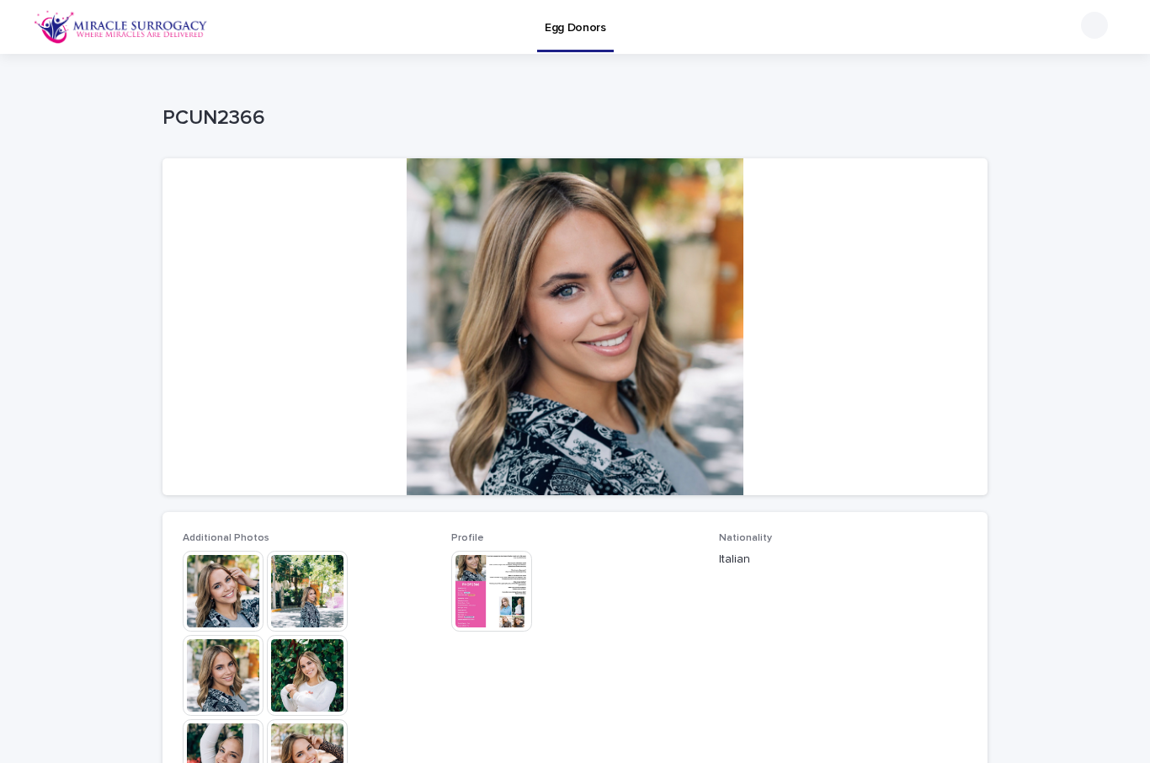
scroll to position [0, 0]
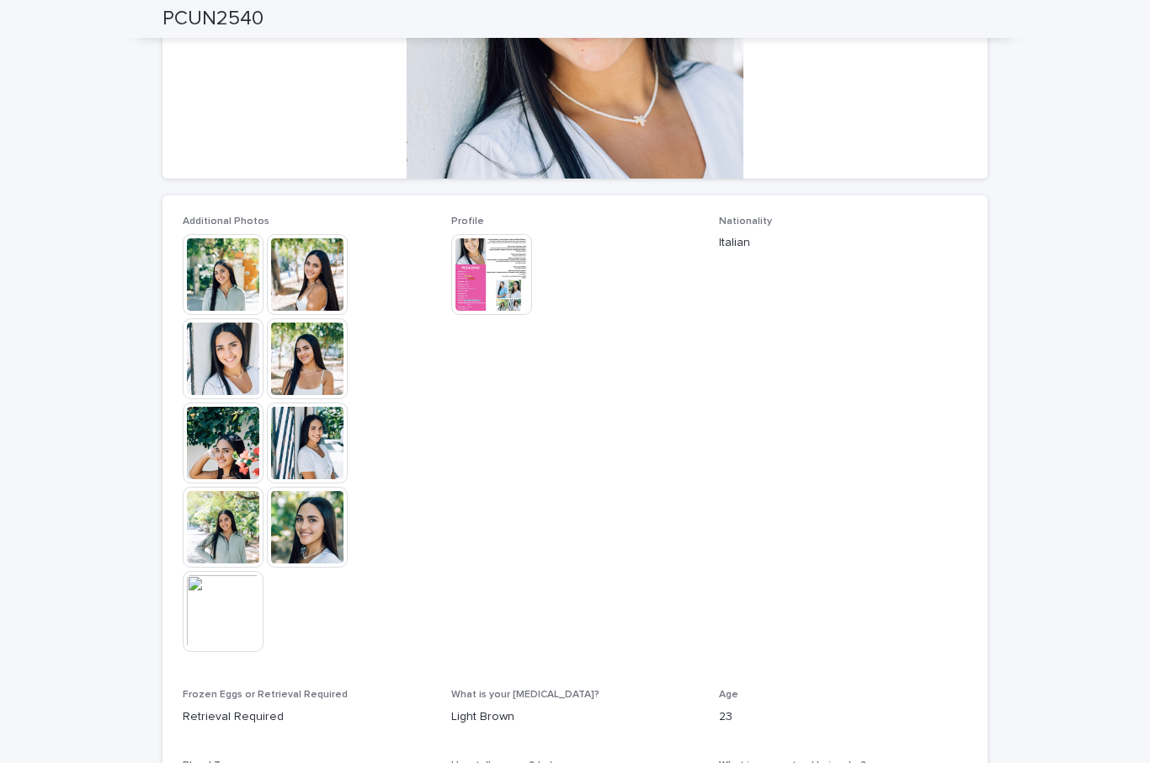
scroll to position [239, 0]
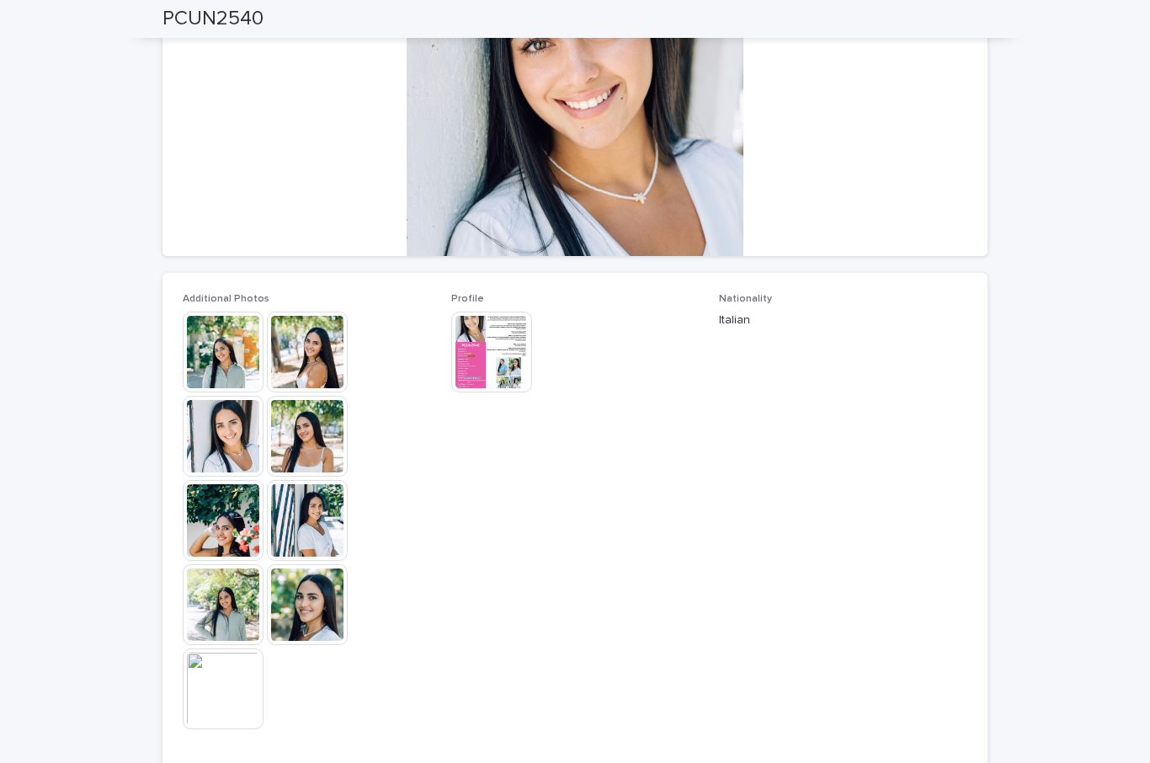
click at [497, 344] on img at bounding box center [491, 351] width 81 height 81
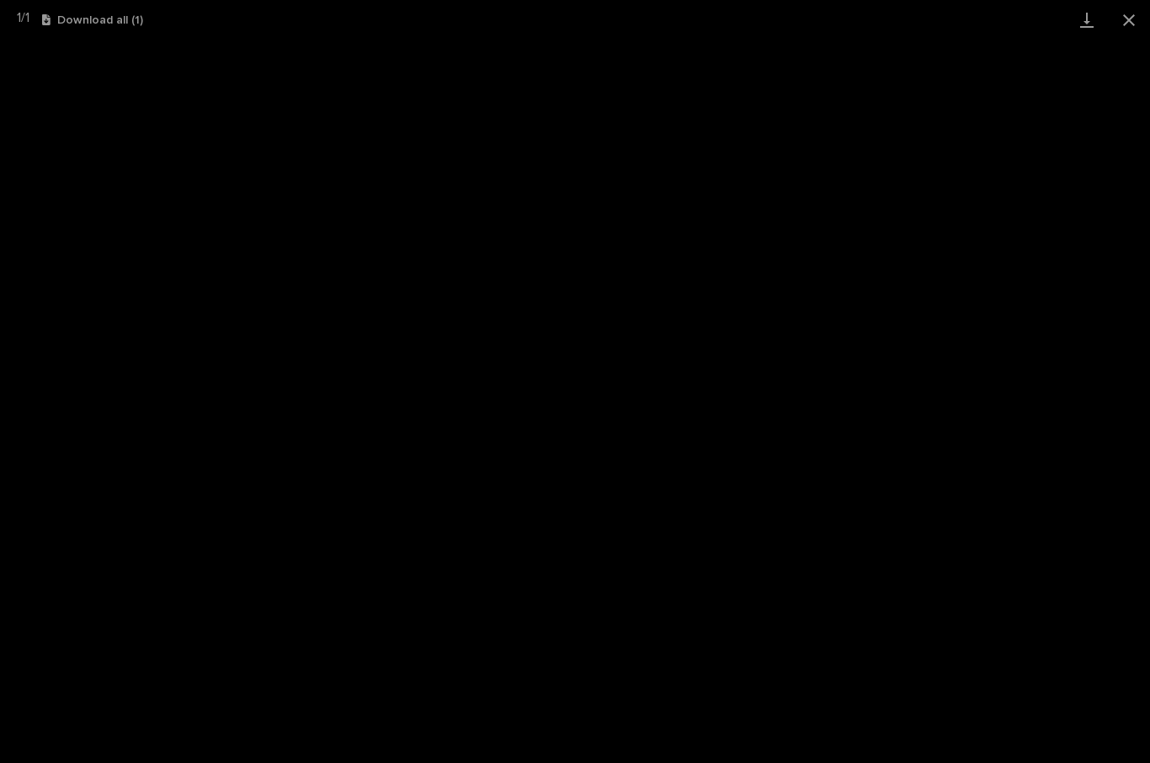
click at [1137, 18] on button "Close gallery" at bounding box center [1129, 20] width 42 height 40
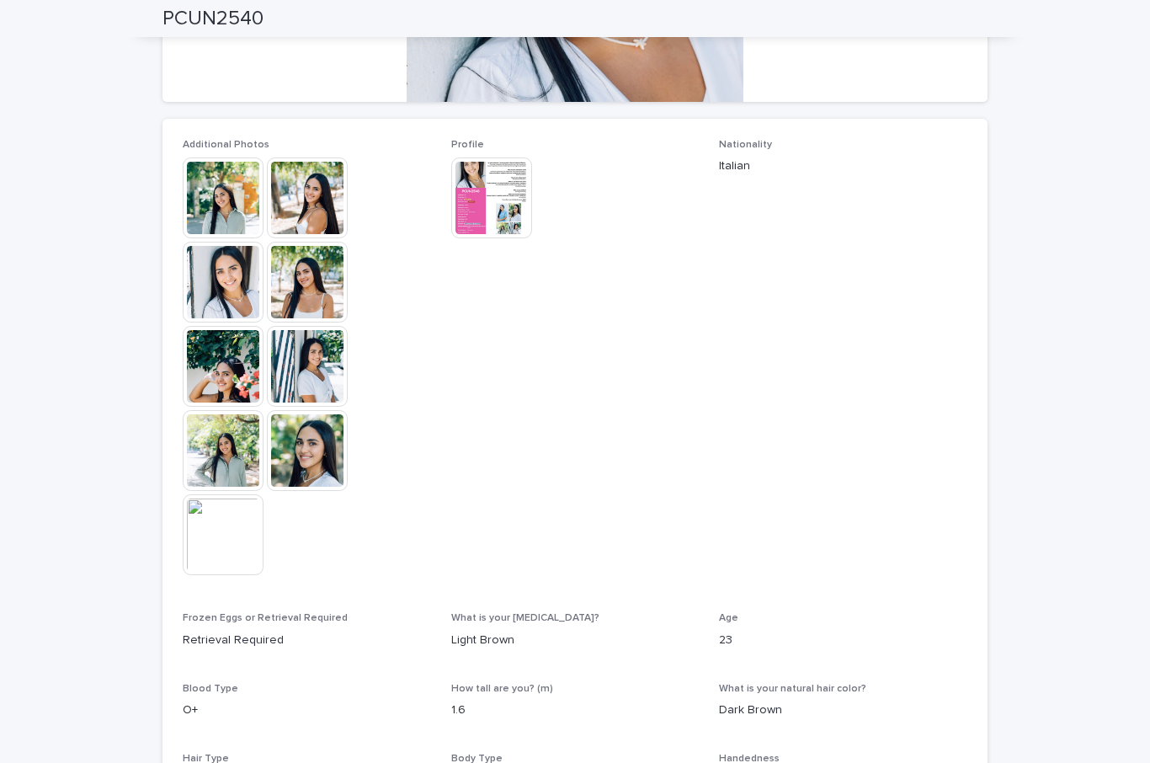
scroll to position [394, 0]
click at [494, 217] on img at bounding box center [491, 197] width 81 height 81
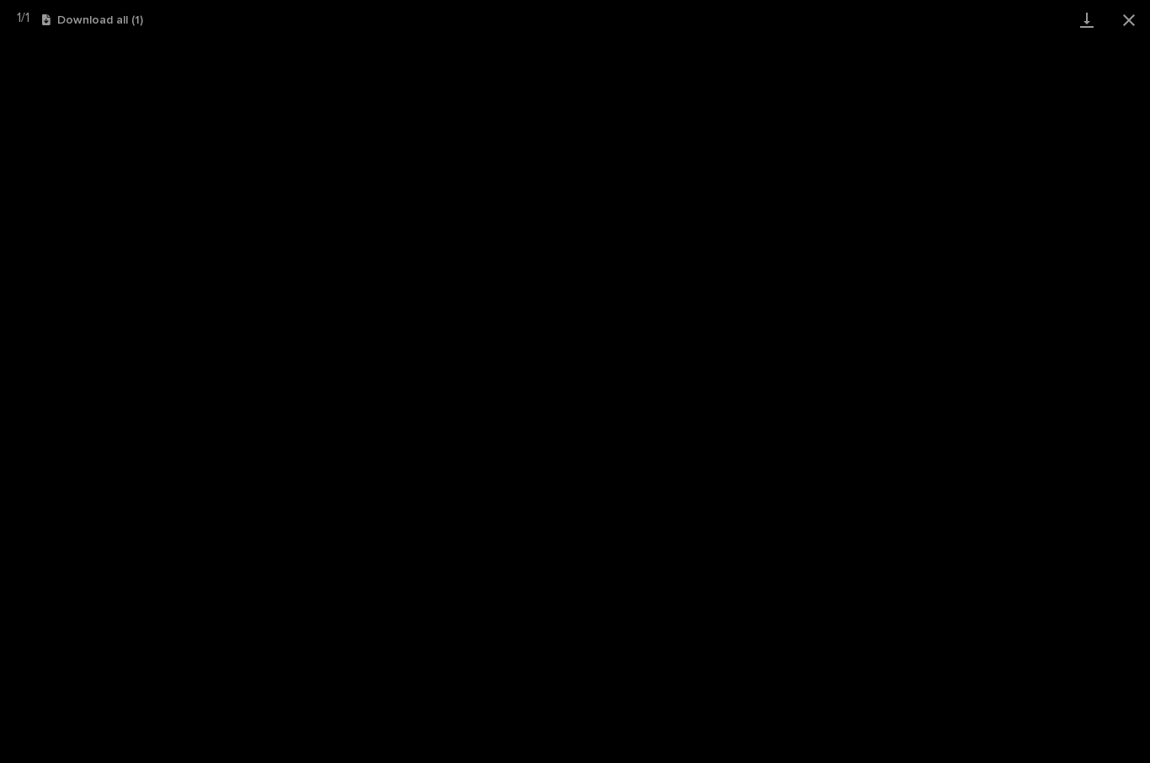
click at [1142, 22] on button "Close gallery" at bounding box center [1129, 20] width 42 height 40
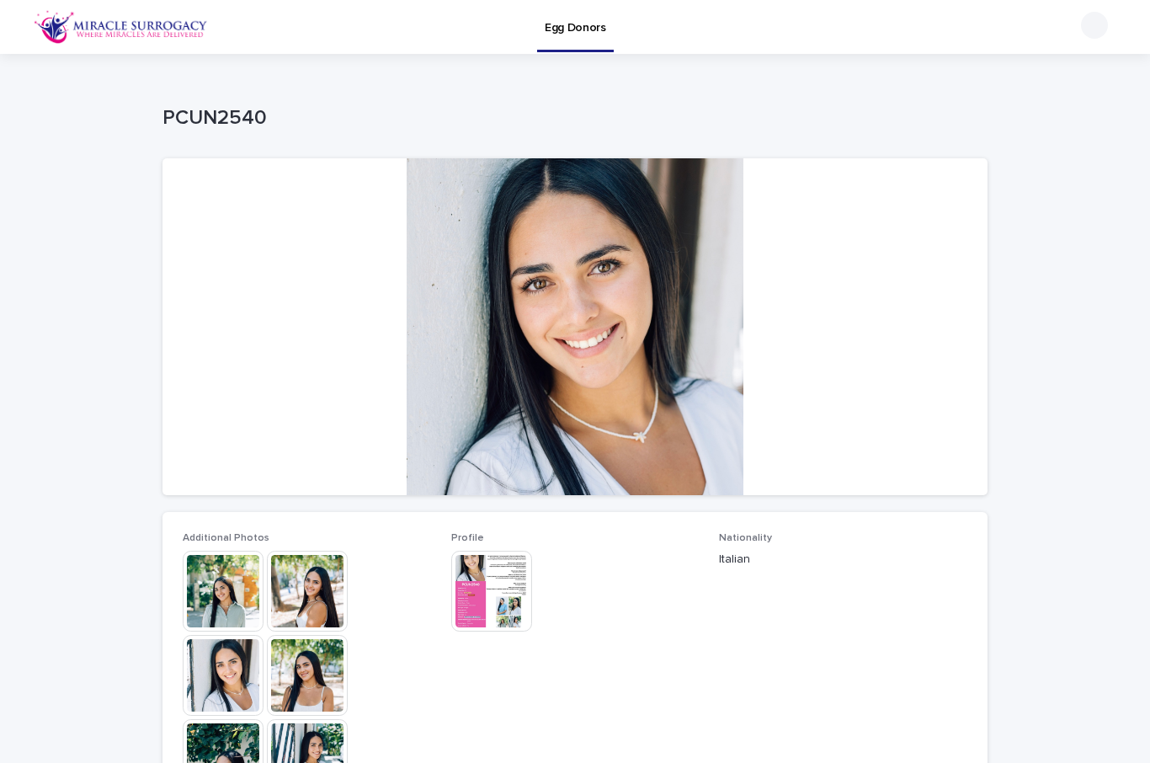
scroll to position [0, 0]
click at [753, 301] on div at bounding box center [574, 326] width 825 height 337
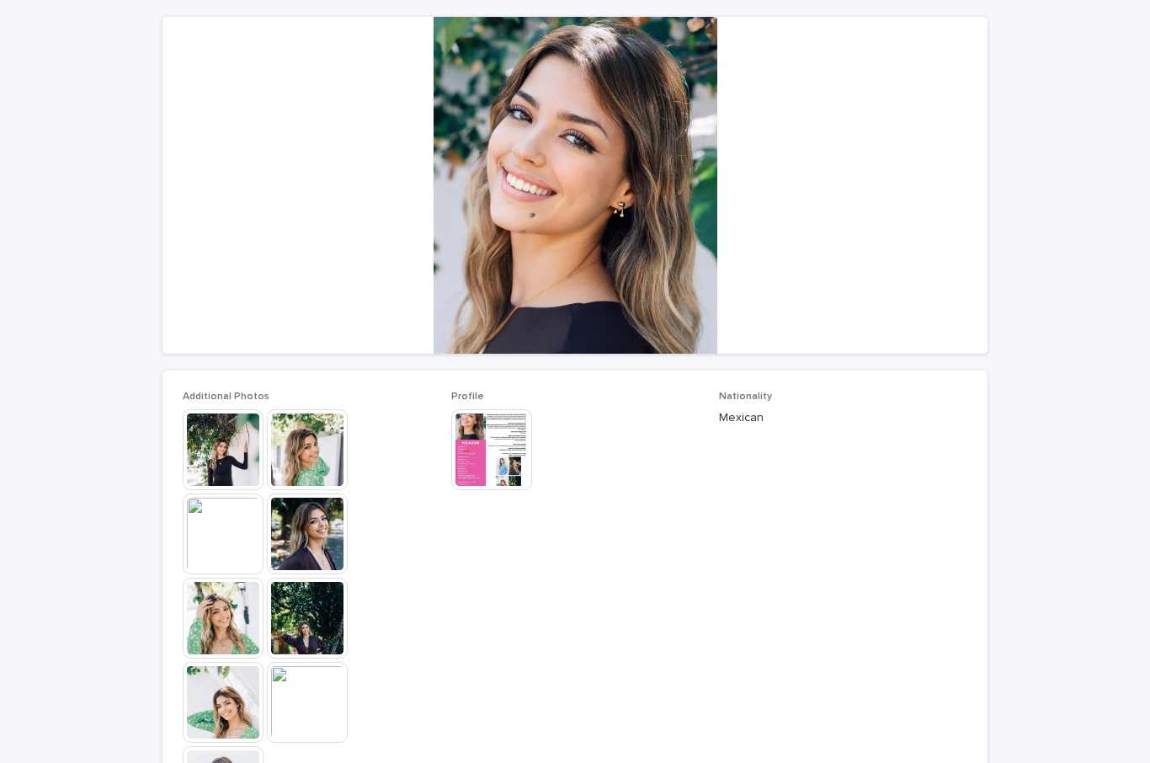
scroll to position [142, 0]
click at [293, 487] on img at bounding box center [307, 448] width 81 height 81
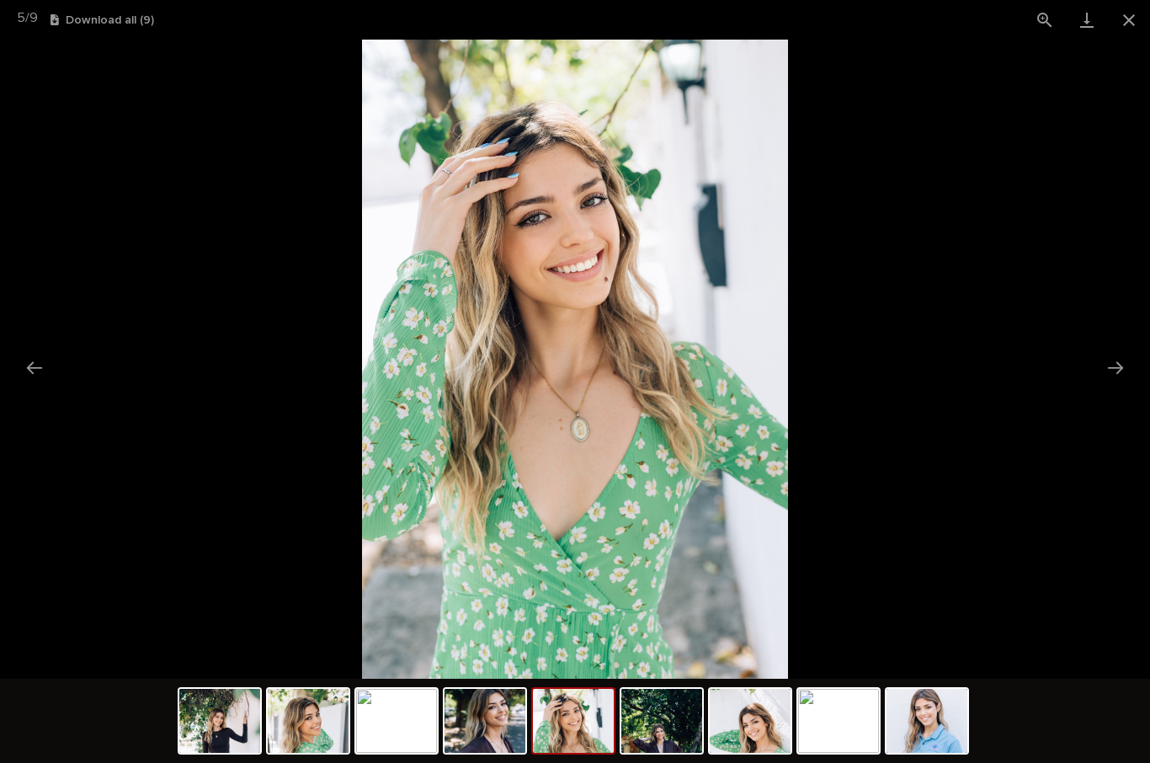
click at [1131, 359] on button "Next slide" at bounding box center [1115, 367] width 35 height 33
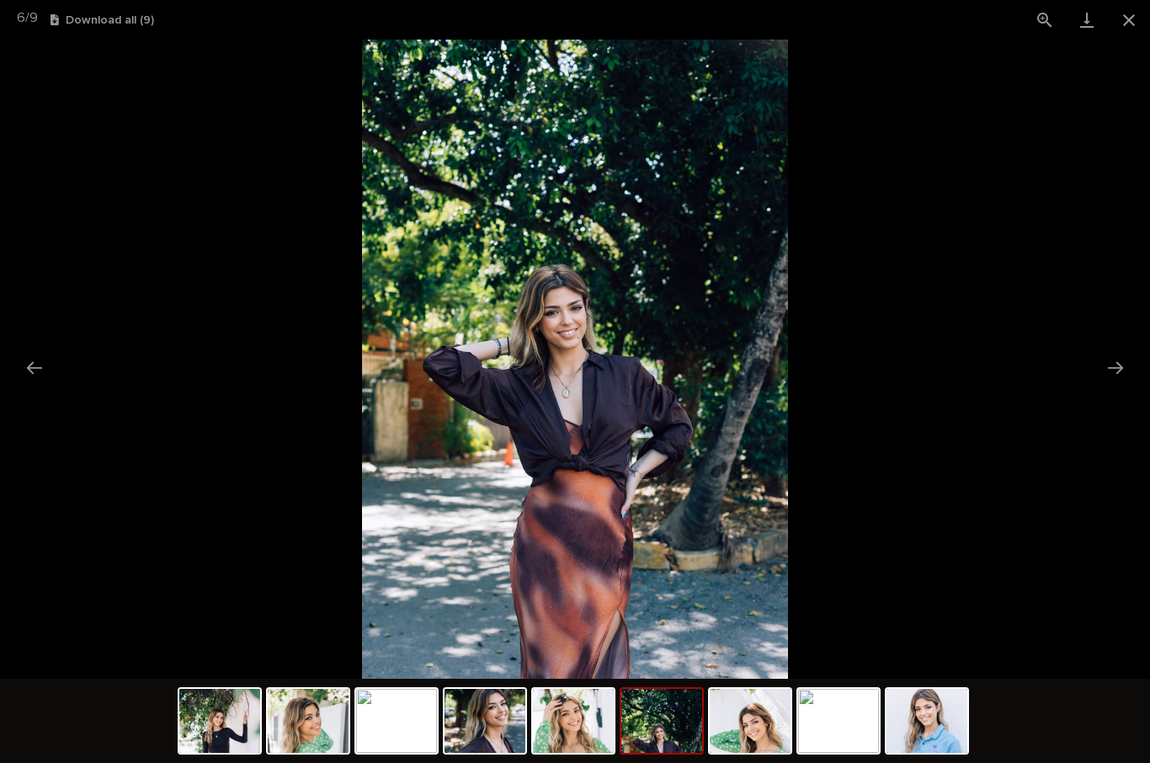
click at [1117, 359] on button "Next slide" at bounding box center [1115, 367] width 35 height 33
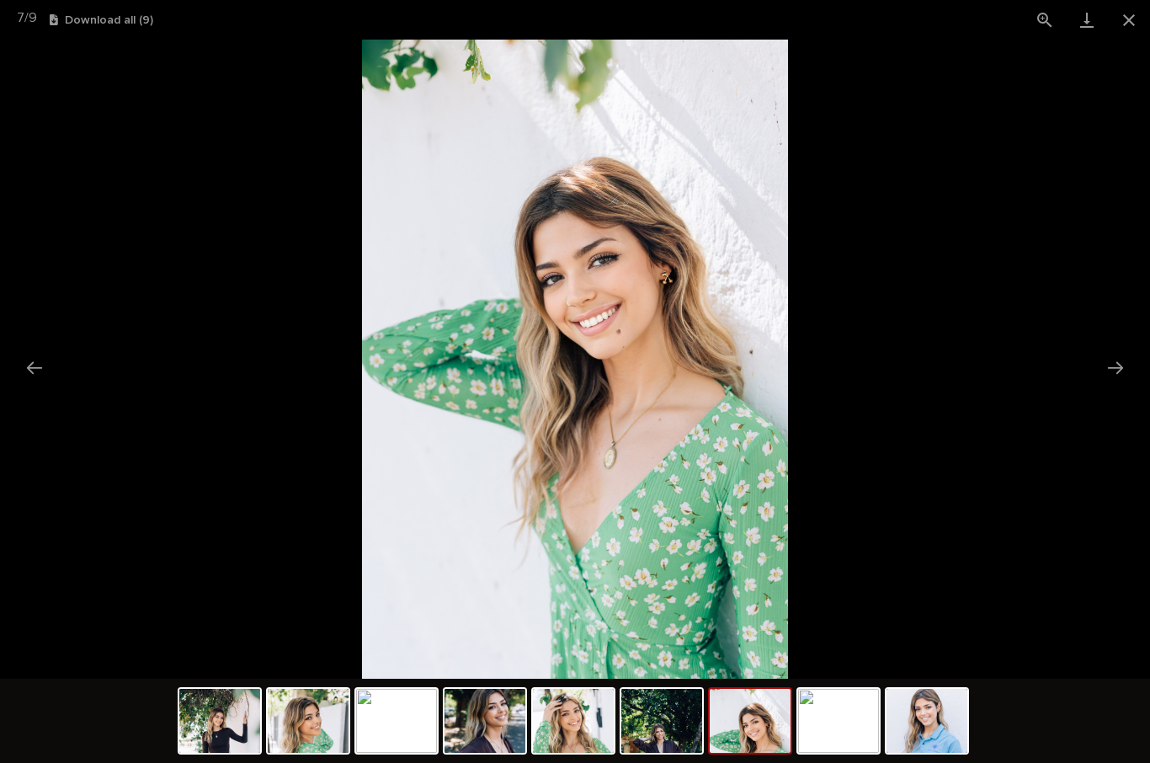
click at [1115, 365] on button "Next slide" at bounding box center [1115, 367] width 35 height 33
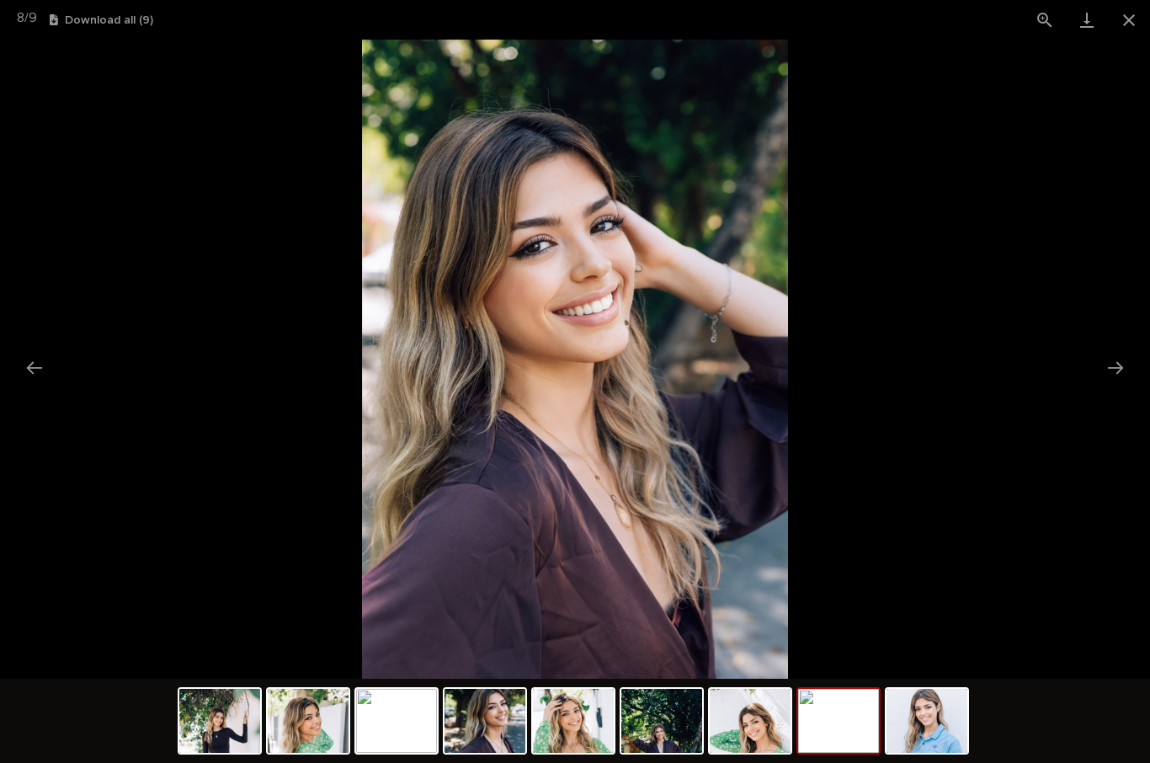
click at [1121, 365] on button "Next slide" at bounding box center [1115, 367] width 35 height 33
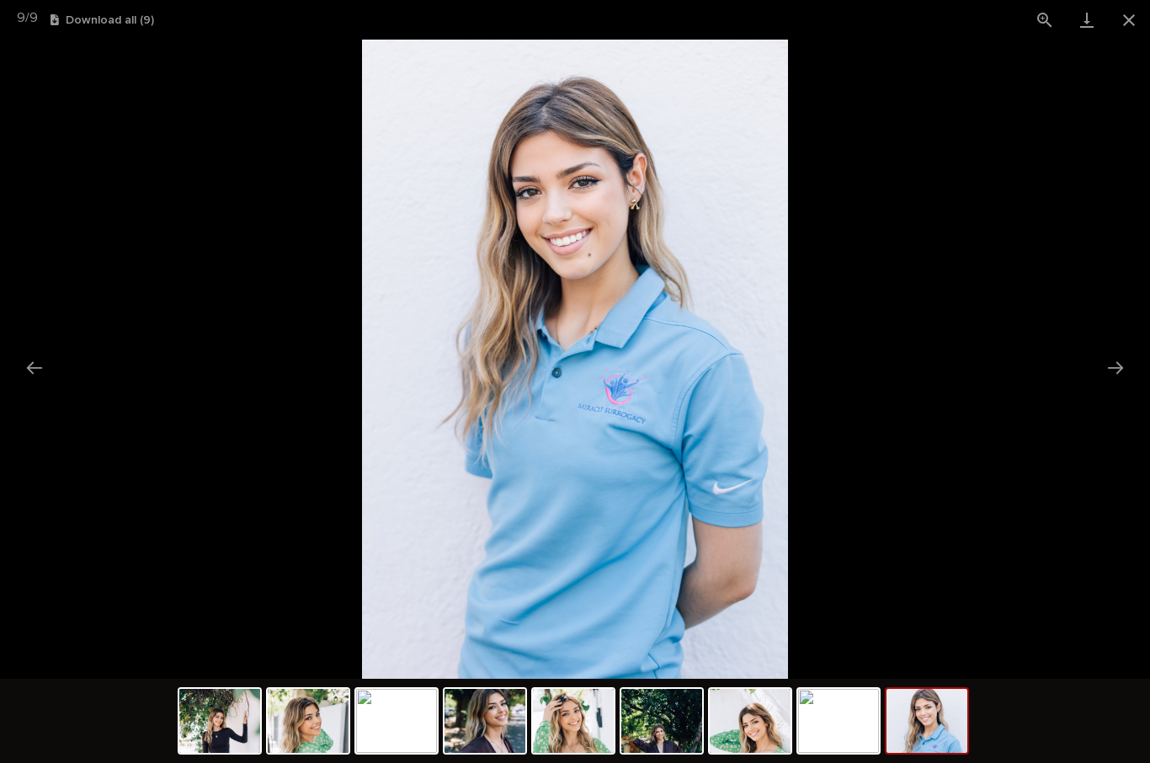
click at [1122, 364] on button "Next slide" at bounding box center [1115, 367] width 35 height 33
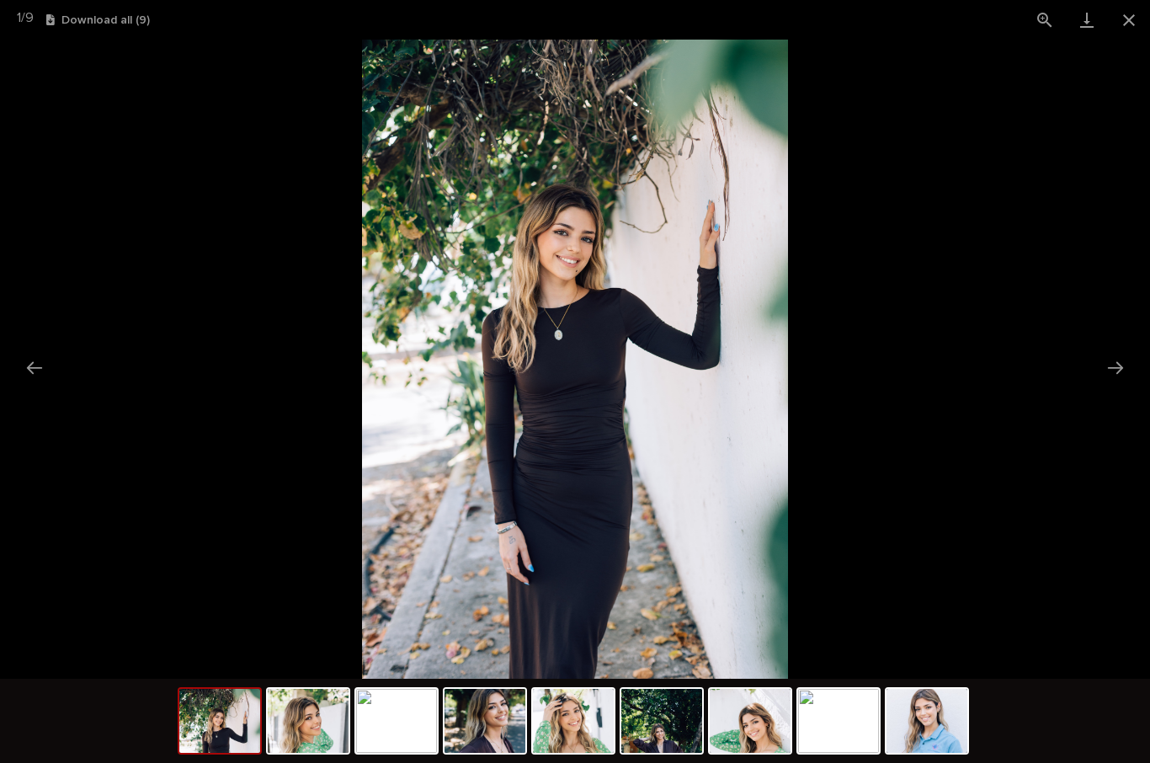
click at [1120, 365] on button "Next slide" at bounding box center [1115, 367] width 35 height 33
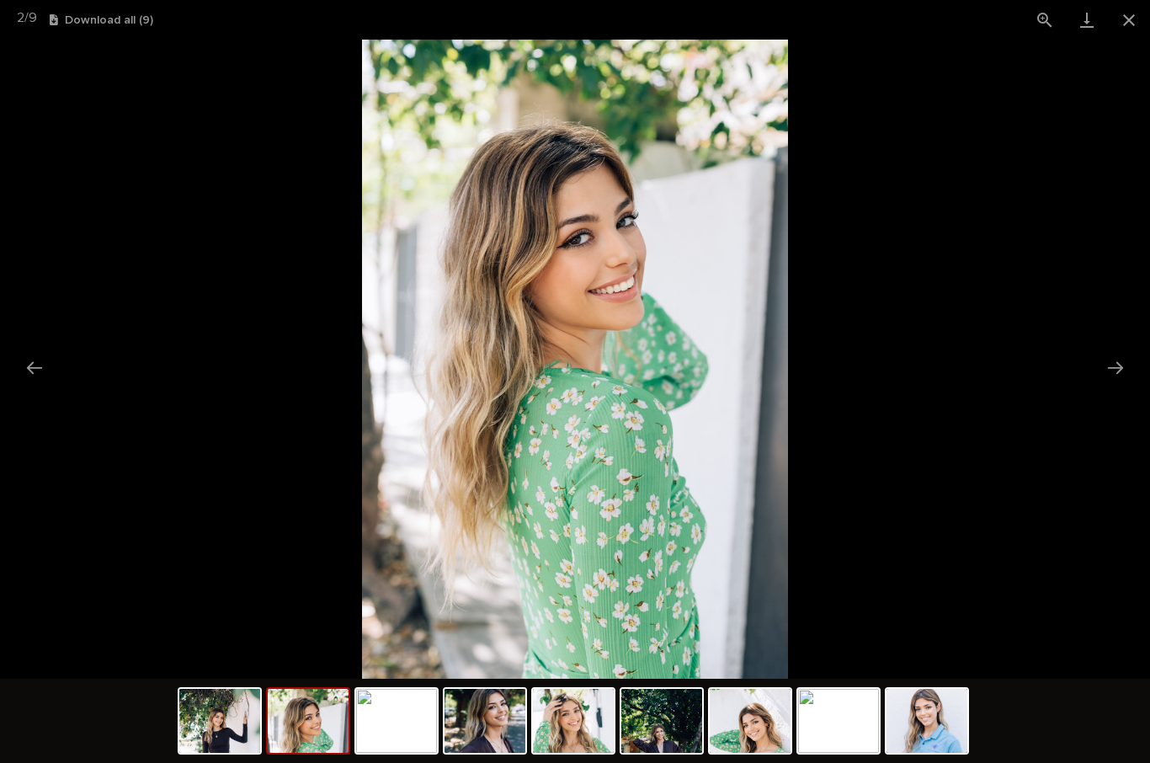
click at [1123, 360] on button "Next slide" at bounding box center [1115, 367] width 35 height 33
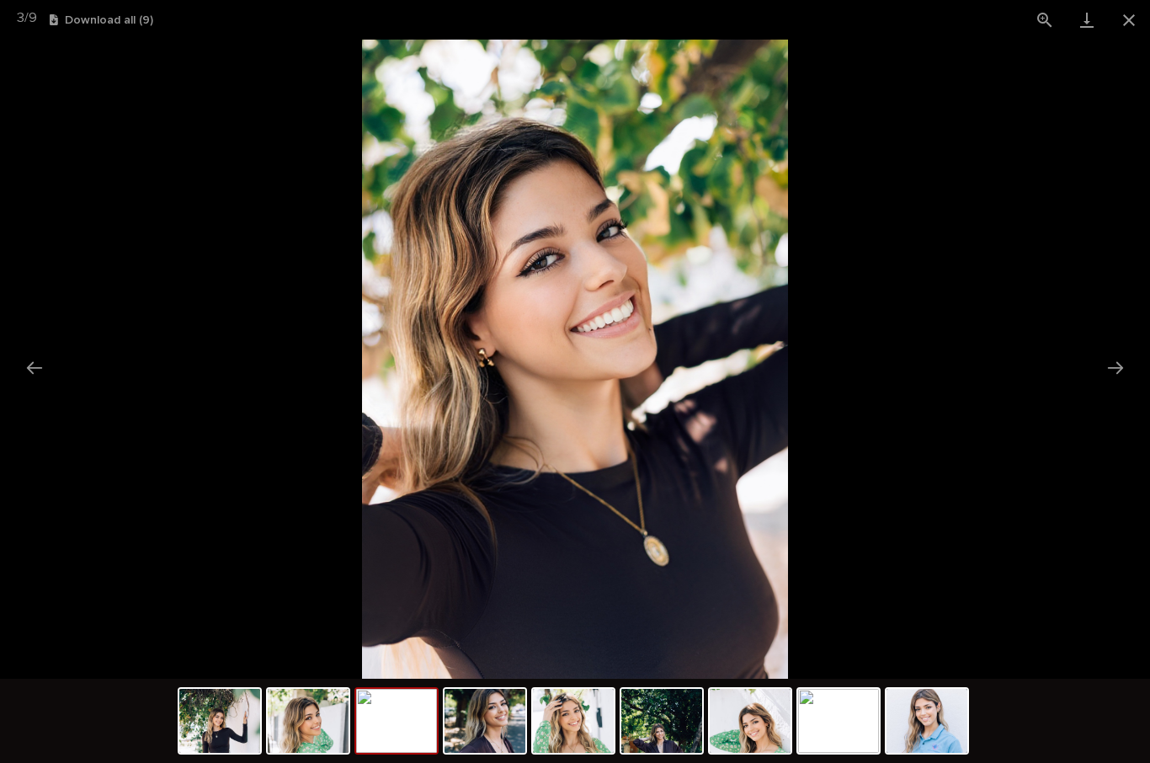
click at [1140, 17] on button "Close gallery" at bounding box center [1129, 20] width 42 height 40
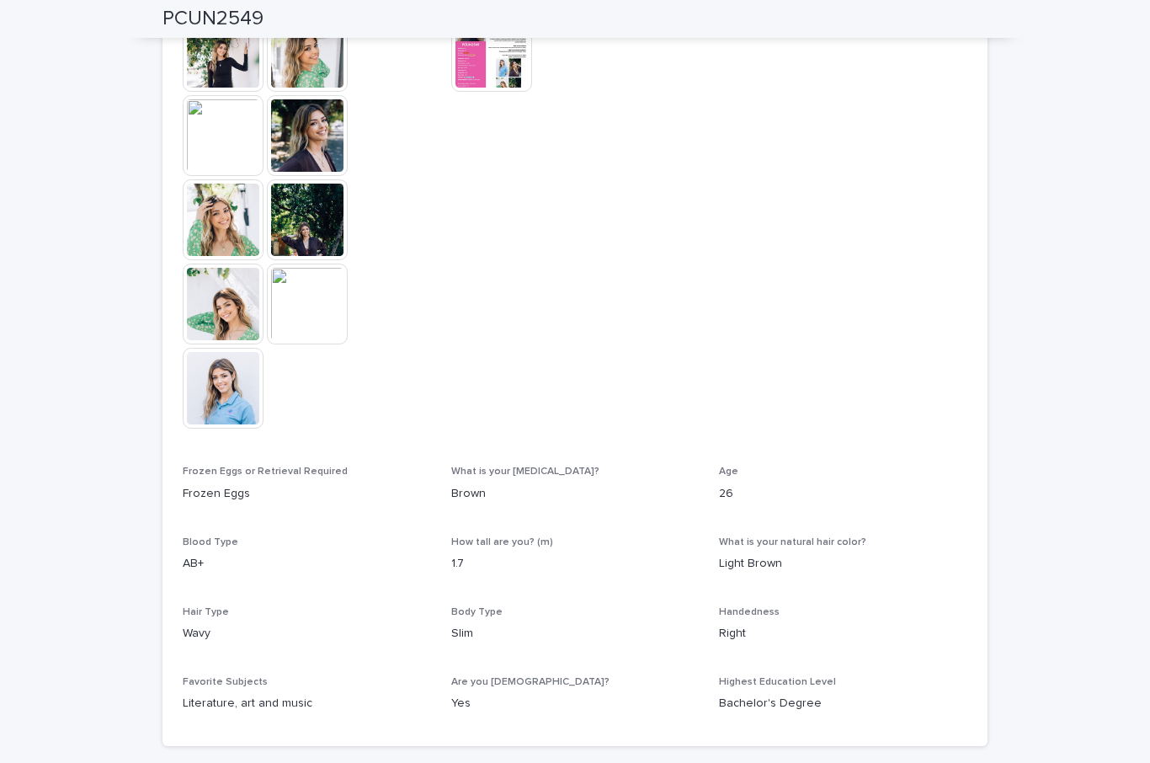
scroll to position [542, 0]
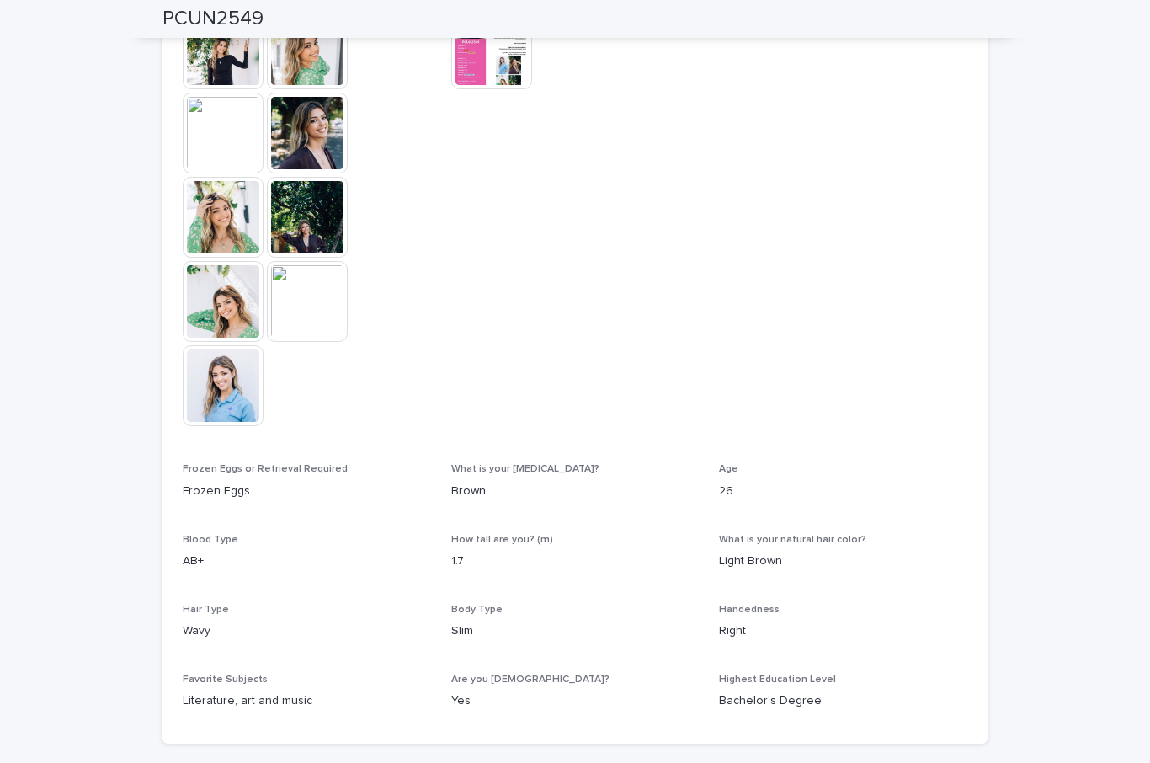
click at [479, 70] on img at bounding box center [491, 48] width 81 height 81
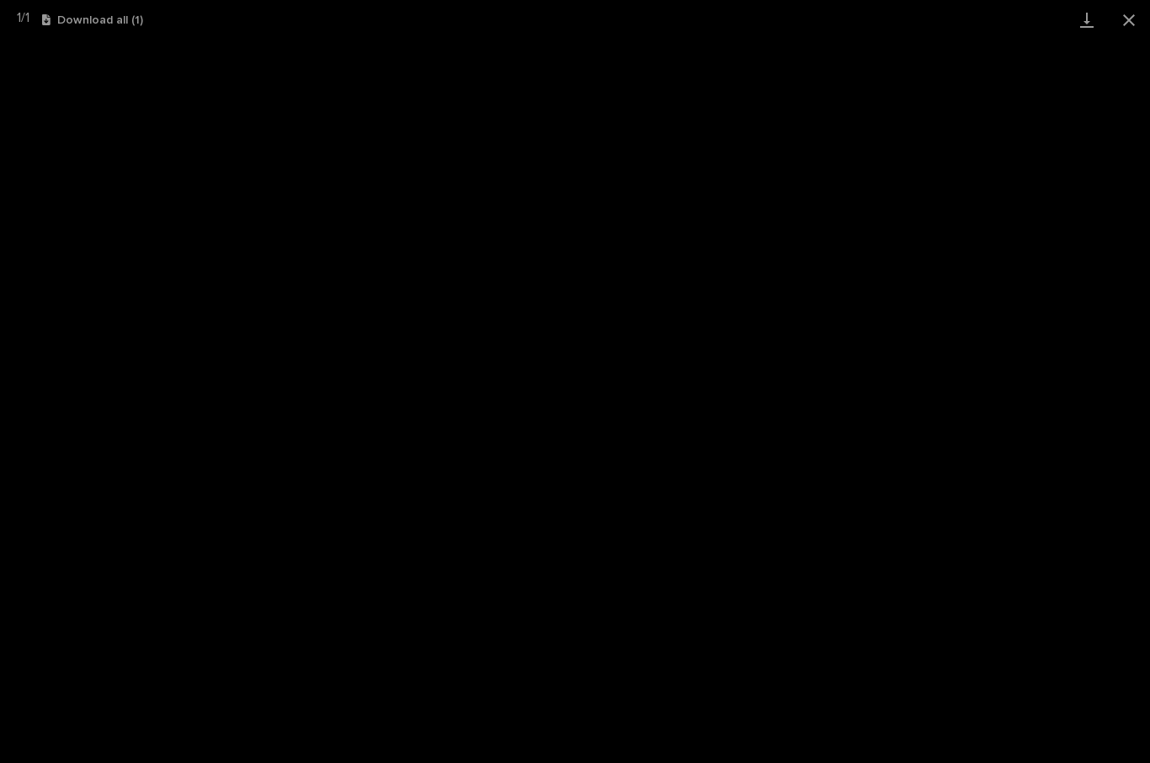
click at [1132, 15] on button "Close gallery" at bounding box center [1129, 20] width 42 height 40
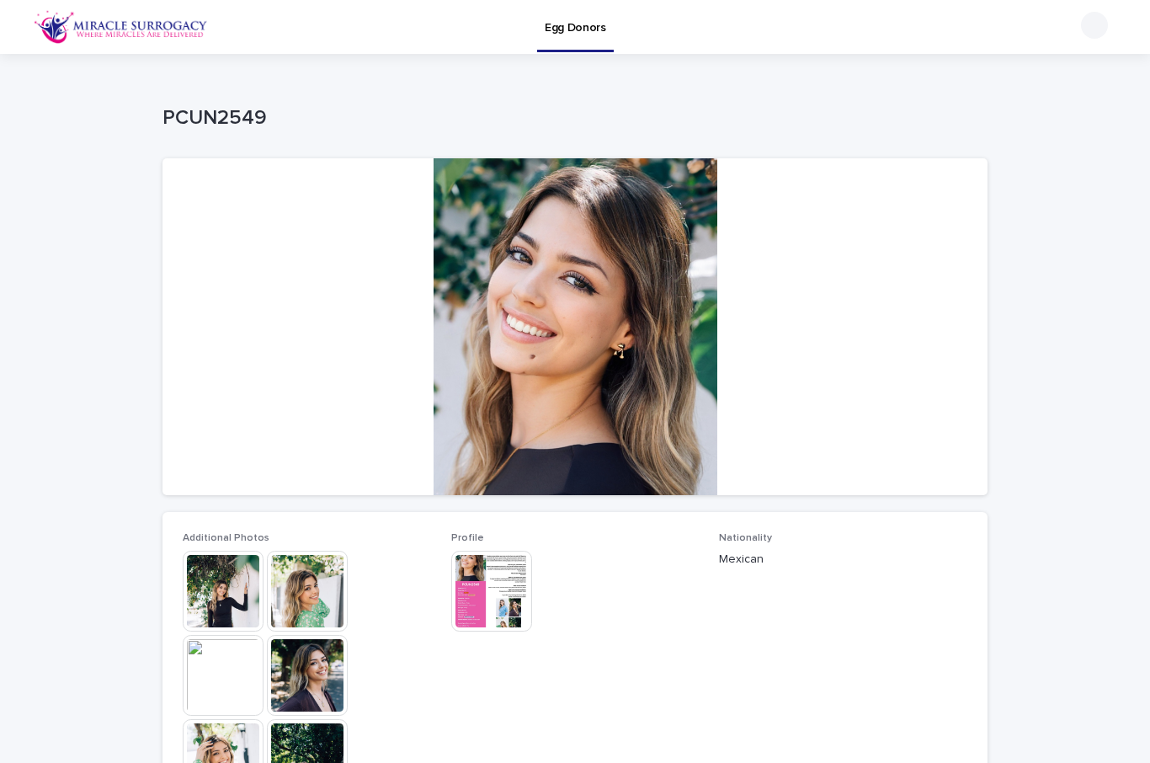
scroll to position [0, 0]
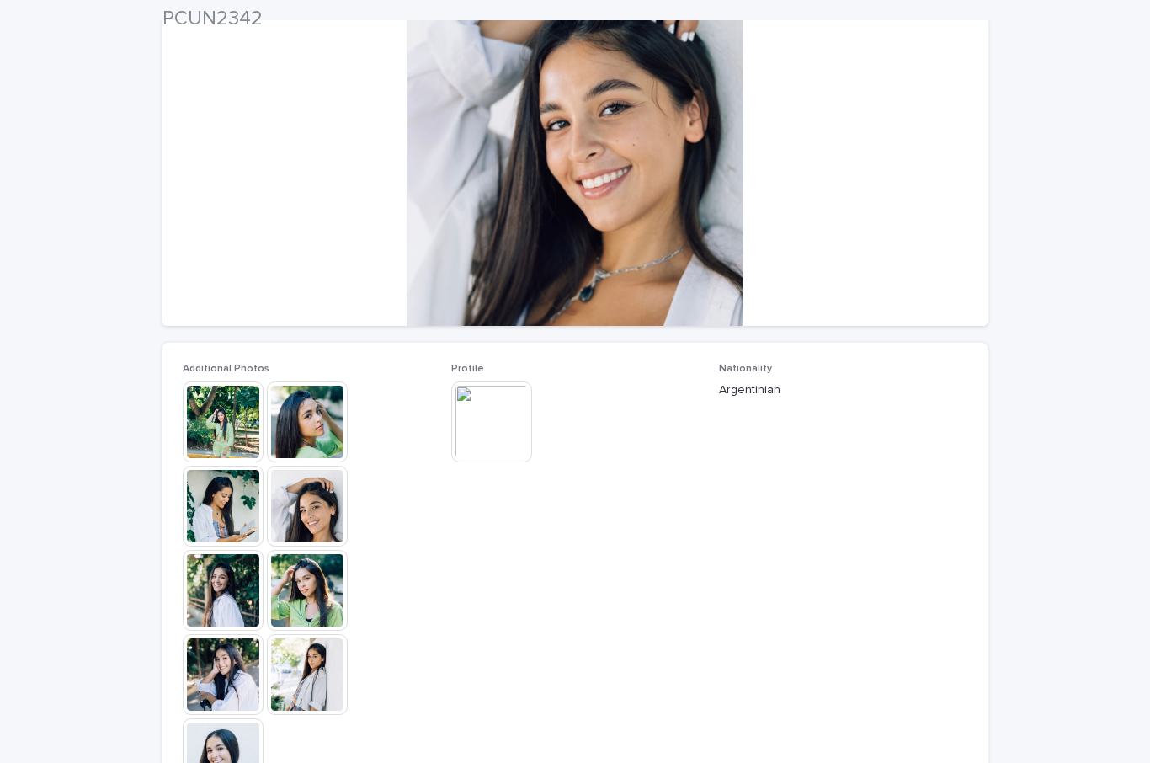
scroll to position [173, 0]
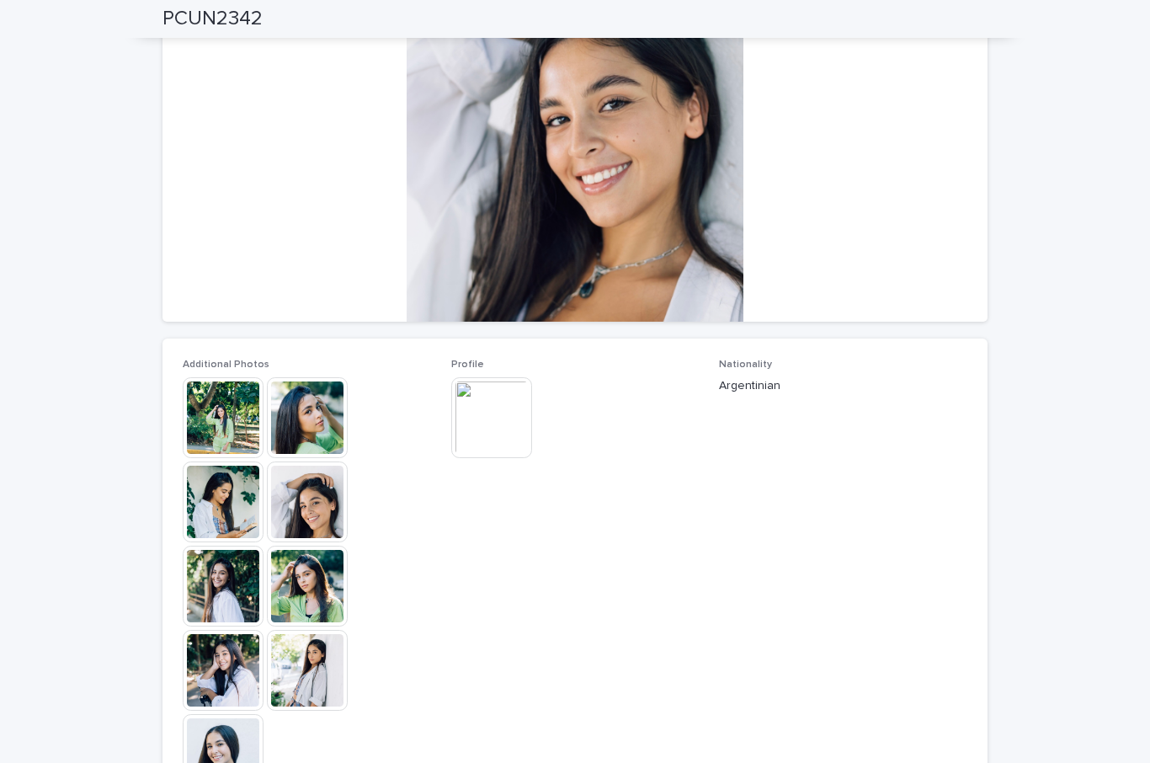
click at [308, 423] on img at bounding box center [307, 417] width 81 height 81
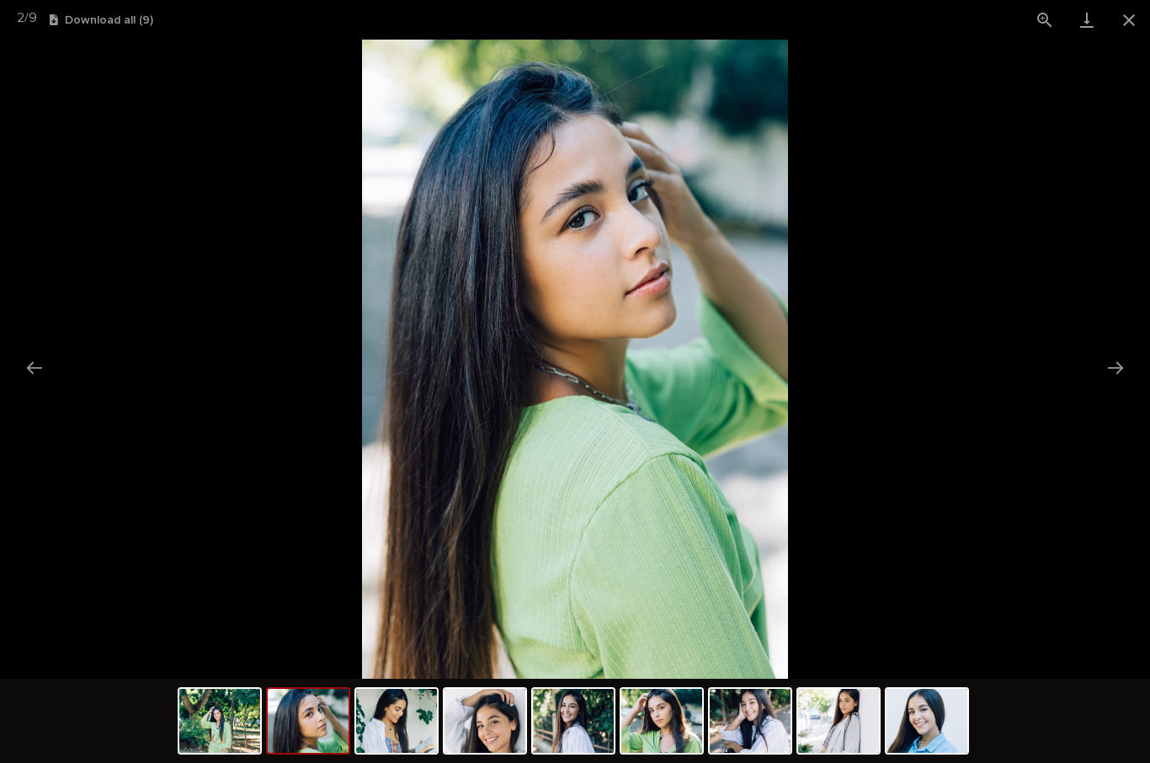
click at [1115, 360] on button "Next slide" at bounding box center [1115, 367] width 35 height 33
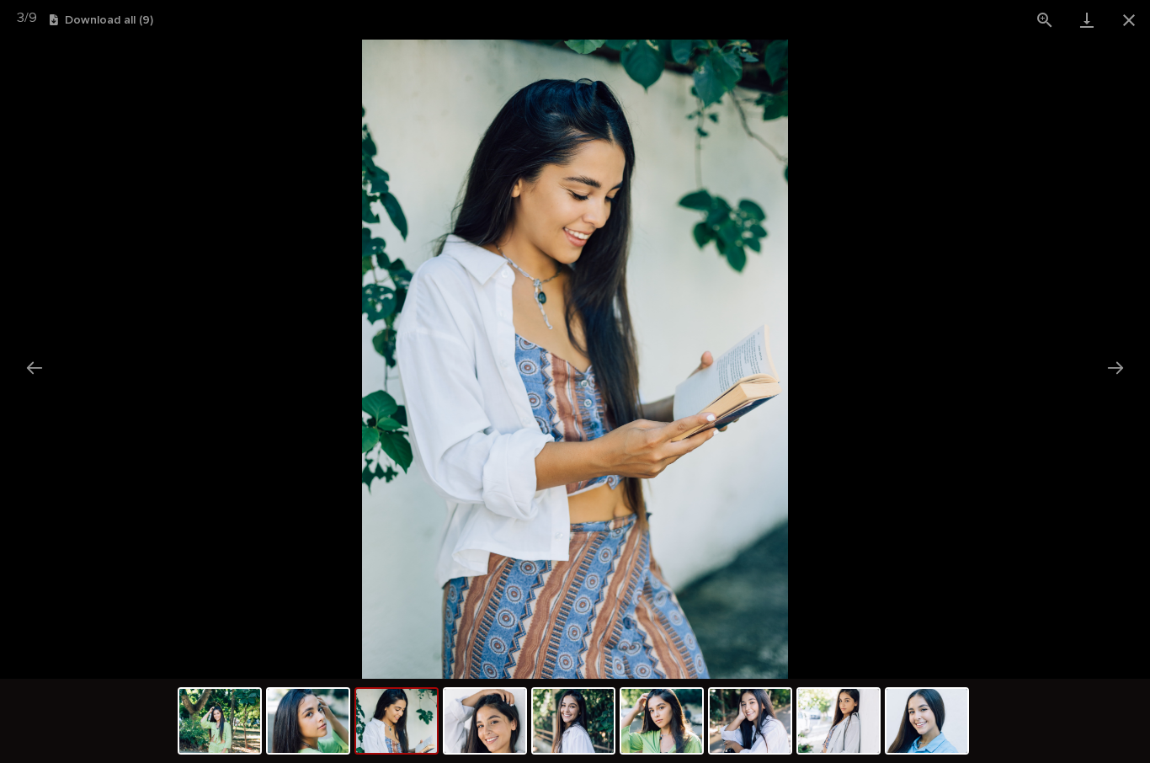
click at [1111, 365] on button "Next slide" at bounding box center [1115, 367] width 35 height 33
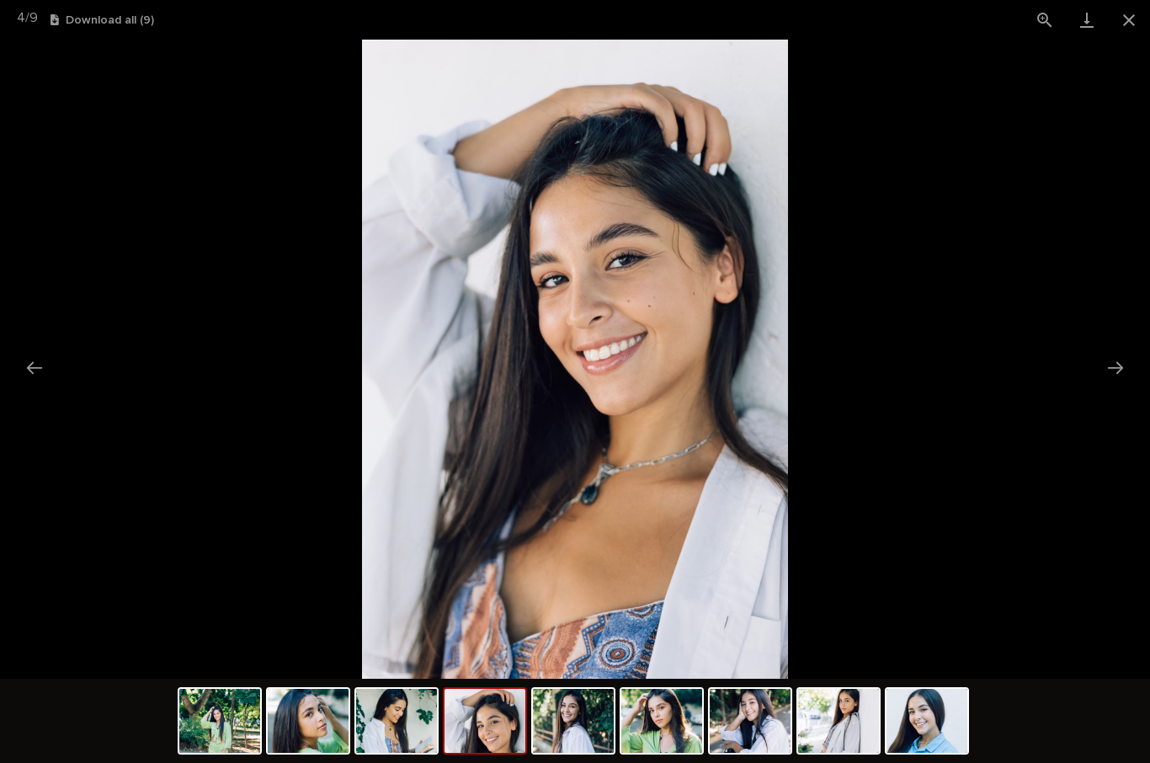
click at [1119, 363] on button "Next slide" at bounding box center [1115, 367] width 35 height 33
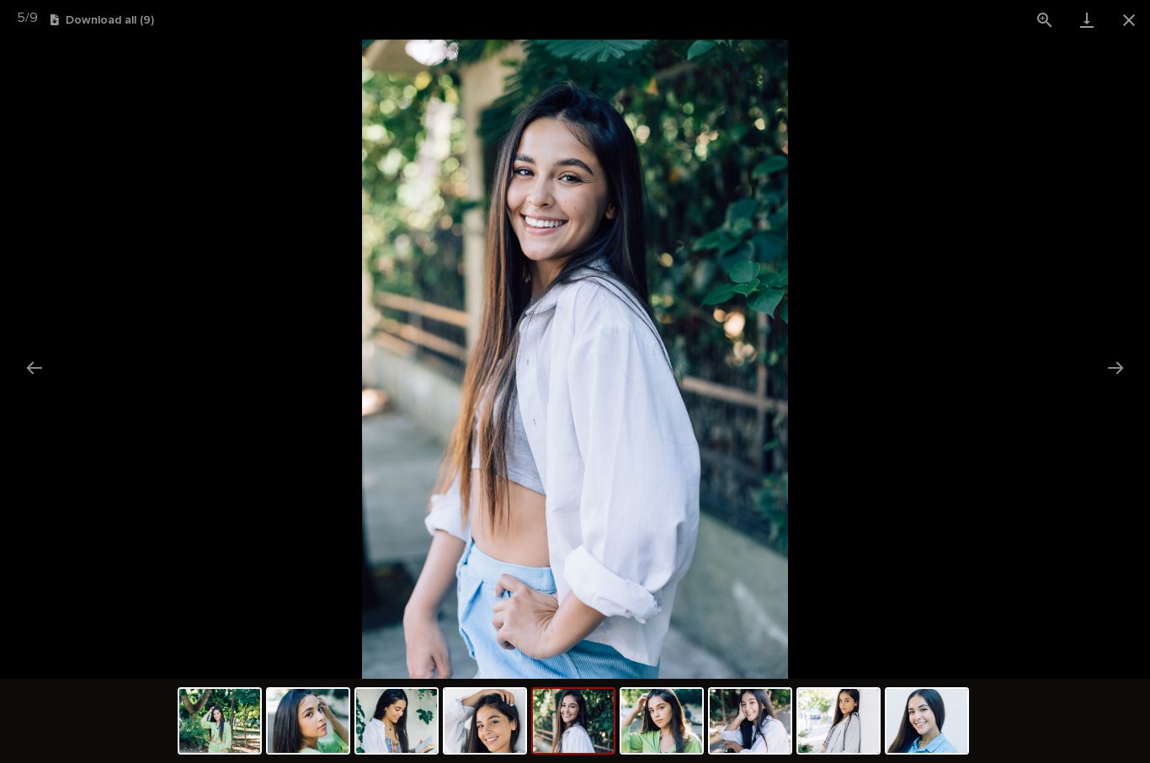
click at [1118, 368] on button "Next slide" at bounding box center [1115, 367] width 35 height 33
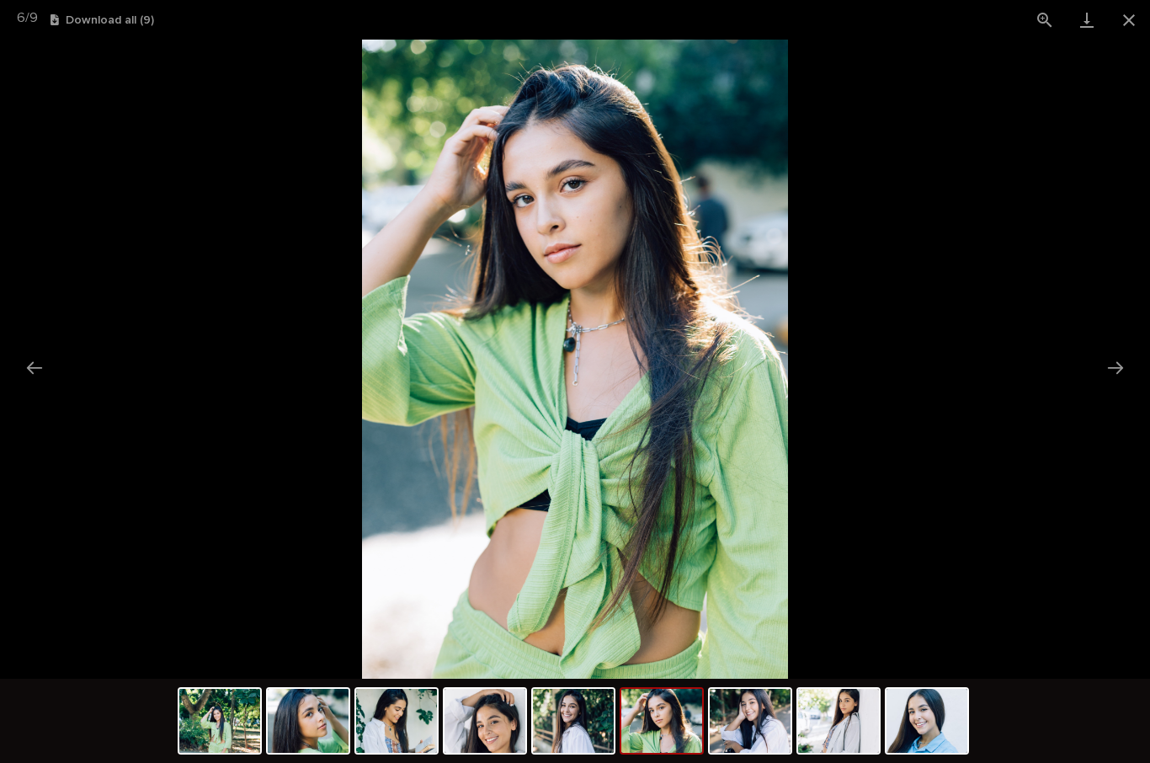
click at [1122, 369] on button "Next slide" at bounding box center [1115, 367] width 35 height 33
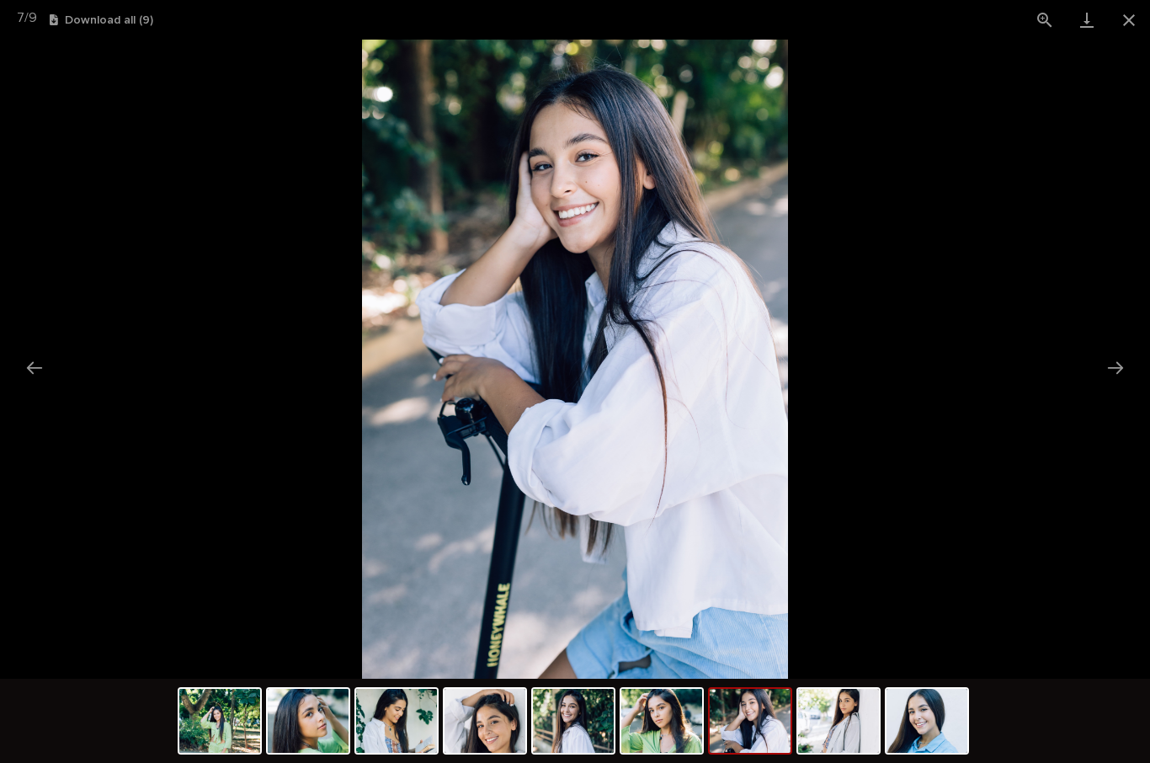
click at [1121, 22] on button "Close gallery" at bounding box center [1129, 20] width 42 height 40
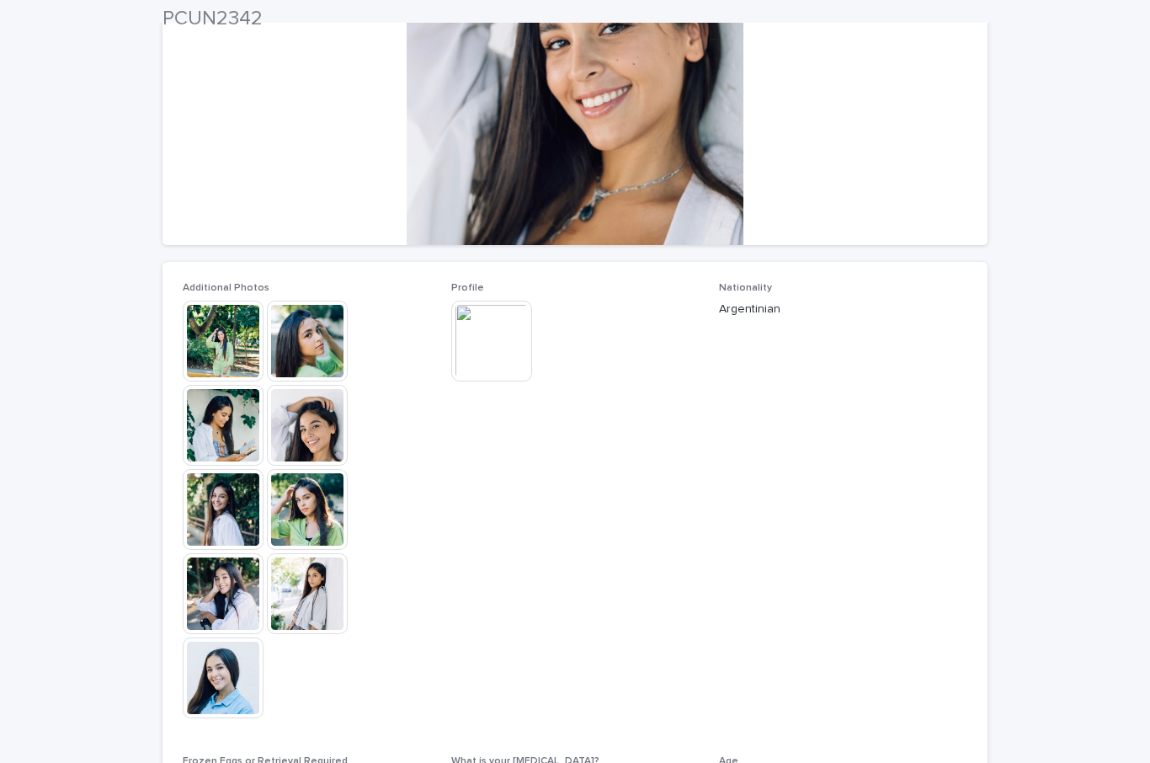
scroll to position [250, 0]
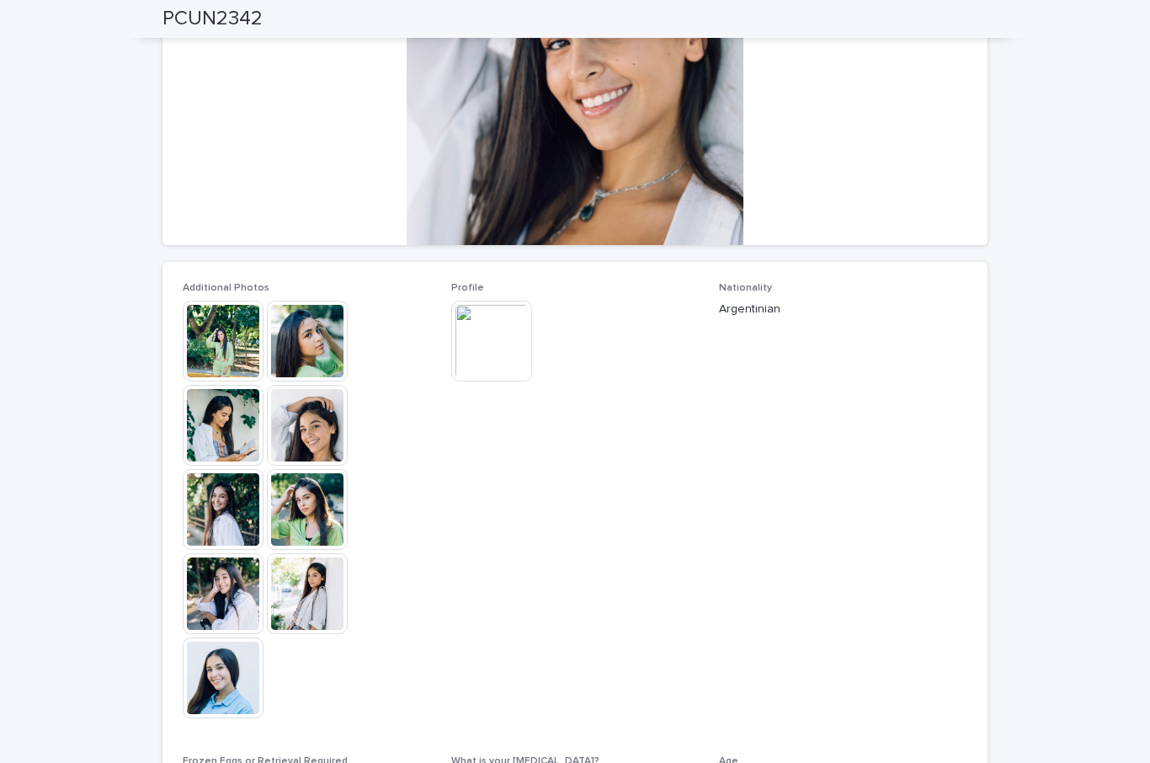
click at [302, 430] on img at bounding box center [307, 425] width 81 height 81
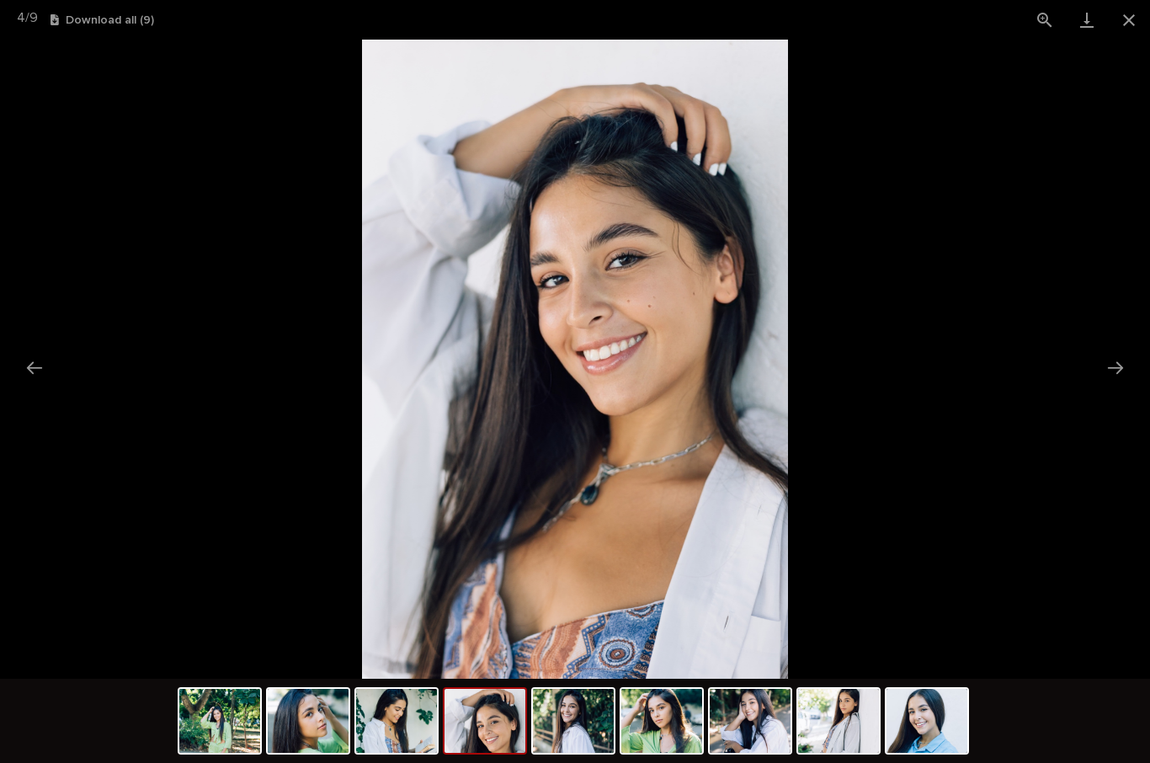
click at [1094, 376] on picture at bounding box center [575, 359] width 1150 height 639
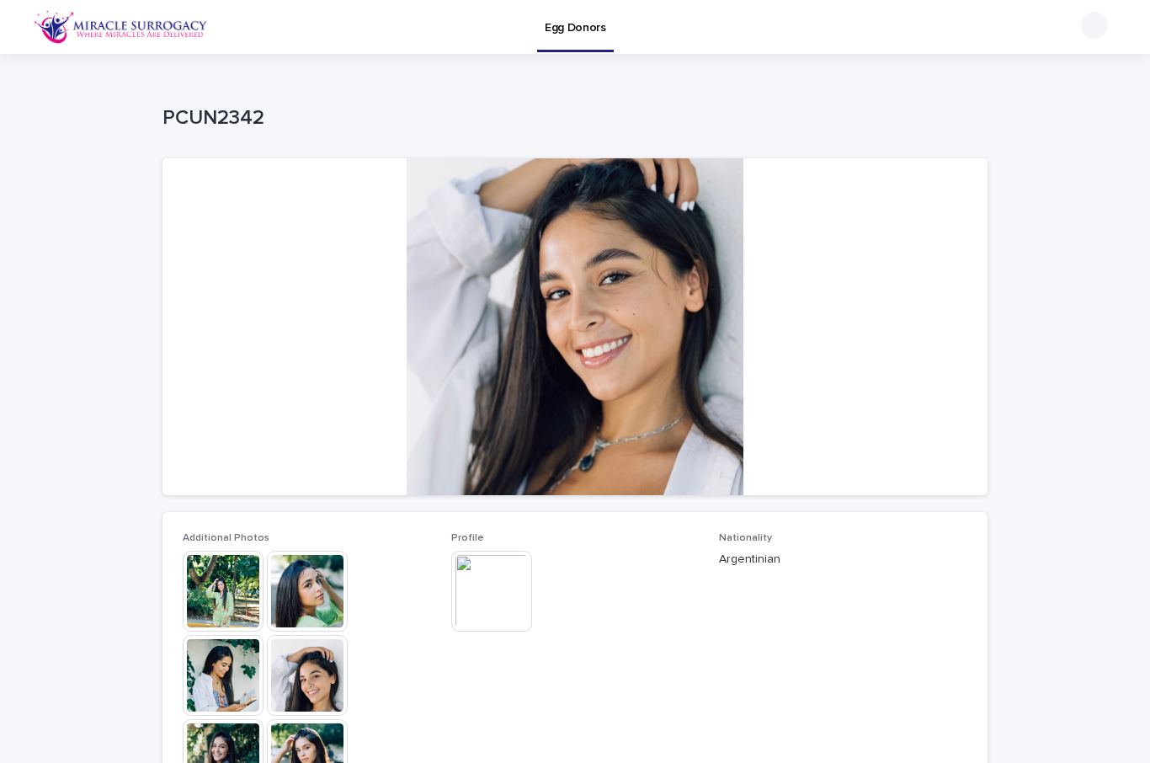
scroll to position [0, 0]
click at [644, 3] on div "Egg Donors" at bounding box center [634, 27] width 837 height 54
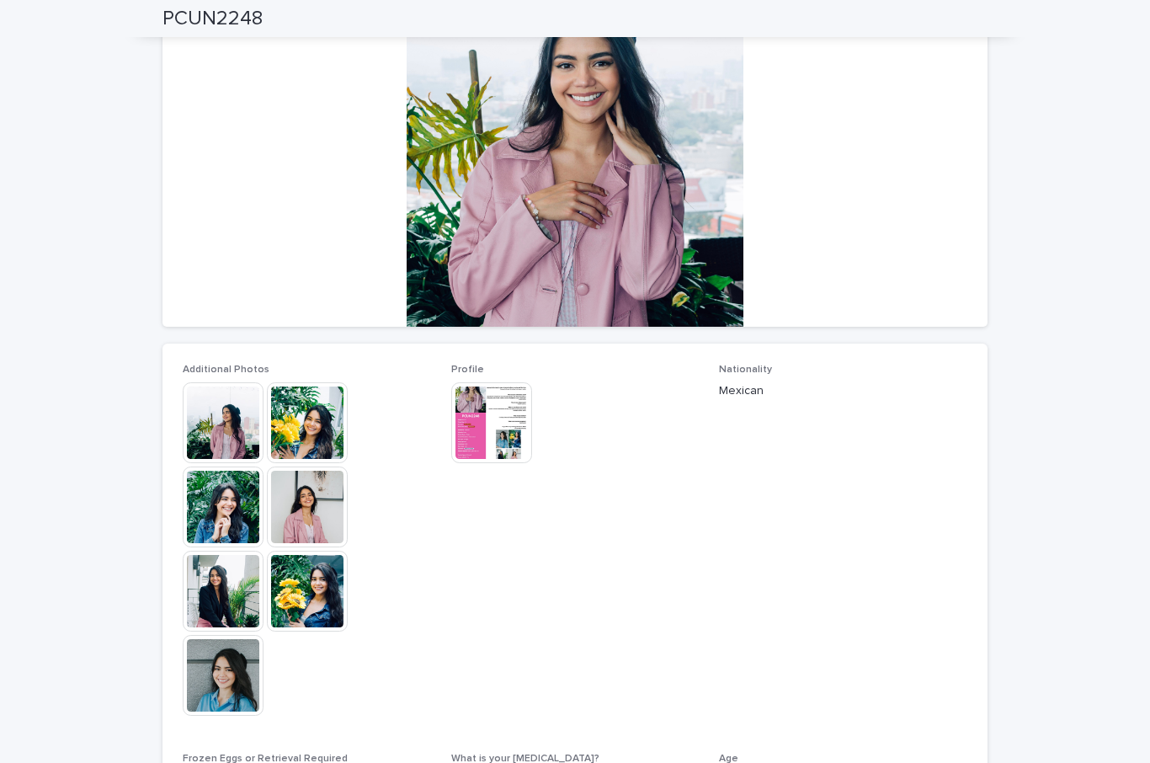
scroll to position [120, 0]
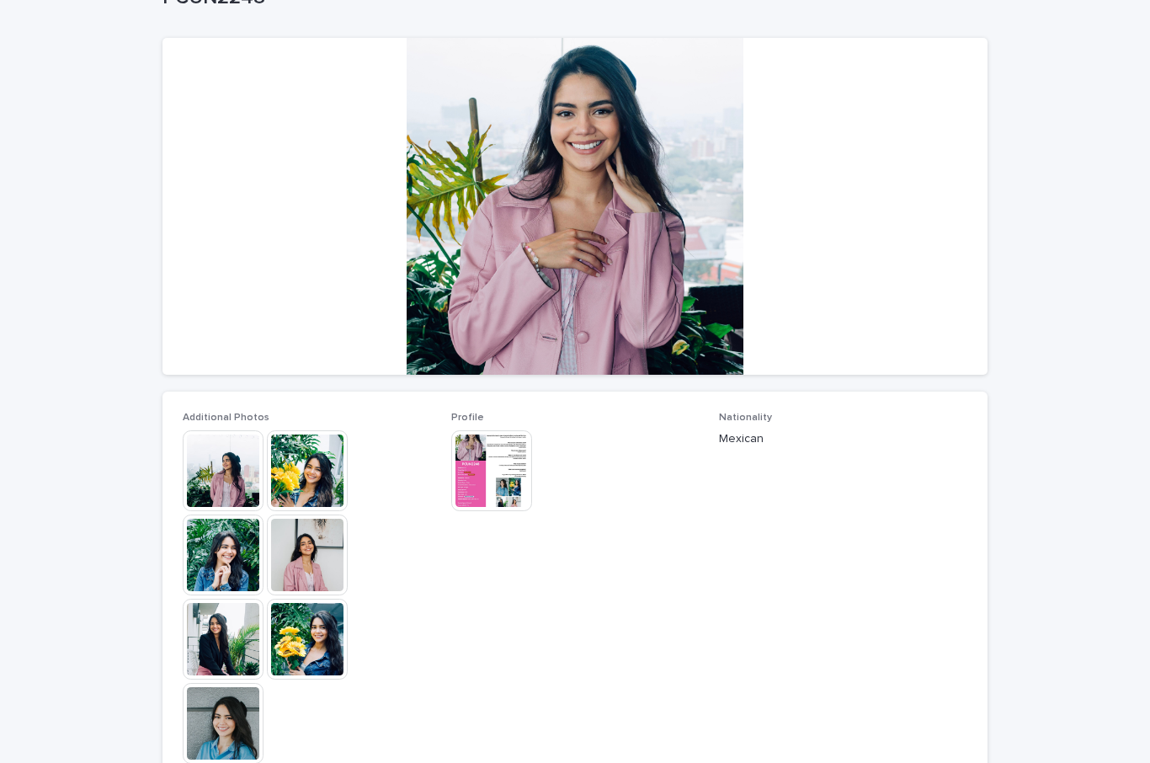
click at [216, 477] on img at bounding box center [223, 470] width 81 height 81
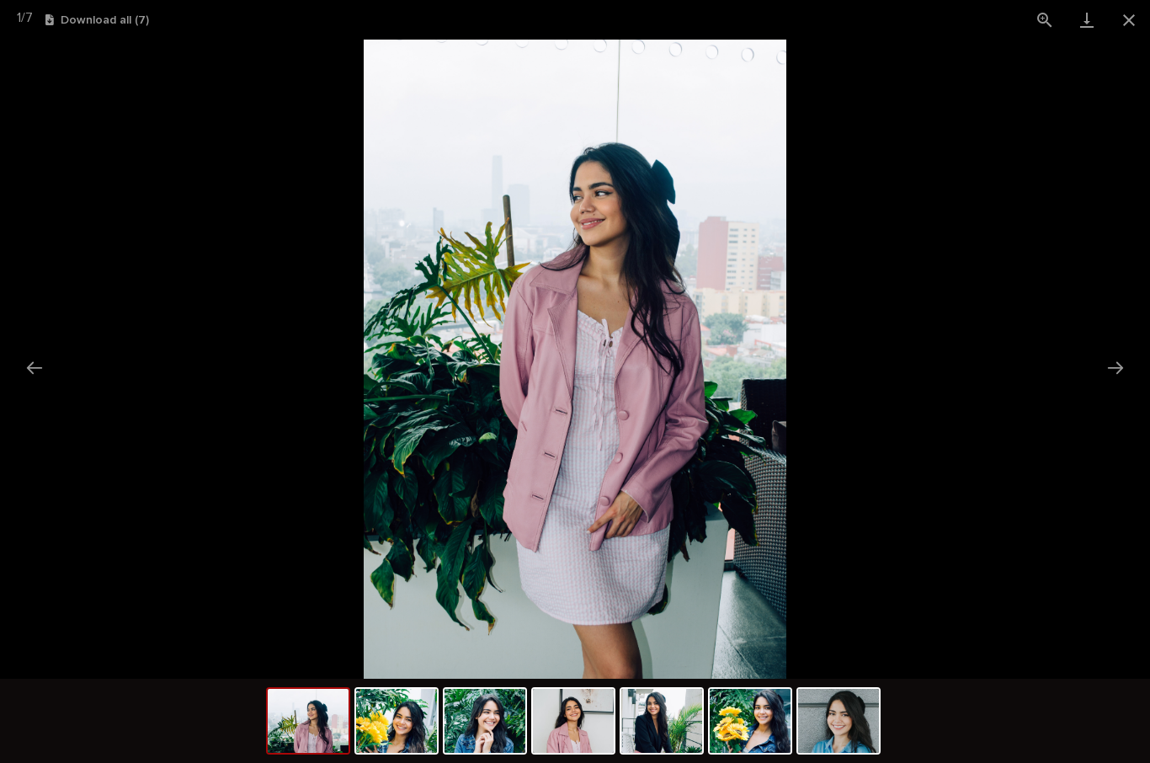
click at [1126, 362] on button "Next slide" at bounding box center [1115, 367] width 35 height 33
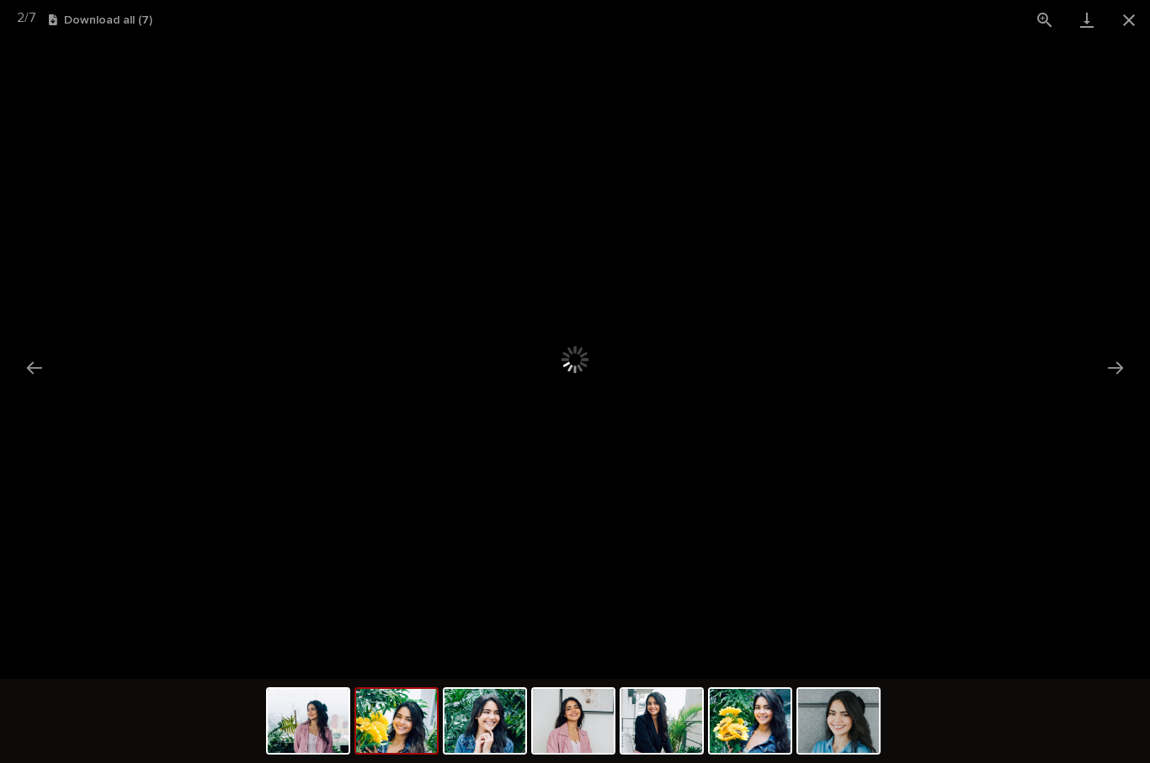
click at [1117, 364] on button "Next slide" at bounding box center [1115, 367] width 35 height 33
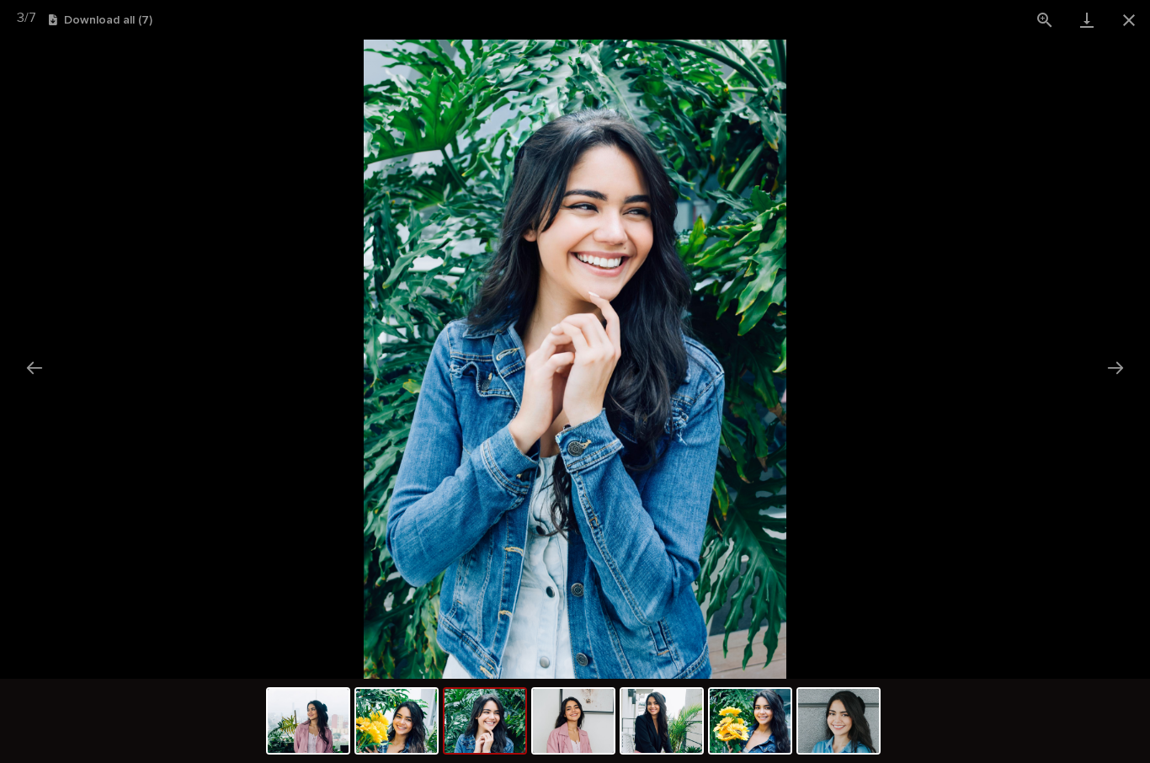
click at [1123, 24] on button "Close gallery" at bounding box center [1129, 20] width 42 height 40
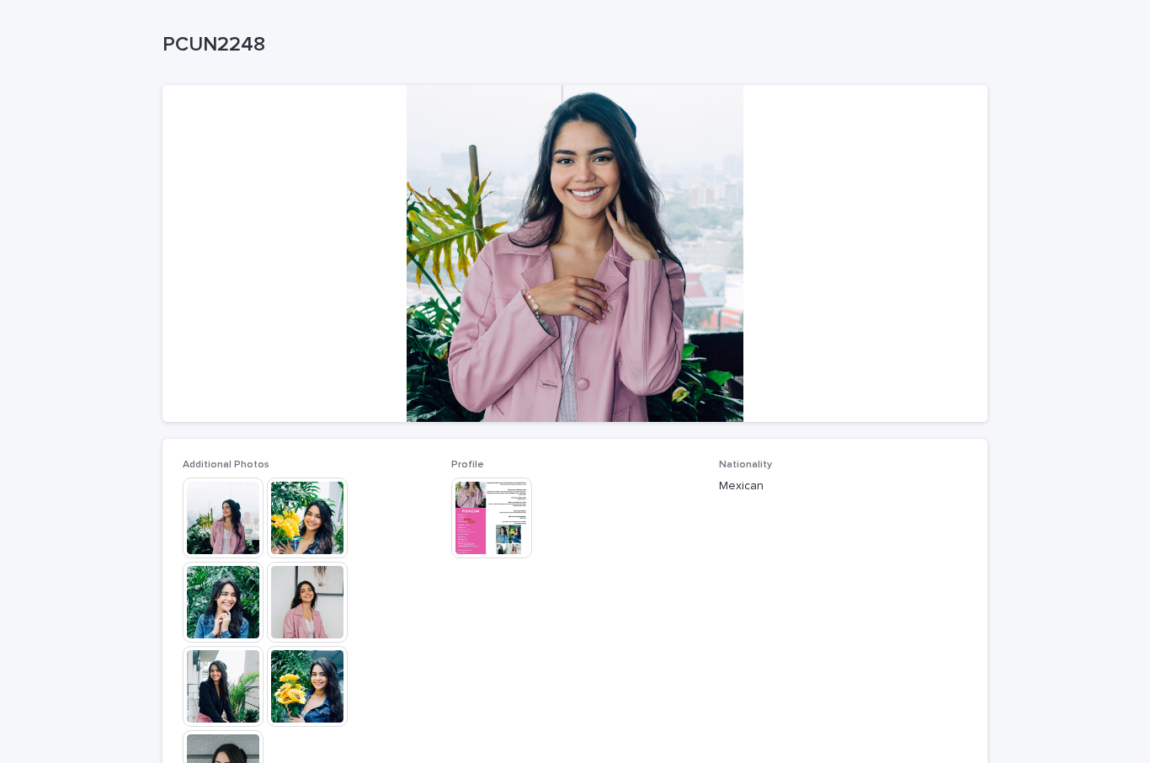
scroll to position [75, 0]
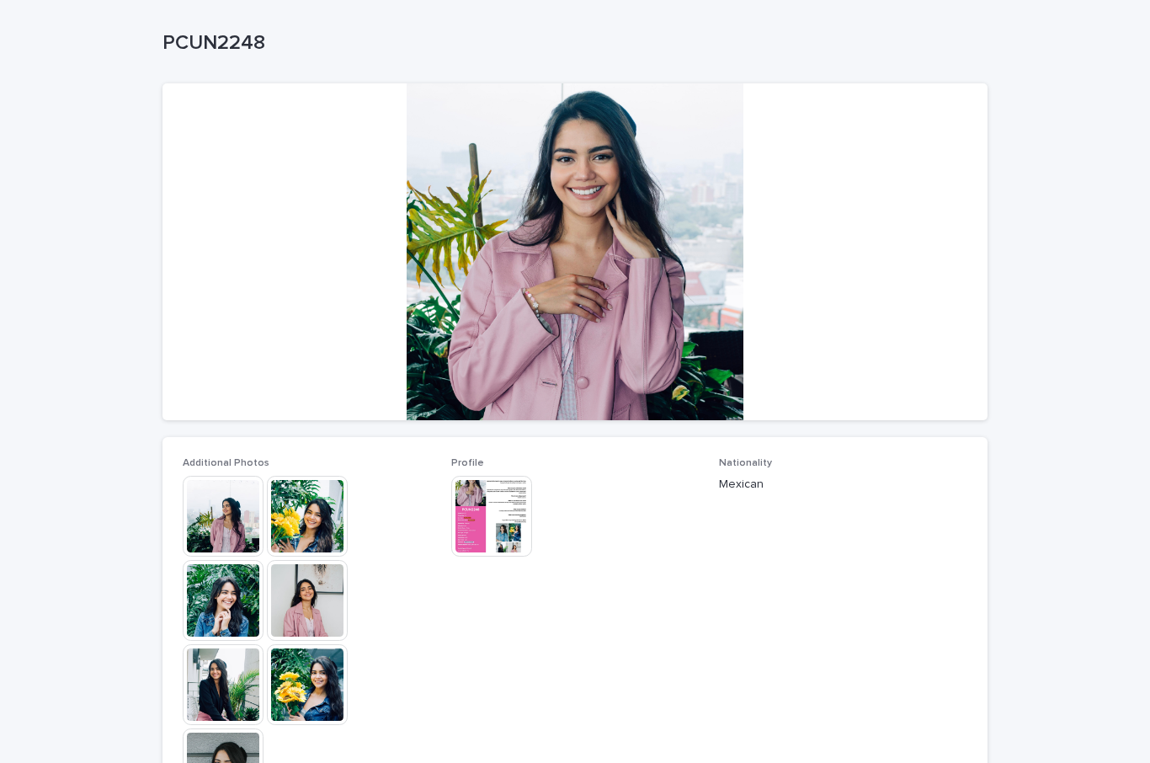
click at [466, 514] on img at bounding box center [491, 516] width 81 height 81
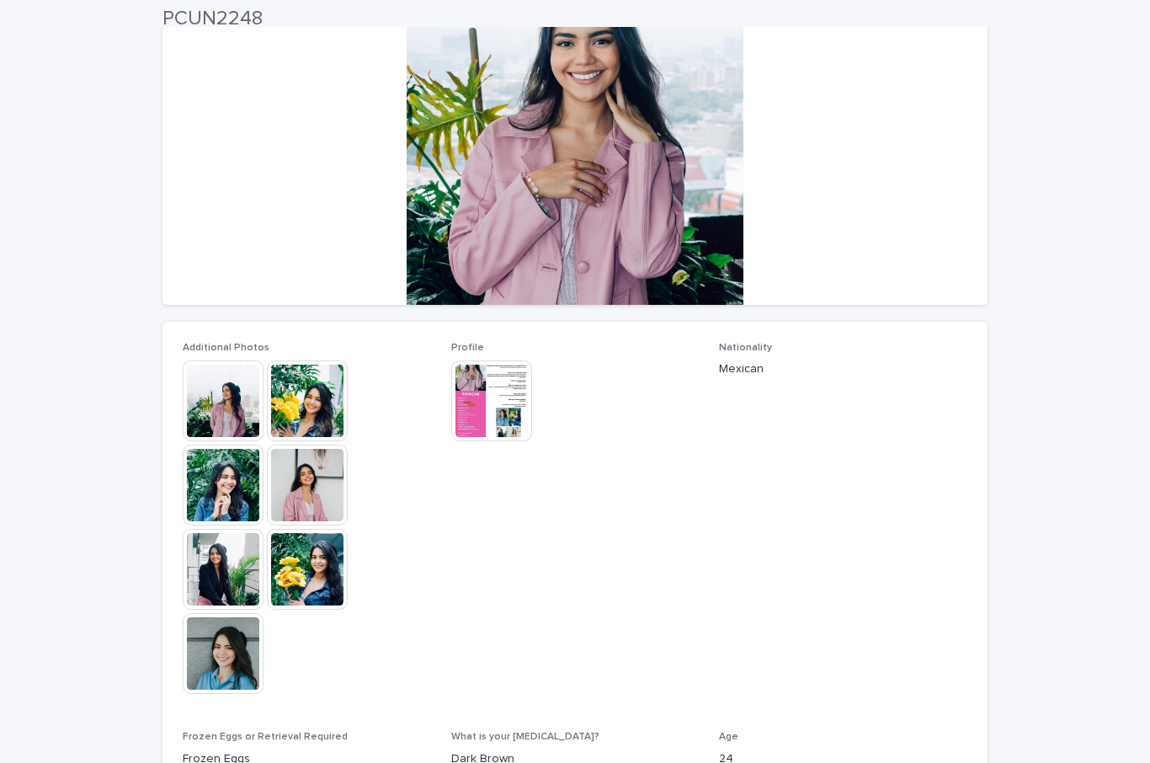
scroll to position [192, 0]
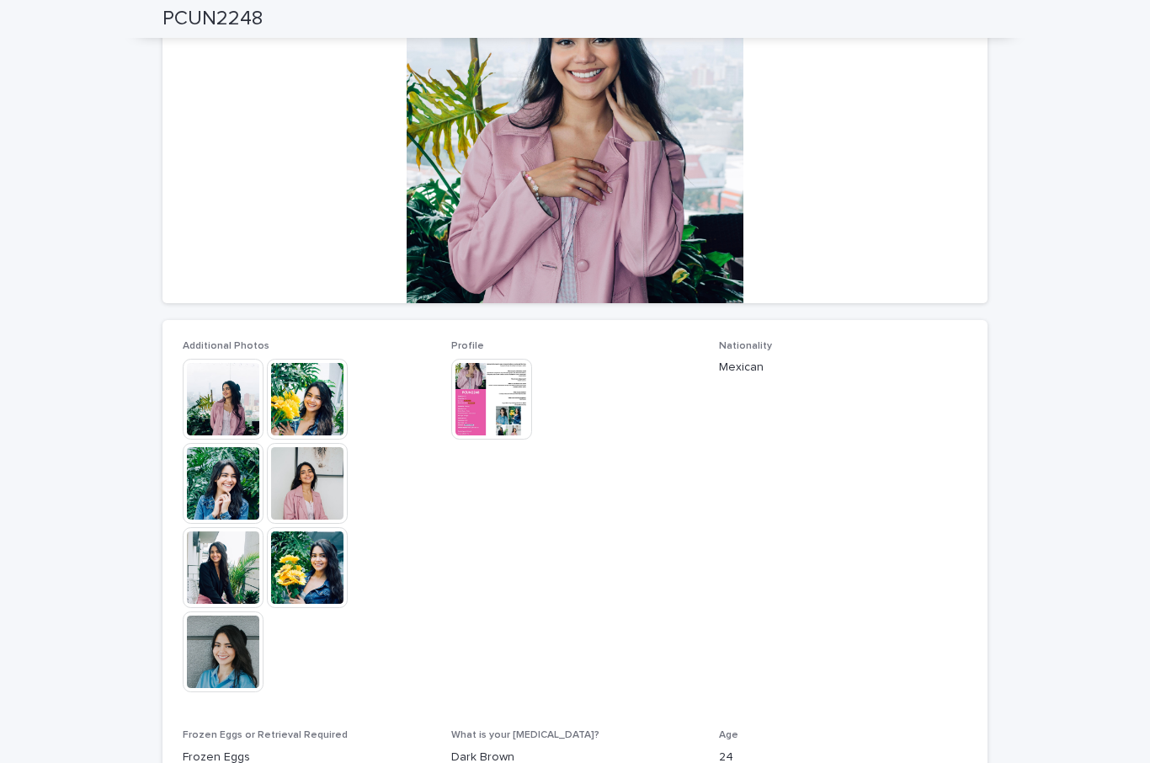
click at [514, 392] on img at bounding box center [491, 399] width 81 height 81
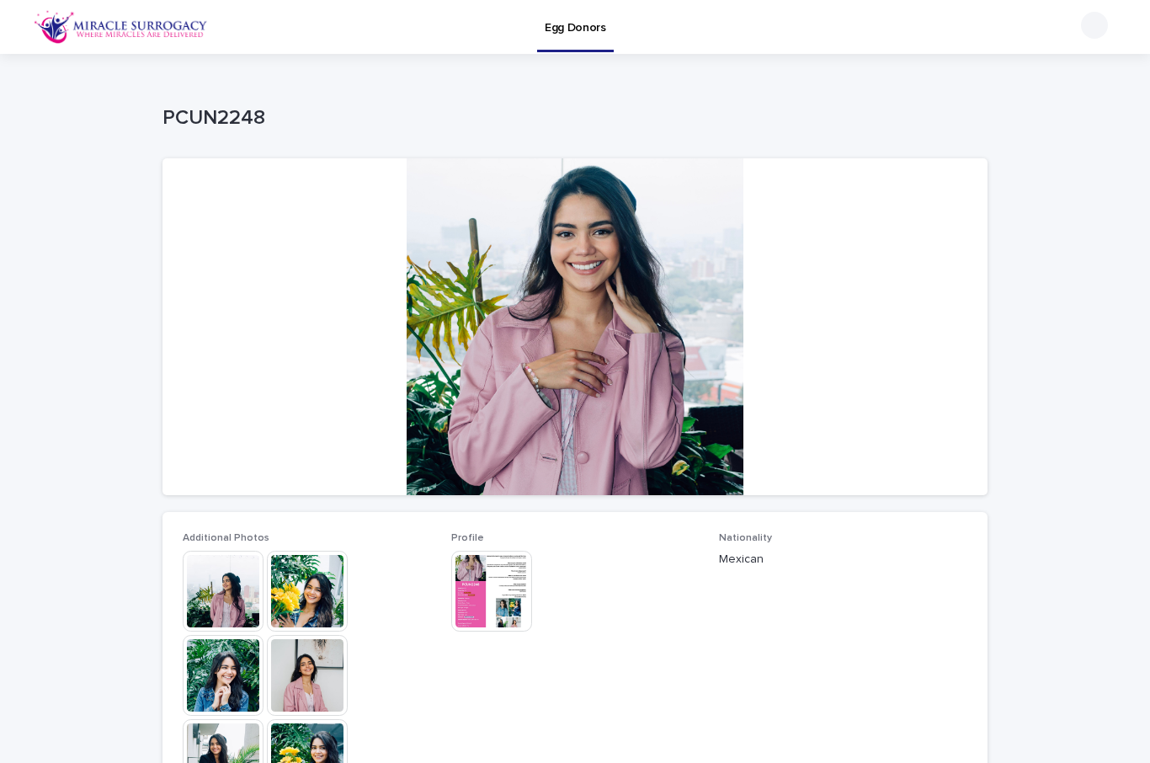
scroll to position [0, 0]
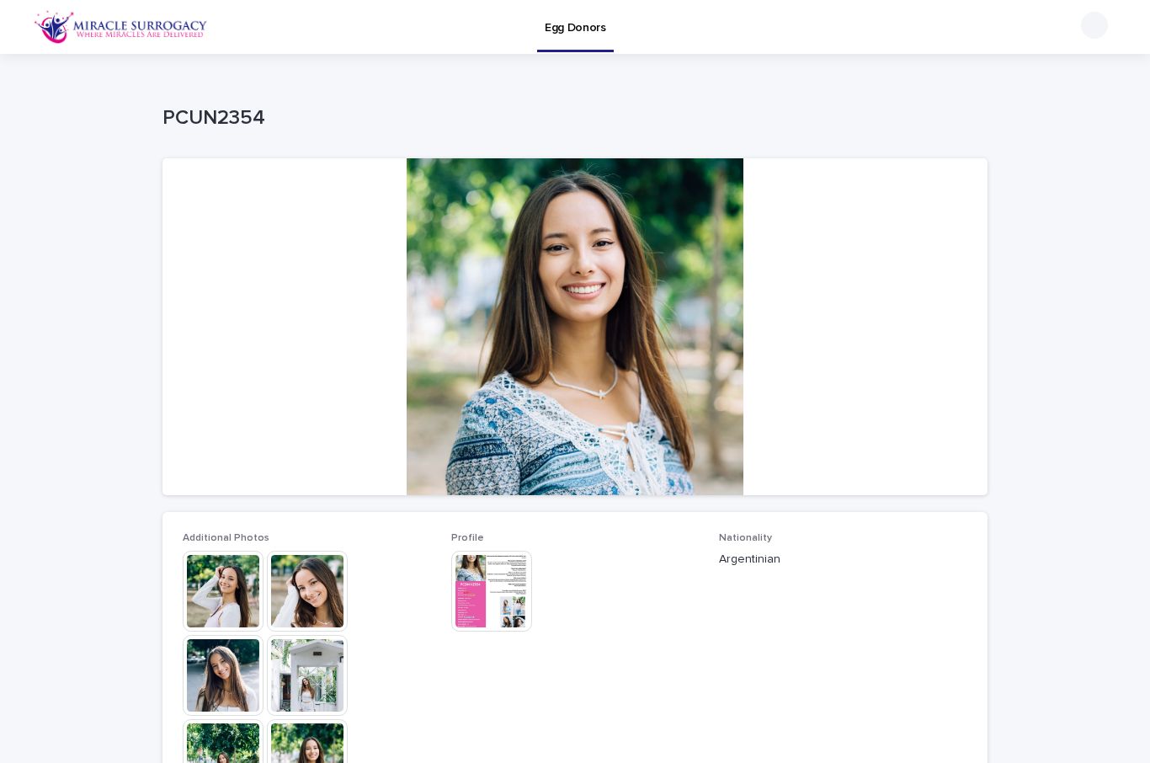
click at [491, 598] on img at bounding box center [491, 591] width 81 height 81
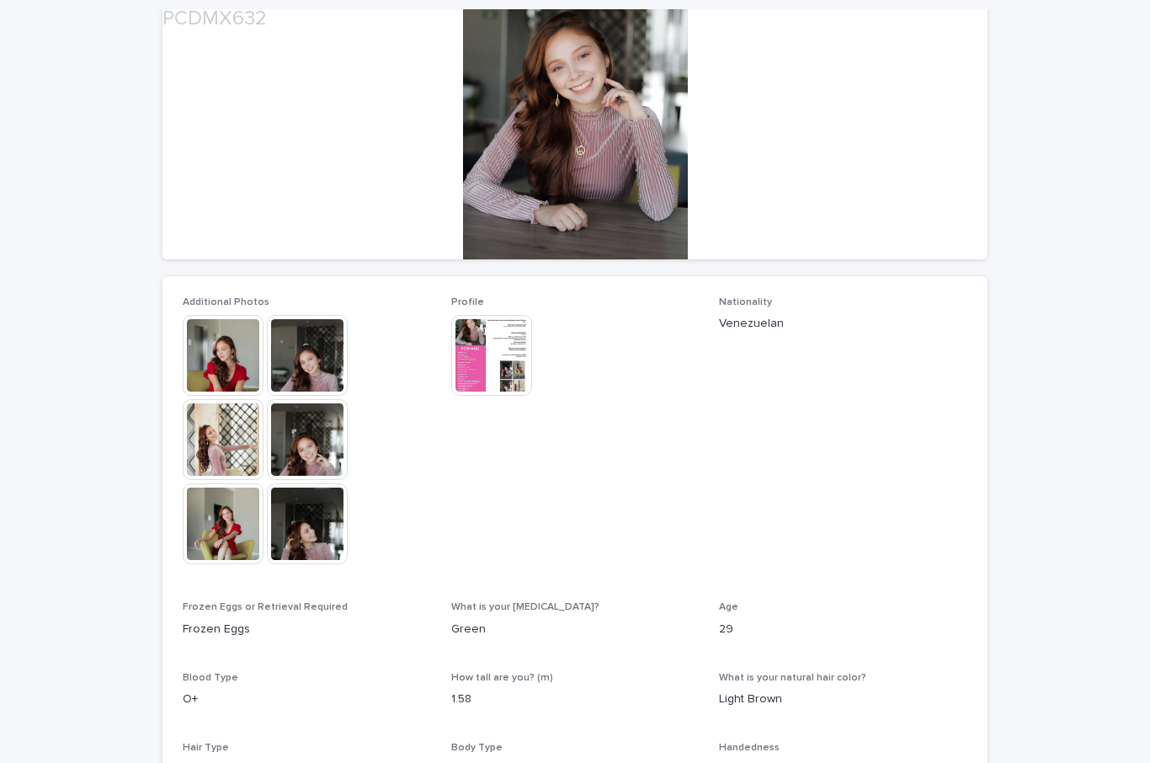
scroll to position [233, 0]
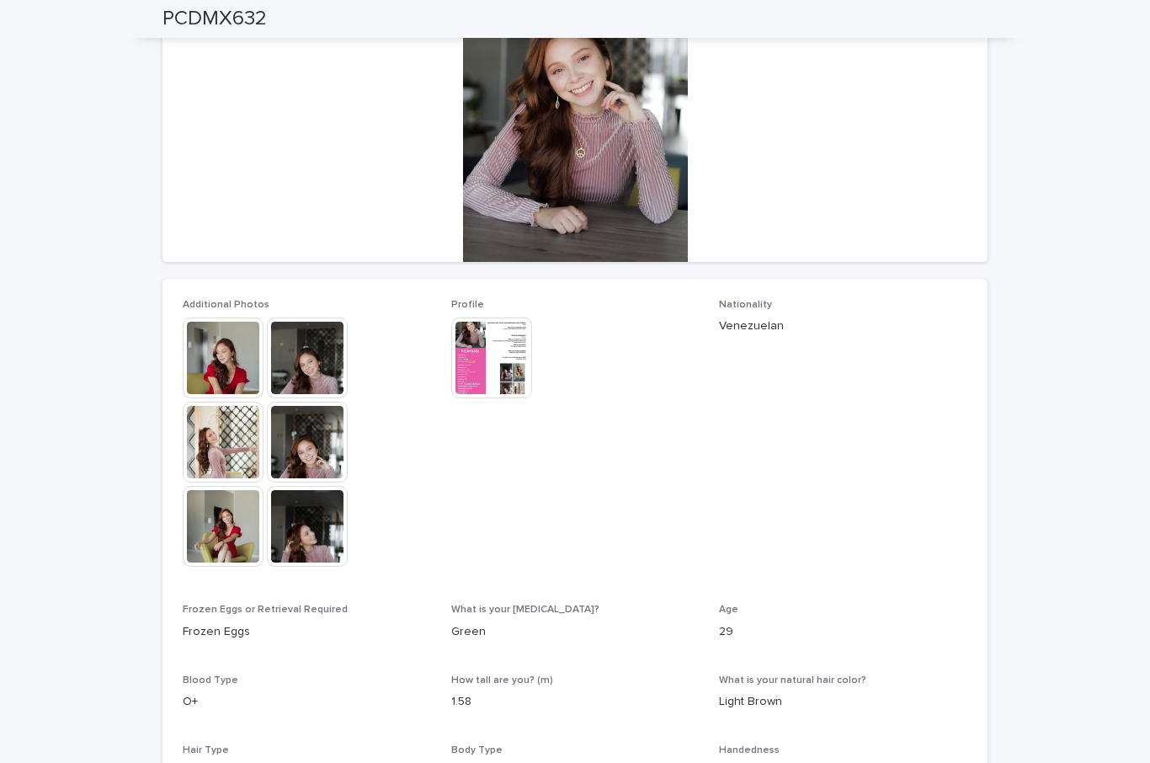
click at [209, 352] on img at bounding box center [223, 357] width 81 height 81
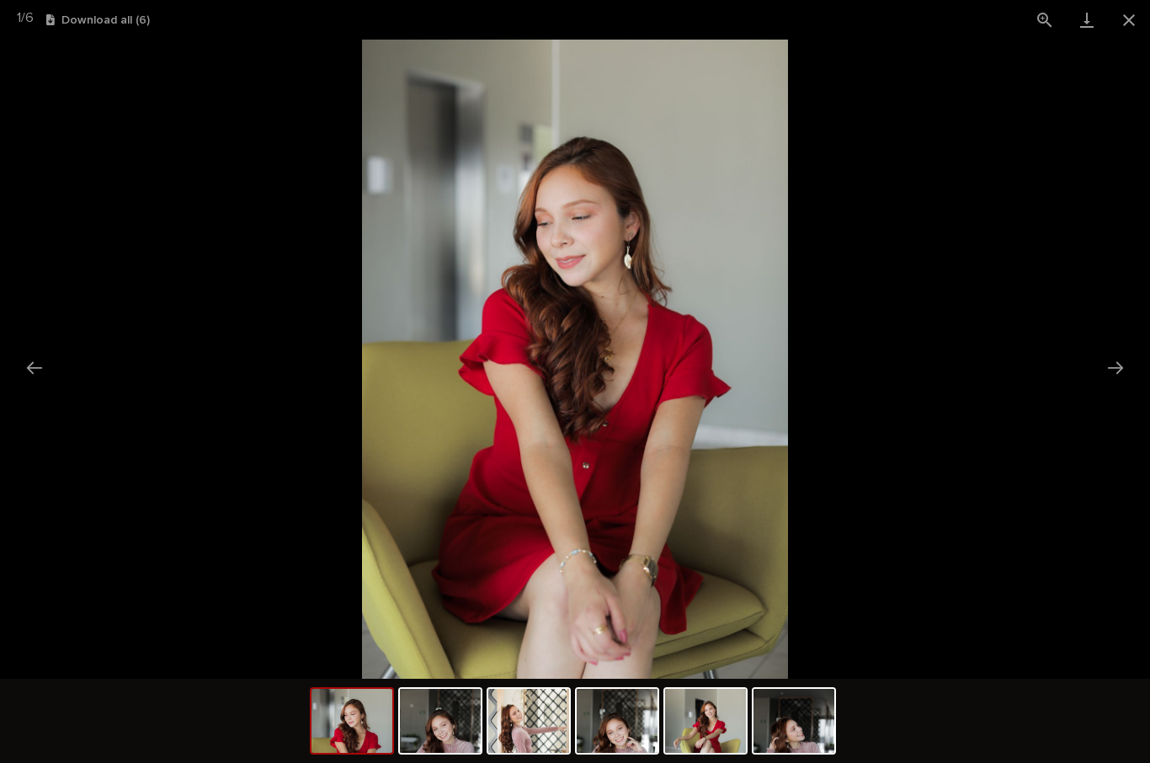
click at [1127, 373] on button "Next slide" at bounding box center [1115, 367] width 35 height 33
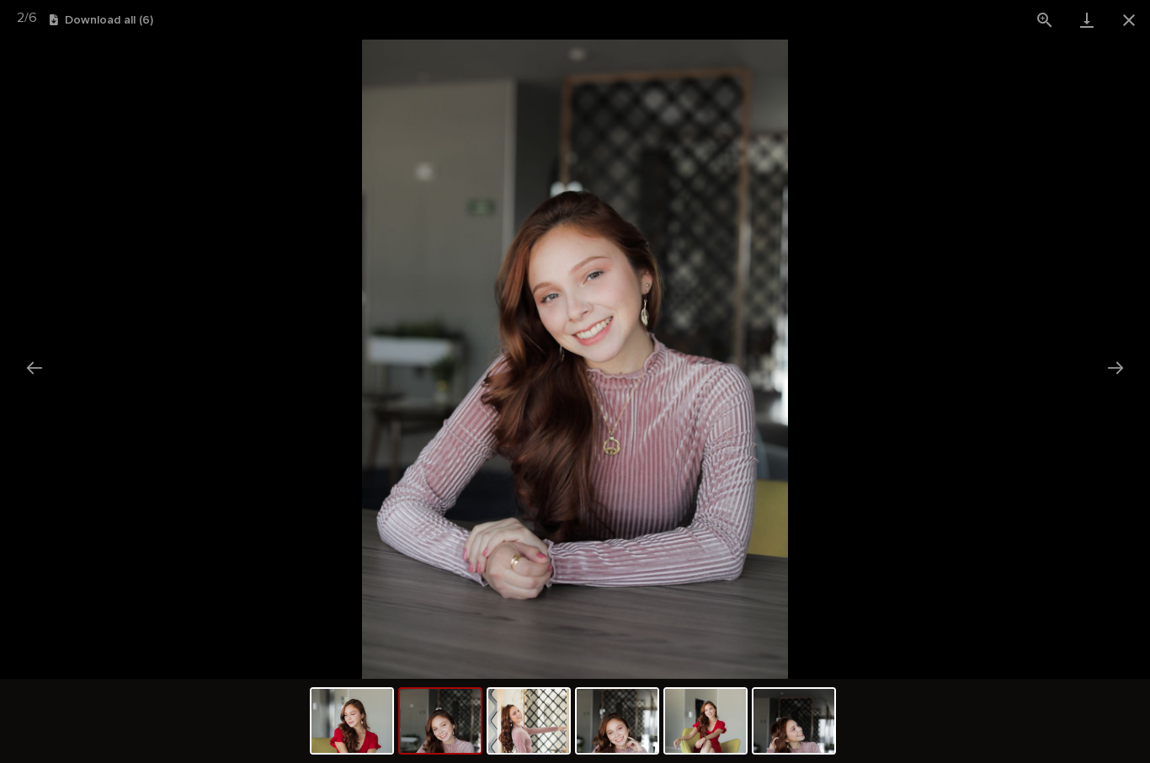
click at [1126, 372] on button "Next slide" at bounding box center [1115, 367] width 35 height 33
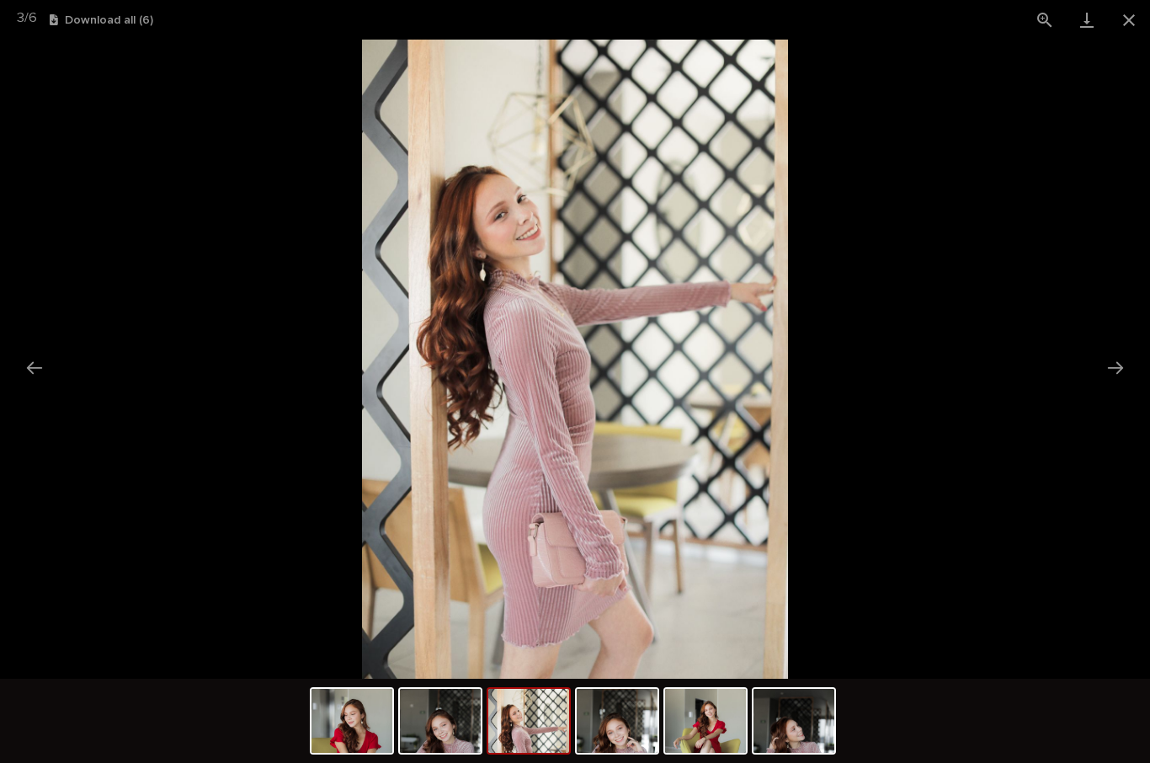
click at [1118, 373] on button "Next slide" at bounding box center [1115, 367] width 35 height 33
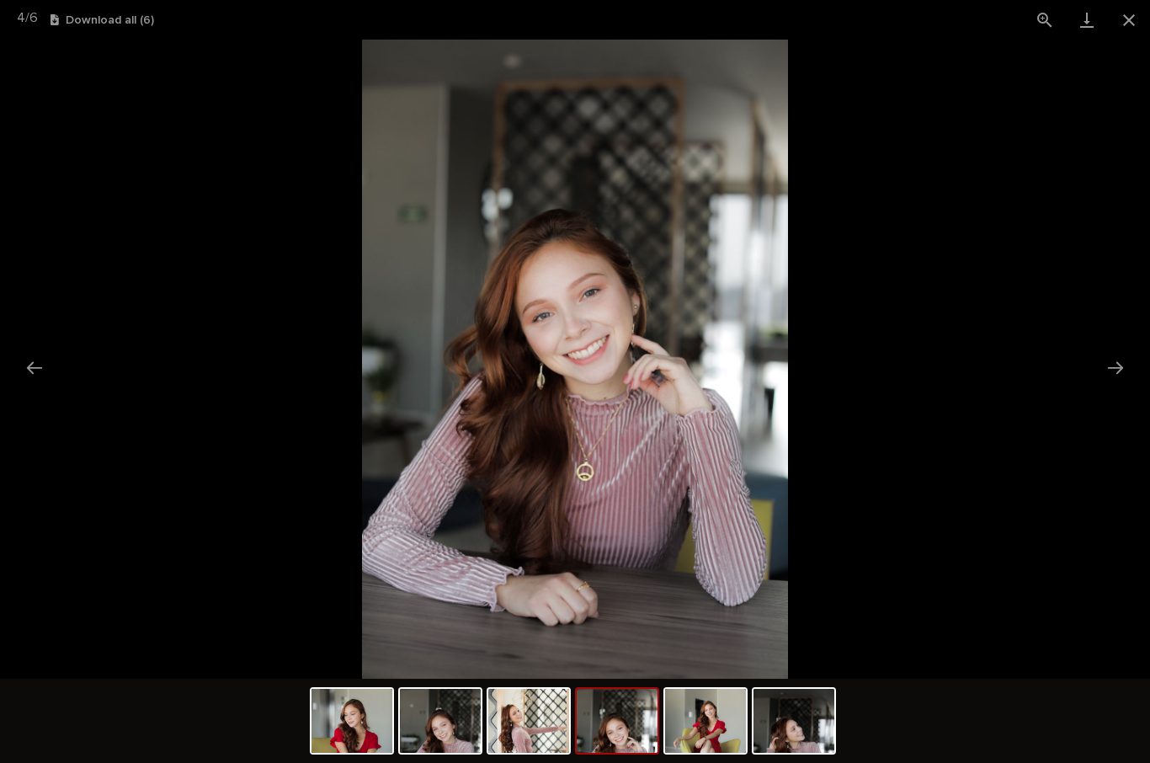
click at [1105, 388] on picture at bounding box center [575, 359] width 1150 height 639
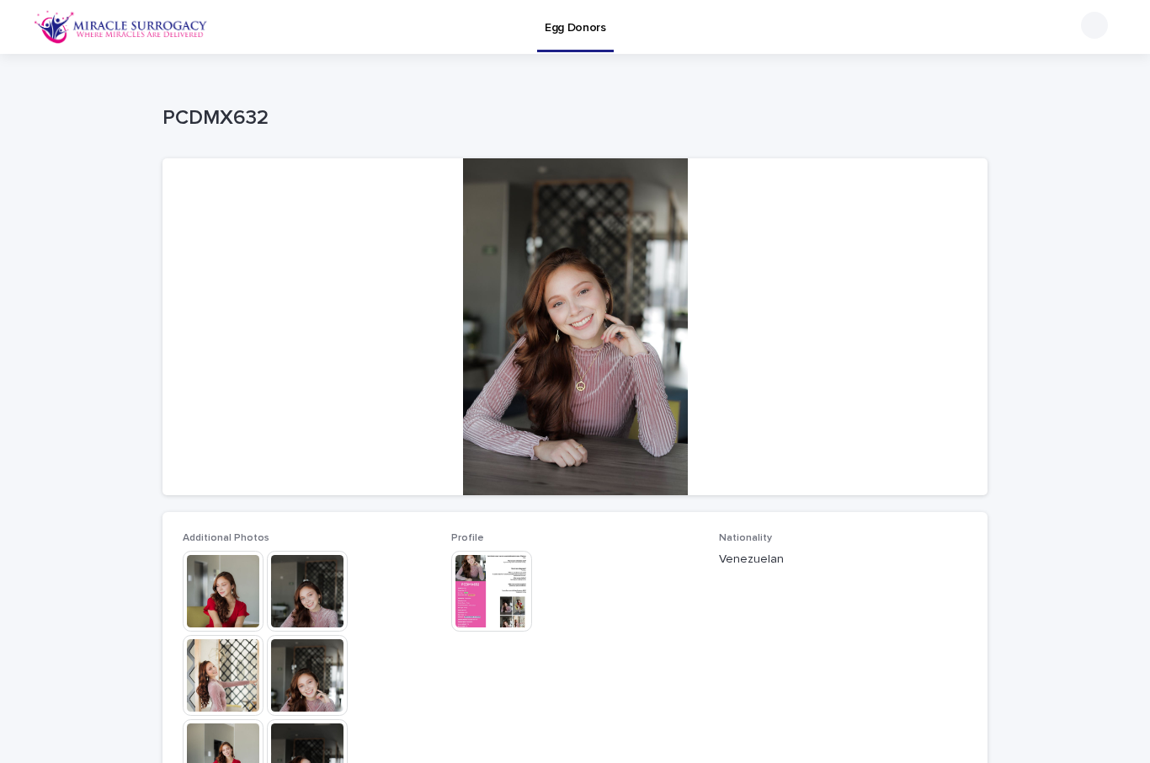
scroll to position [0, 0]
